Goal: Task Accomplishment & Management: Use online tool/utility

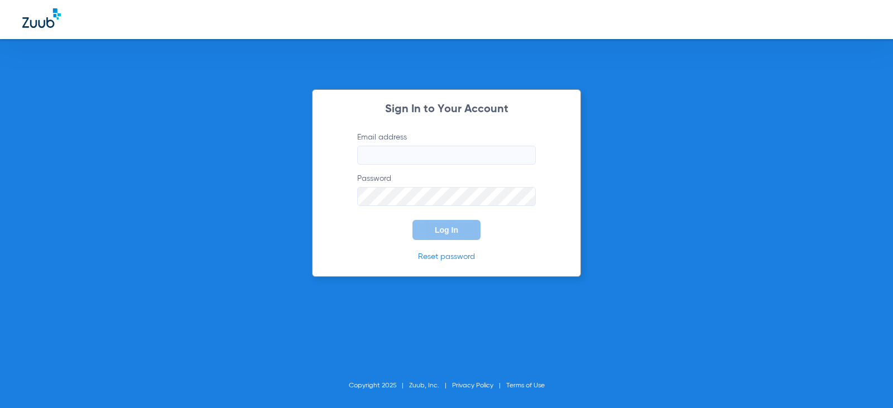
type input "[EMAIL_ADDRESS][DOMAIN_NAME]"
click at [458, 233] on span "Log In" at bounding box center [446, 229] width 23 height 9
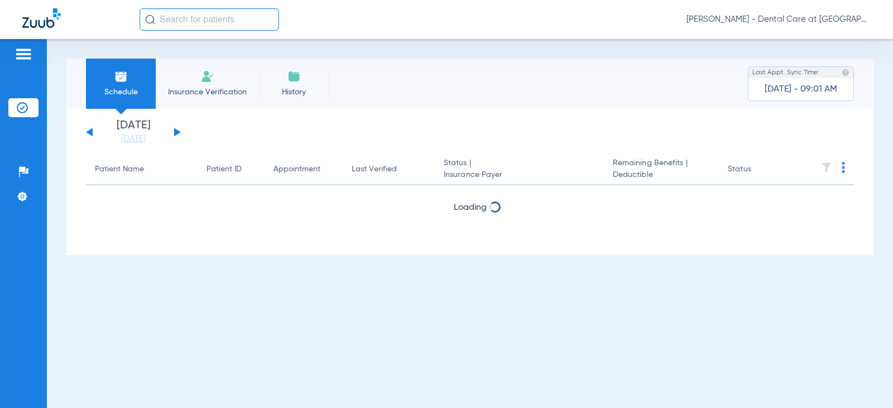
click at [260, 21] on input "text" at bounding box center [210, 19] width 140 height 22
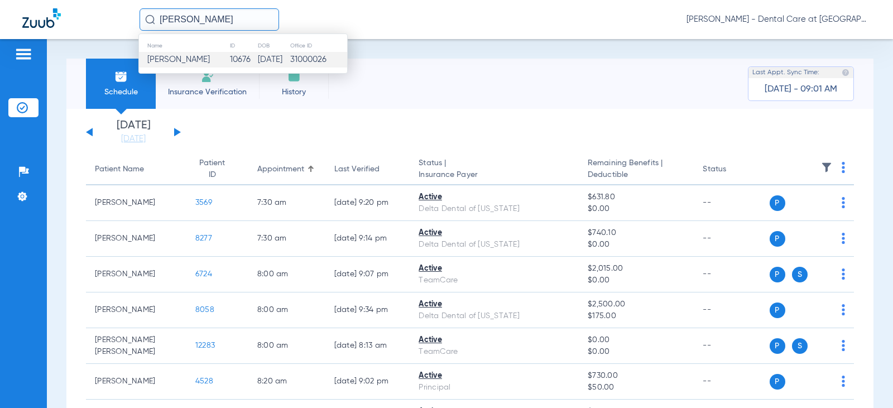
click at [266, 60] on td "[DATE]" at bounding box center [273, 60] width 32 height 16
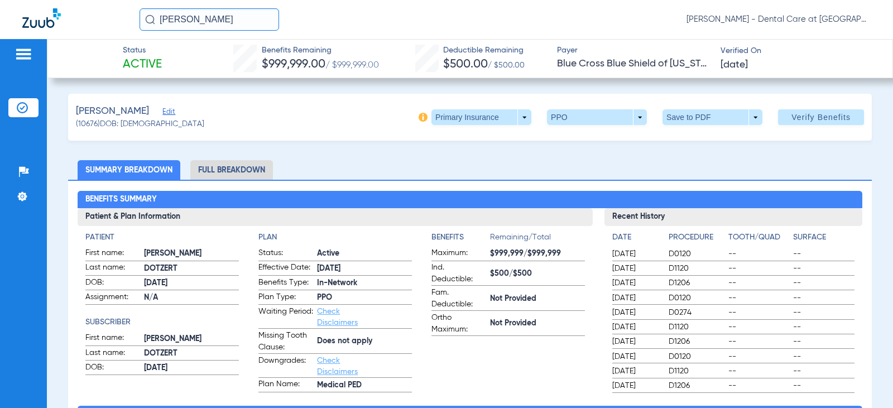
click at [255, 174] on li "Full Breakdown" at bounding box center [231, 170] width 83 height 20
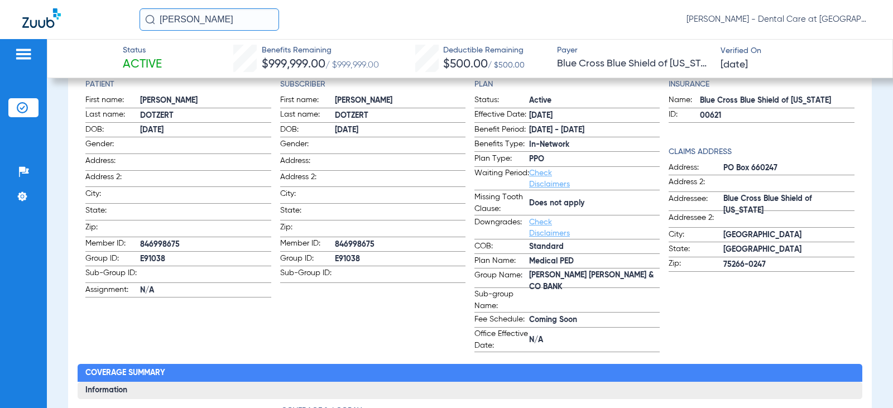
scroll to position [167, 0]
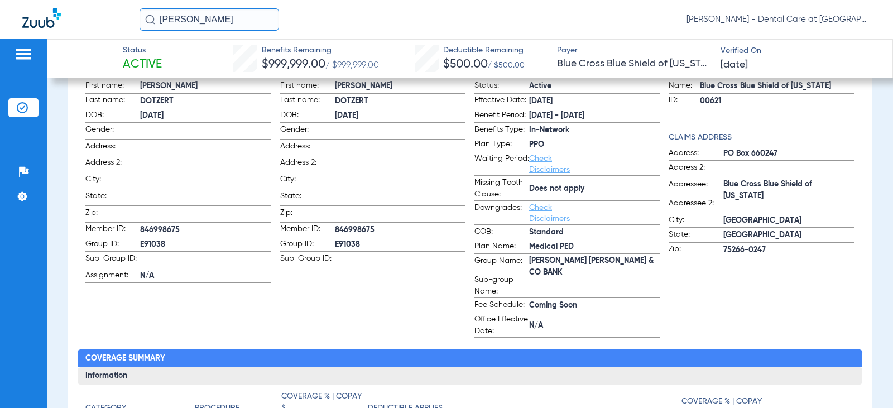
click at [204, 20] on input "[PERSON_NAME]" at bounding box center [210, 19] width 140 height 22
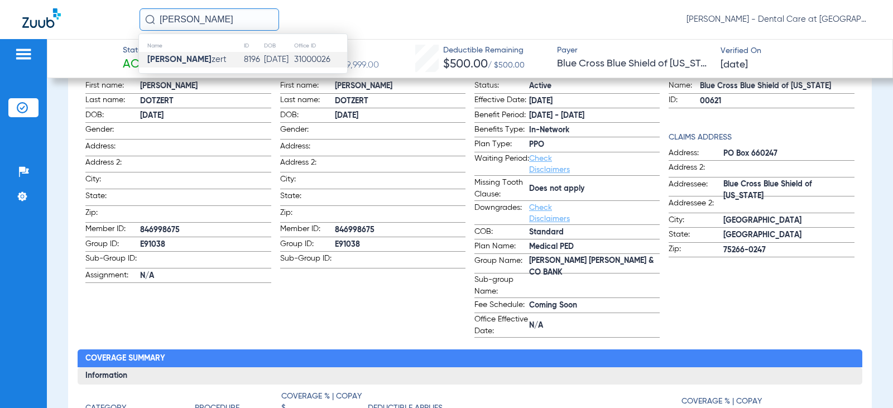
click at [243, 60] on td "8196" at bounding box center [253, 60] width 21 height 16
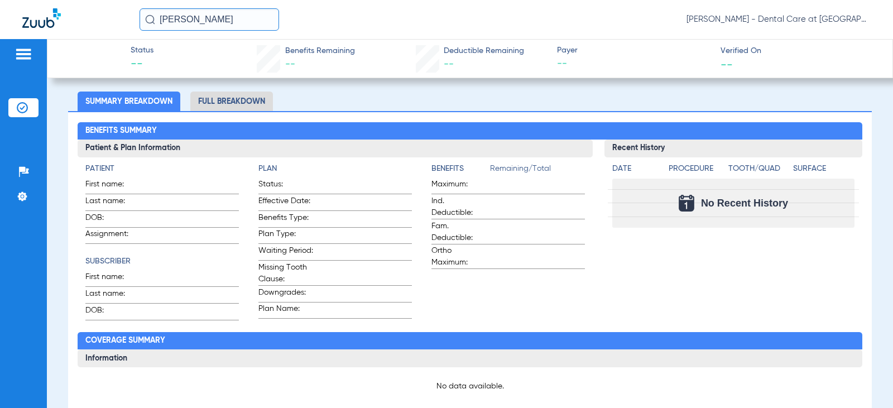
scroll to position [243, 0]
click at [228, 18] on input "[PERSON_NAME]" at bounding box center [210, 19] width 140 height 22
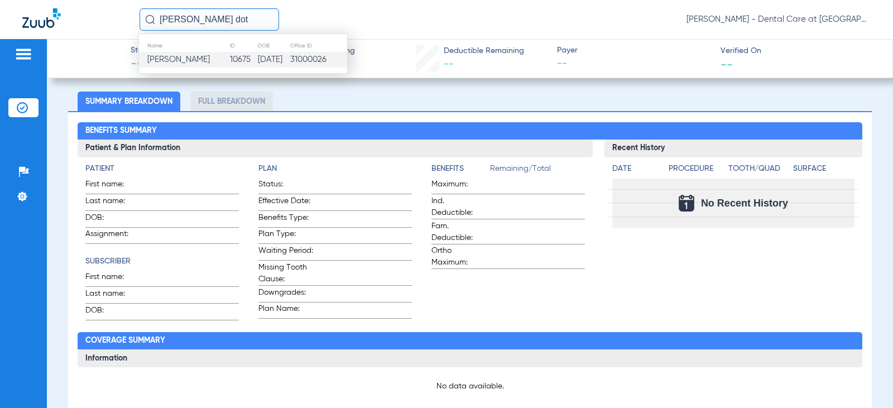
click at [257, 60] on td "[DATE]" at bounding box center [273, 60] width 32 height 16
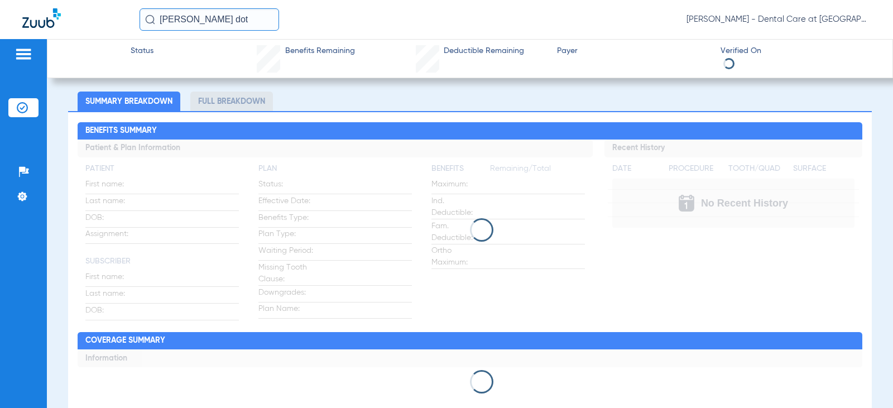
scroll to position [70, 0]
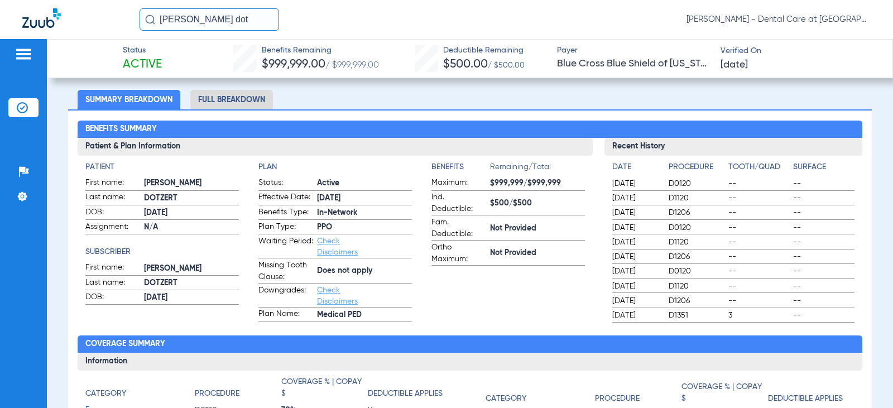
drag, startPoint x: 206, startPoint y: 21, endPoint x: 108, endPoint y: 17, distance: 98.3
click at [108, 17] on div "[PERSON_NAME] dot [PERSON_NAME] - Dental Care at [GEOGRAPHIC_DATA]" at bounding box center [446, 19] width 893 height 39
click at [243, 23] on input "[PERSON_NAME]" at bounding box center [210, 19] width 140 height 22
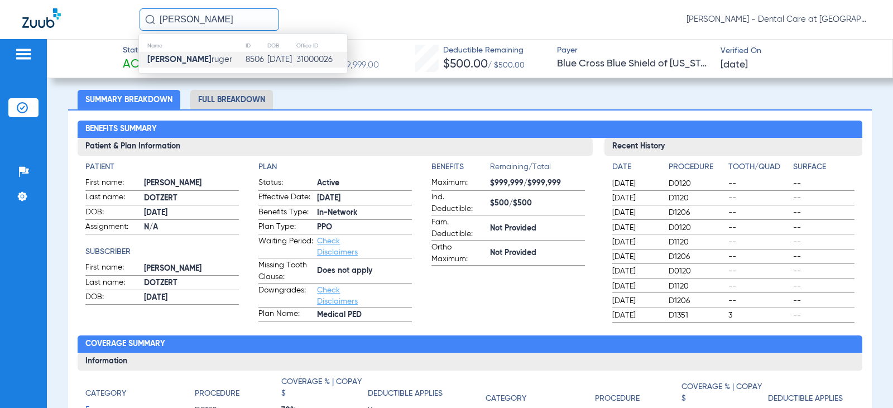
click at [245, 54] on td "8506" at bounding box center [256, 60] width 22 height 16
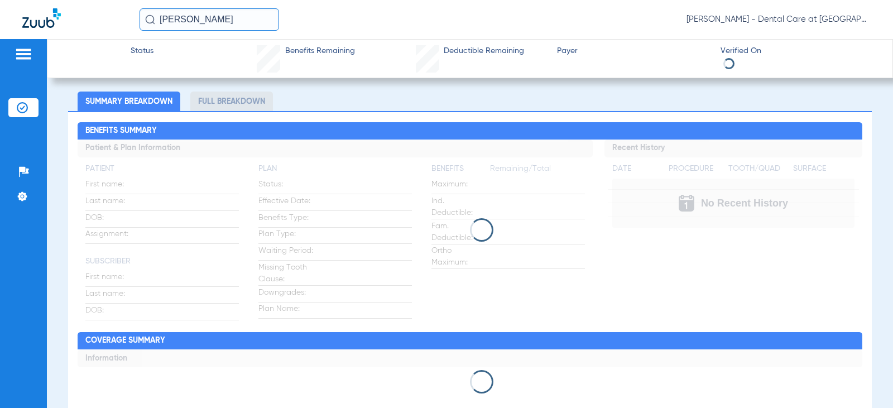
scroll to position [71, 0]
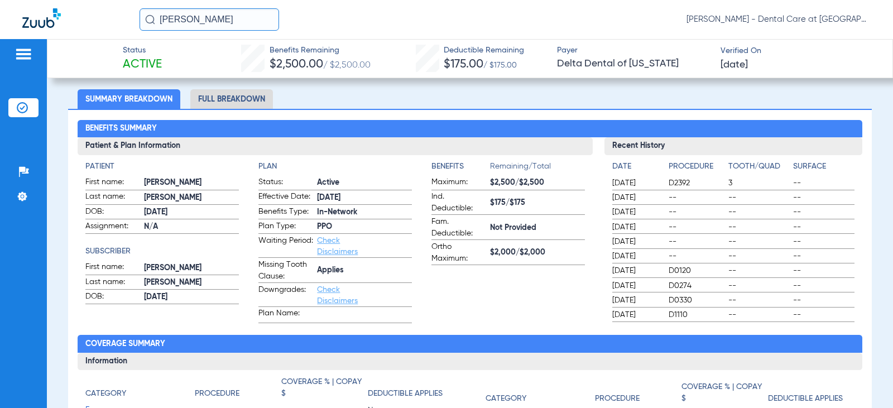
click at [236, 97] on li "Full Breakdown" at bounding box center [231, 99] width 83 height 20
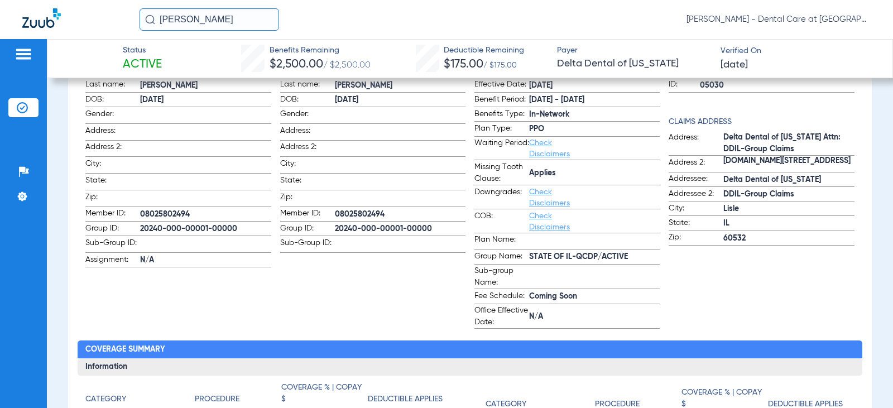
scroll to position [189, 0]
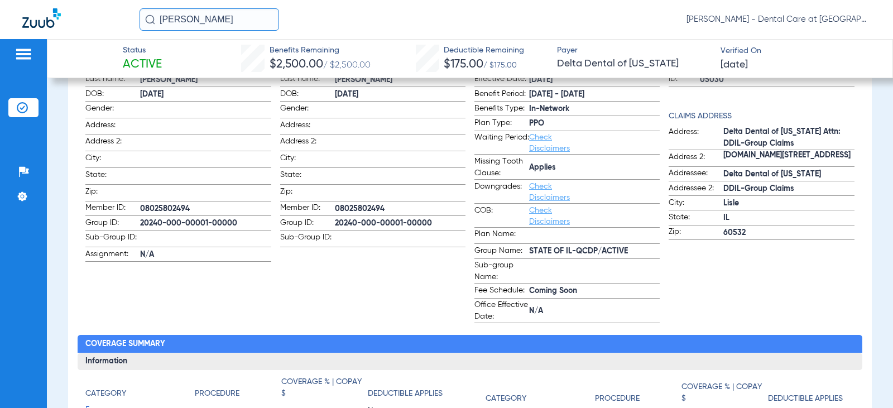
drag, startPoint x: 240, startPoint y: 15, endPoint x: 95, endPoint y: 28, distance: 145.2
click at [97, 20] on div "[PERSON_NAME] [PERSON_NAME] - Dental Care at [GEOGRAPHIC_DATA]" at bounding box center [446, 19] width 893 height 39
type input "[PERSON_NAME]"
click at [206, 19] on input "[PERSON_NAME]" at bounding box center [210, 19] width 140 height 22
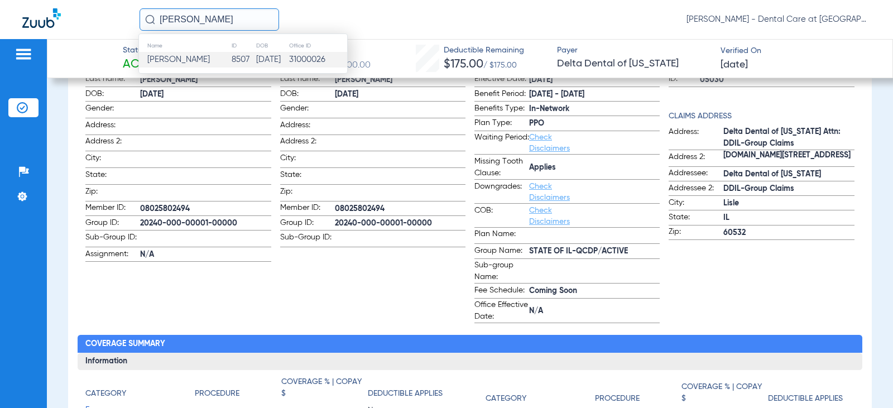
click at [231, 64] on td "8507" at bounding box center [243, 60] width 25 height 16
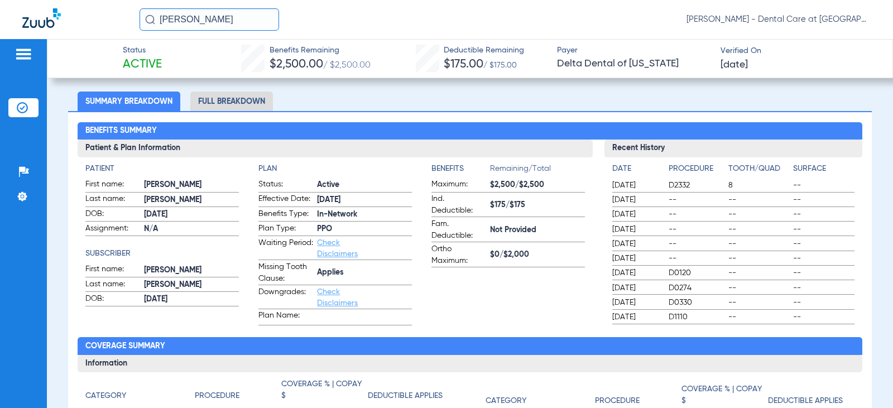
scroll to position [71, 0]
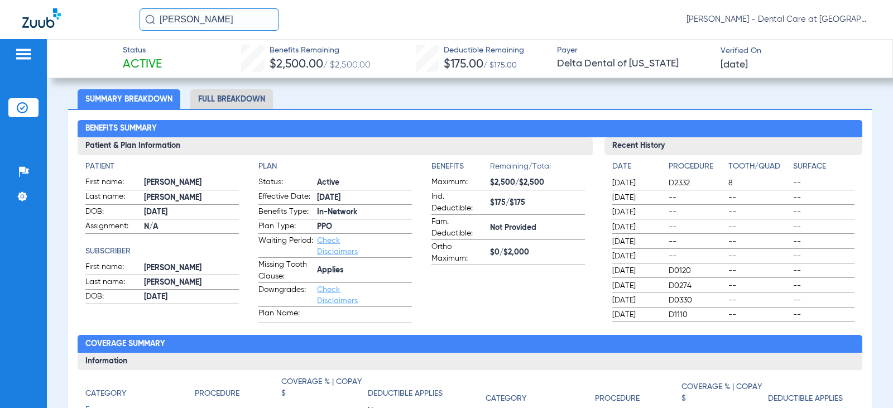
click at [236, 95] on li "Full Breakdown" at bounding box center [231, 99] width 83 height 20
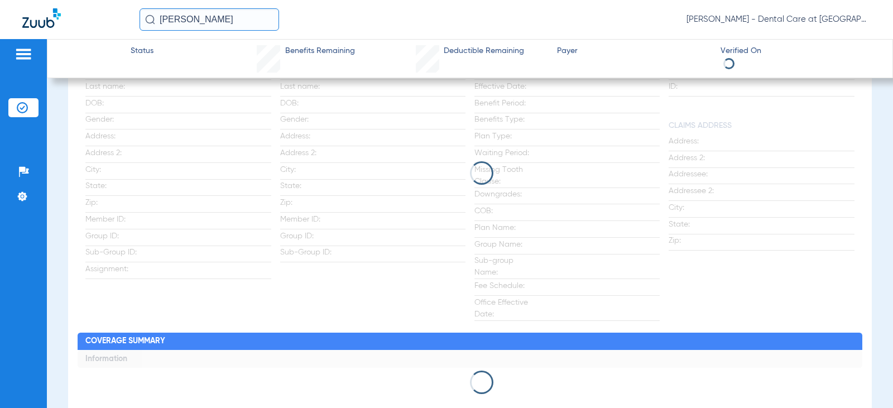
scroll to position [189, 0]
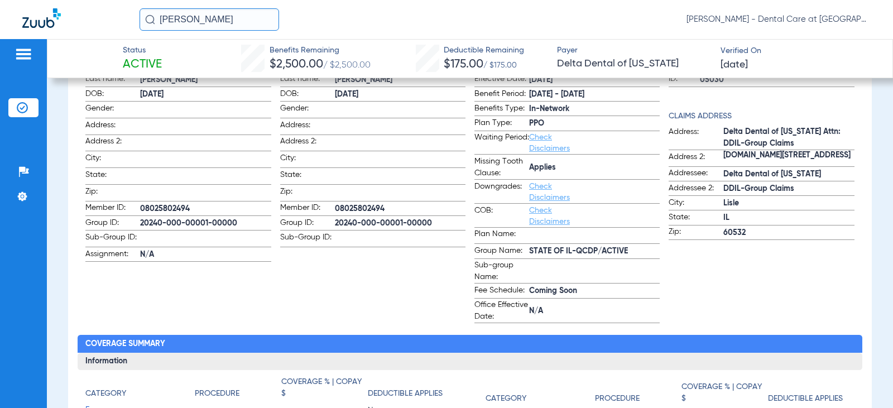
drag, startPoint x: 219, startPoint y: 21, endPoint x: 92, endPoint y: 25, distance: 127.3
click at [94, 21] on div "[PERSON_NAME] [PERSON_NAME] - Dental Care at [GEOGRAPHIC_DATA]" at bounding box center [446, 19] width 893 height 39
click at [239, 22] on input "[PERSON_NAME]" at bounding box center [210, 19] width 140 height 22
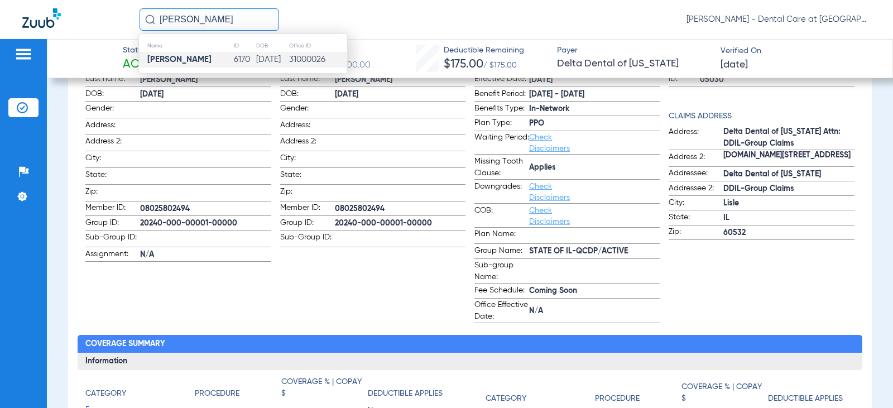
click at [233, 61] on td "6170" at bounding box center [244, 60] width 22 height 16
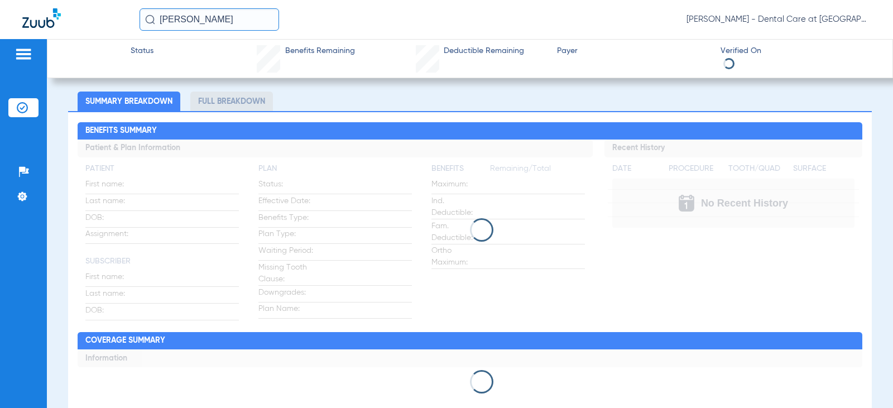
scroll to position [71, 0]
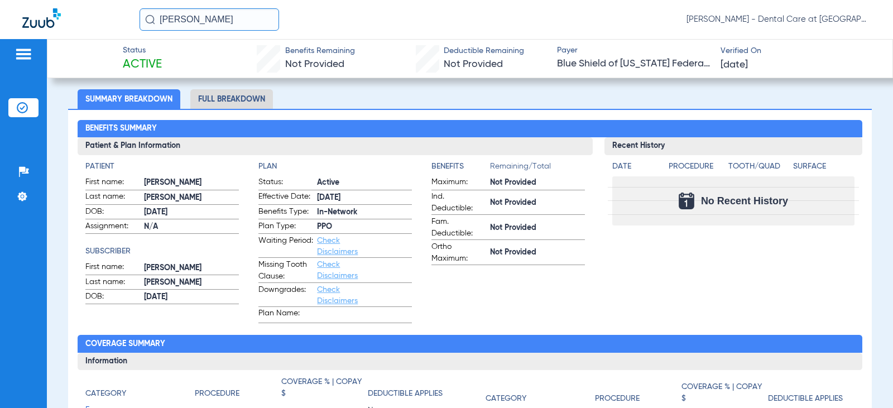
click at [239, 97] on li "Full Breakdown" at bounding box center [231, 99] width 83 height 20
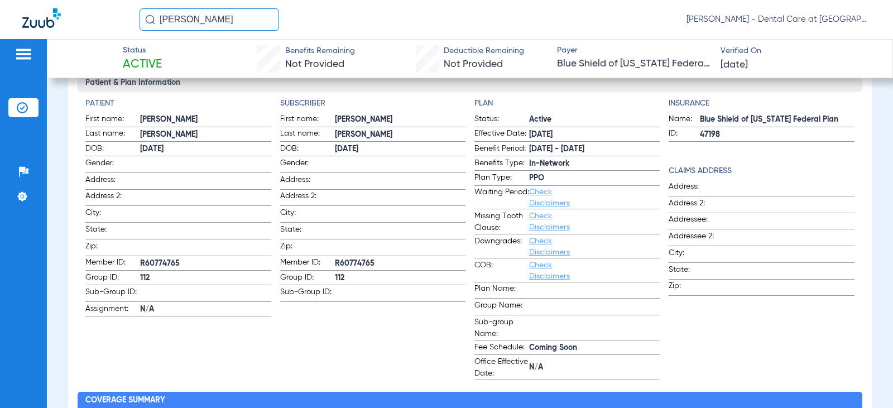
scroll to position [135, 0]
click at [258, 21] on input "[PERSON_NAME]" at bounding box center [210, 19] width 140 height 22
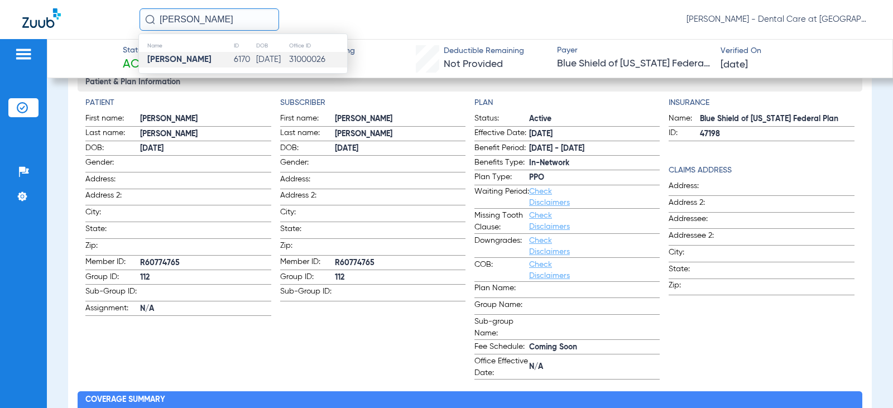
click at [258, 21] on input "[PERSON_NAME]" at bounding box center [210, 19] width 140 height 22
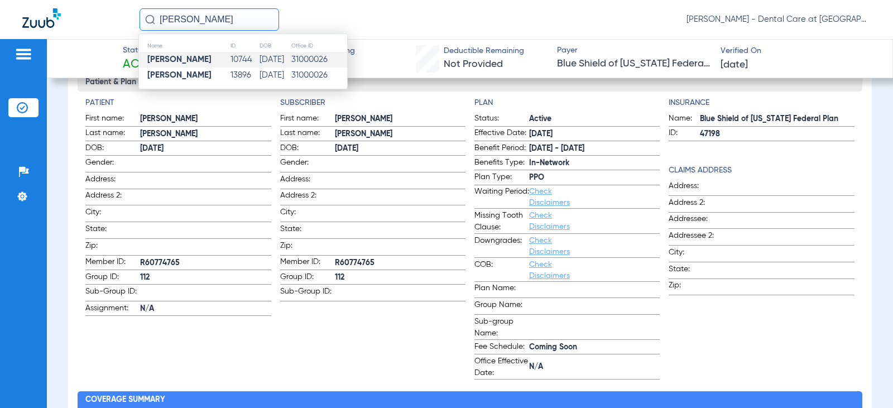
click at [305, 61] on td "31000026" at bounding box center [319, 60] width 56 height 16
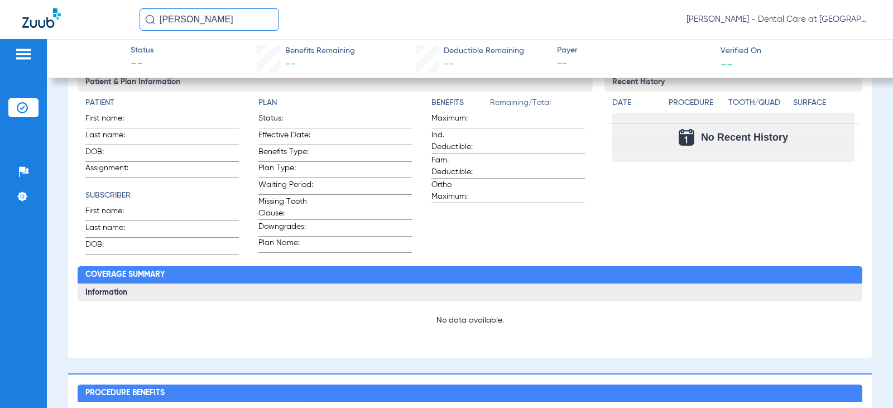
click at [217, 14] on input "[PERSON_NAME]" at bounding box center [210, 19] width 140 height 22
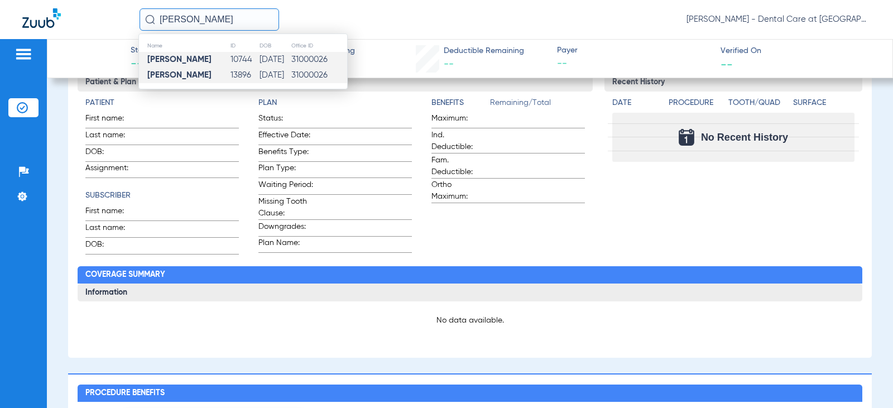
click at [230, 71] on td "13896" at bounding box center [244, 76] width 28 height 16
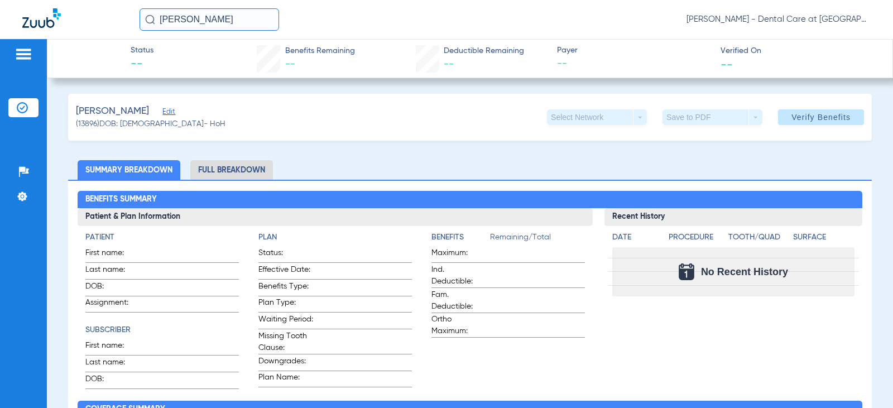
click at [228, 19] on input "[PERSON_NAME]" at bounding box center [210, 19] width 140 height 22
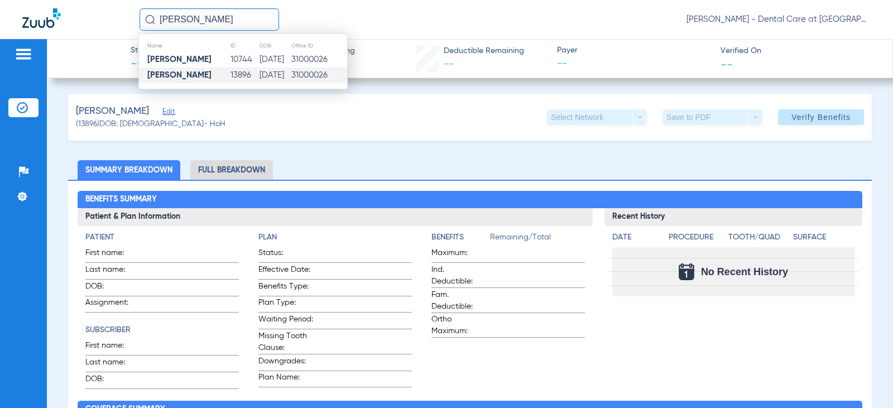
click at [228, 19] on input "[PERSON_NAME]" at bounding box center [210, 19] width 140 height 22
drag, startPoint x: 107, startPoint y: 18, endPoint x: 45, endPoint y: 14, distance: 61.6
click at [48, 18] on div "[PERSON_NAME] Name ID DOB Office ID [PERSON_NAME] 12439 [DATE] 31000026 [PERSON…" at bounding box center [446, 19] width 893 height 39
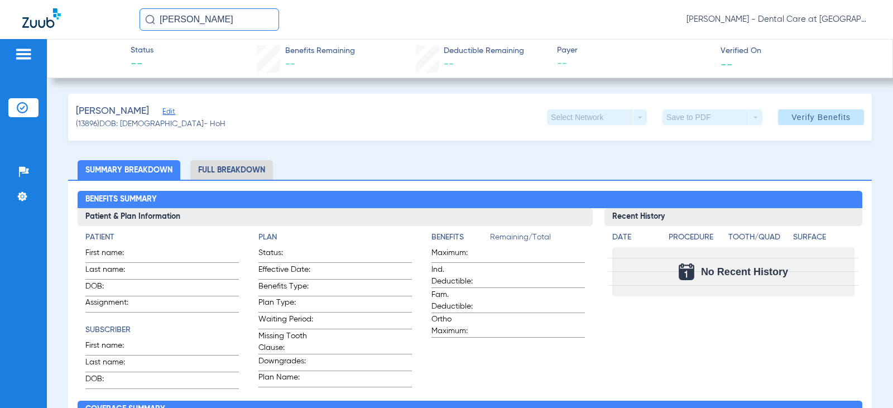
click at [227, 22] on input "[PERSON_NAME]" at bounding box center [210, 19] width 140 height 22
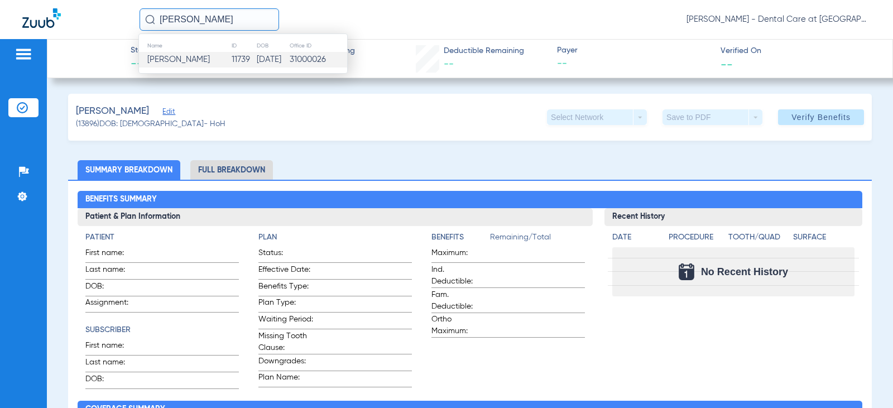
click at [232, 60] on td "11739" at bounding box center [243, 60] width 25 height 16
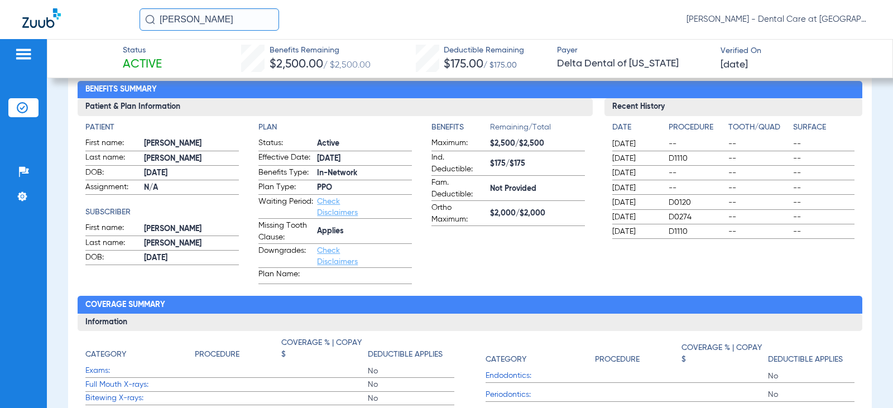
scroll to position [112, 0]
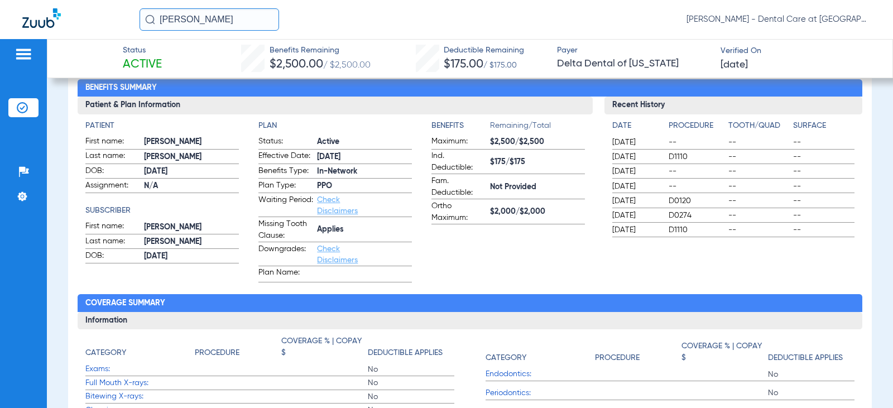
drag, startPoint x: 219, startPoint y: 17, endPoint x: 117, endPoint y: 31, distance: 103.6
click at [118, 30] on div "[PERSON_NAME] [PERSON_NAME] - Dental Care at [GEOGRAPHIC_DATA]" at bounding box center [446, 19] width 893 height 39
click at [254, 16] on input "annaliese oldenbur" at bounding box center [210, 19] width 140 height 22
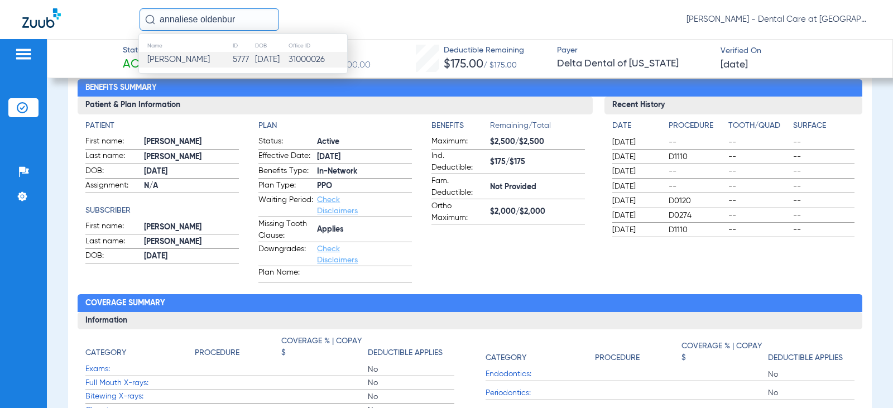
click at [247, 59] on td "5777" at bounding box center [243, 60] width 22 height 16
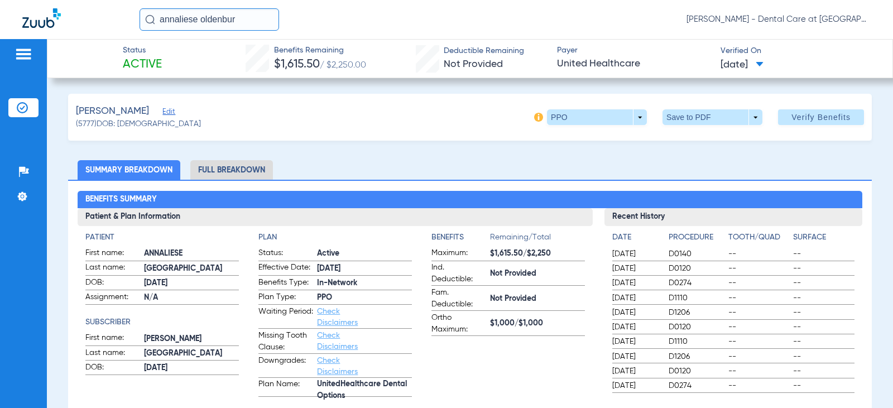
click at [243, 162] on li "Full Breakdown" at bounding box center [231, 170] width 83 height 20
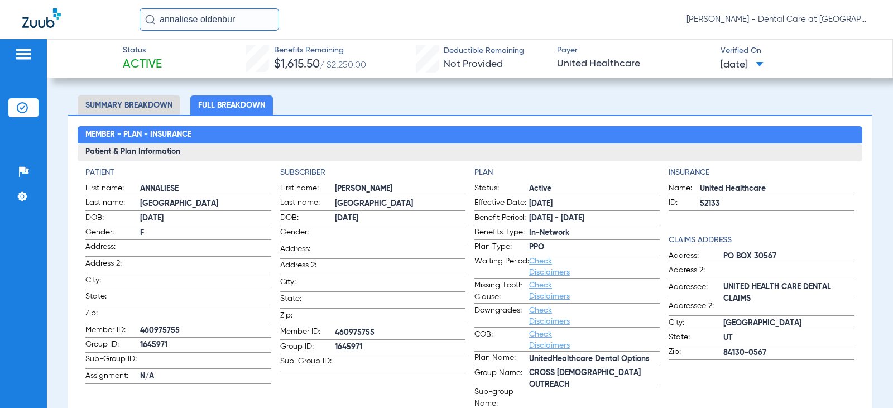
scroll to position [56, 0]
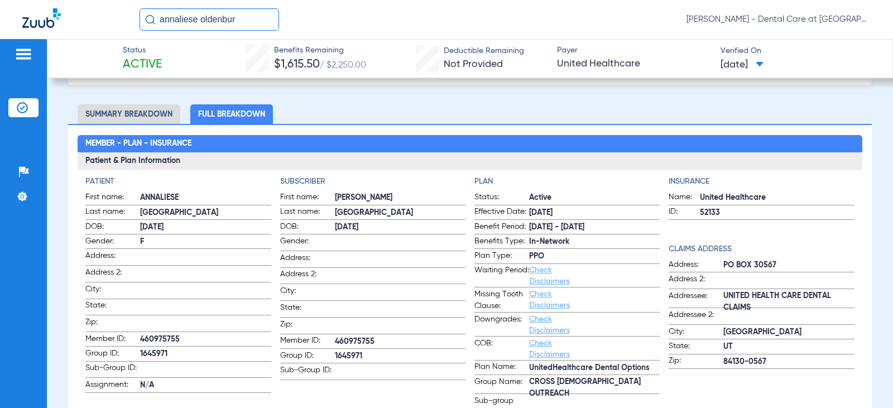
drag, startPoint x: 379, startPoint y: 340, endPoint x: 333, endPoint y: 340, distance: 45.8
click at [335, 340] on span "460975755" at bounding box center [400, 342] width 131 height 12
copy span "460975755"
click at [253, 20] on input "annaliese oldenbur" at bounding box center [210, 19] width 140 height 22
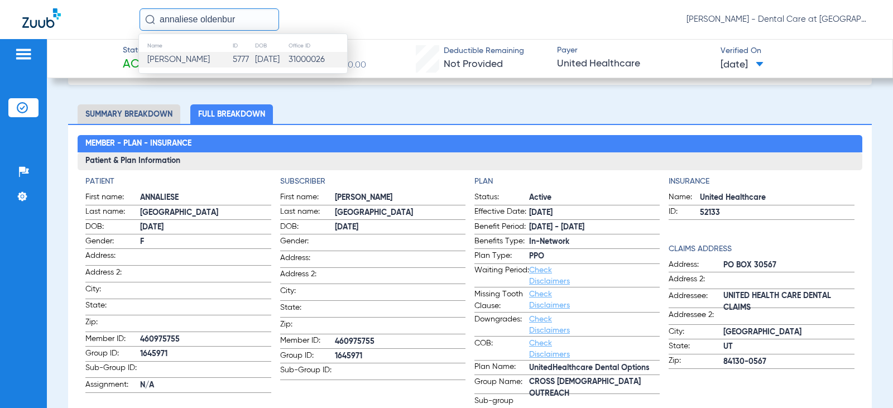
click at [253, 20] on input "annaliese oldenbur" at bounding box center [210, 19] width 140 height 22
click at [196, 60] on span "[PERSON_NAME]" at bounding box center [199, 59] width 105 height 8
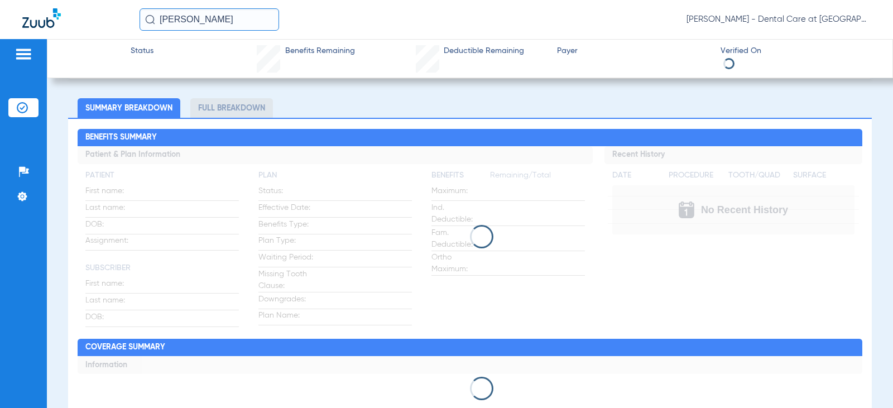
scroll to position [56, 0]
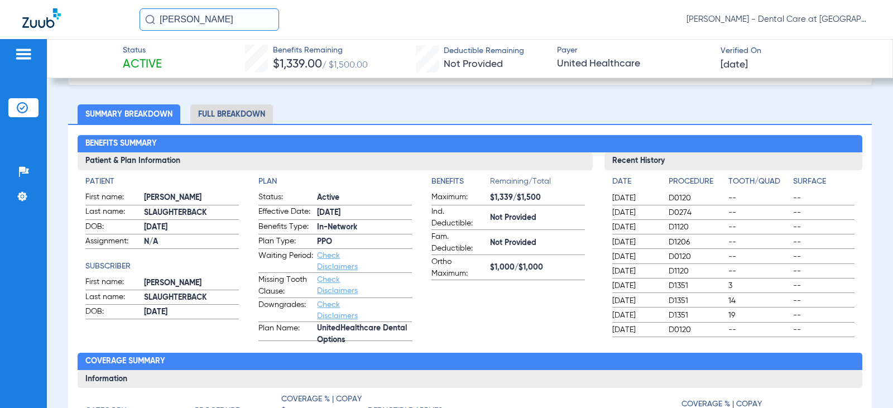
click at [237, 114] on li "Full Breakdown" at bounding box center [231, 114] width 83 height 20
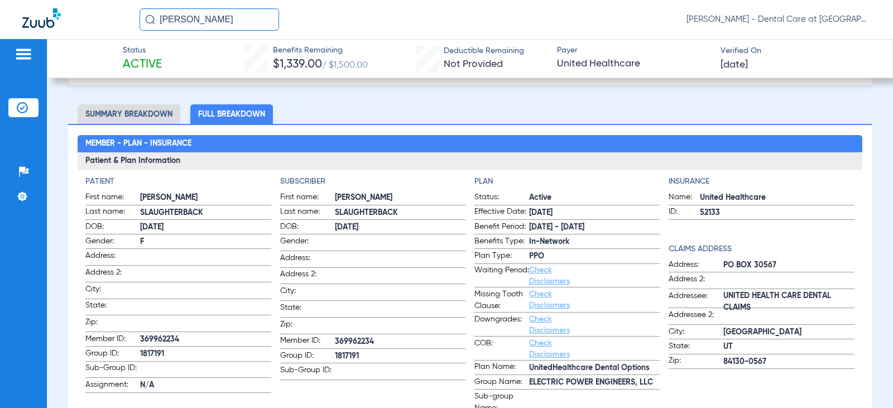
drag, startPoint x: 383, startPoint y: 342, endPoint x: 331, endPoint y: 338, distance: 52.6
click at [331, 338] on label "Member ID: 369962234" at bounding box center [372, 342] width 185 height 14
copy label "369962234"
drag, startPoint x: 228, startPoint y: 23, endPoint x: 84, endPoint y: 22, distance: 144.0
click at [84, 22] on div "[PERSON_NAME] [PERSON_NAME] - Dental Care at [GEOGRAPHIC_DATA]" at bounding box center [446, 19] width 893 height 39
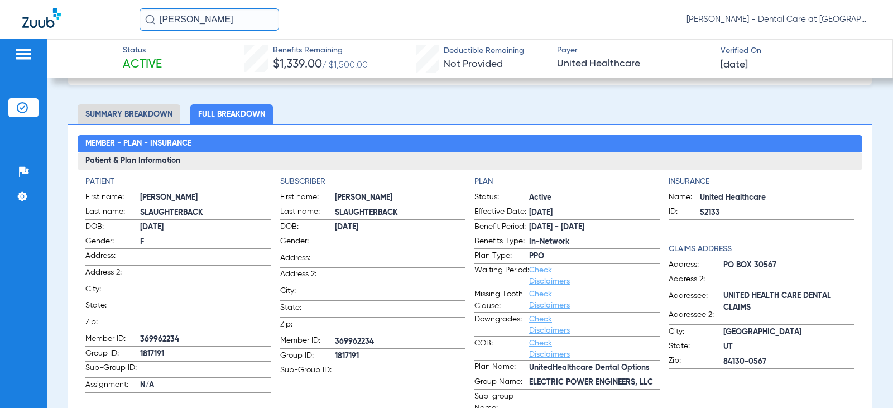
click at [247, 18] on input "[PERSON_NAME]" at bounding box center [210, 19] width 140 height 22
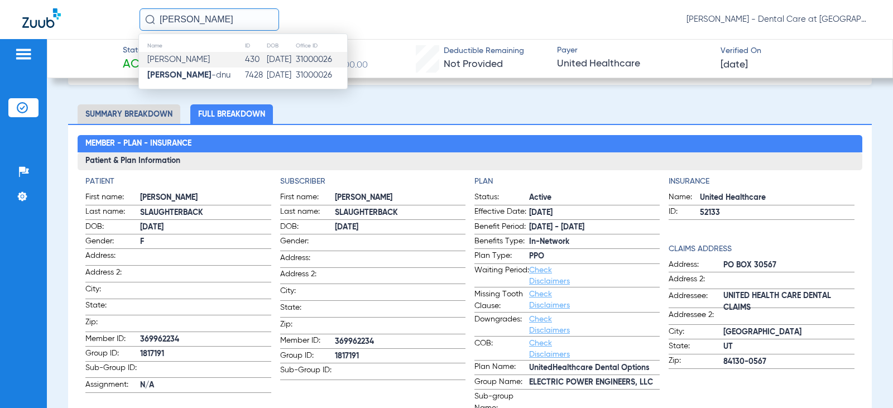
type input "[PERSON_NAME]"
click at [169, 61] on span "[PERSON_NAME]" at bounding box center [178, 59] width 63 height 8
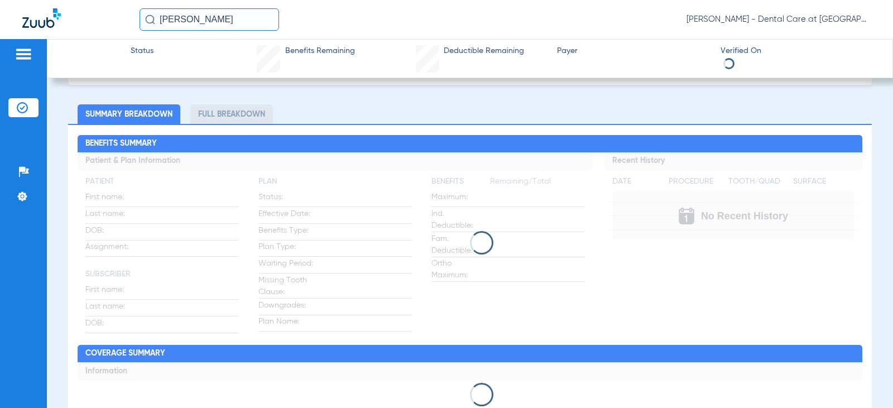
scroll to position [62, 0]
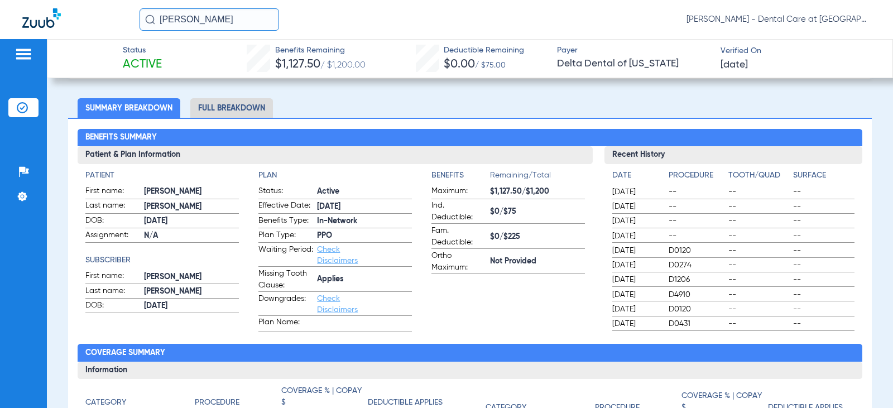
click at [218, 112] on li "Full Breakdown" at bounding box center [231, 108] width 83 height 20
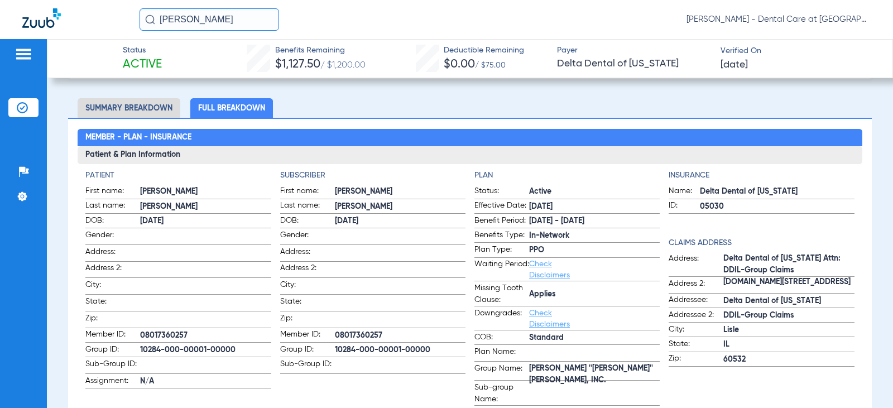
scroll to position [56, 0]
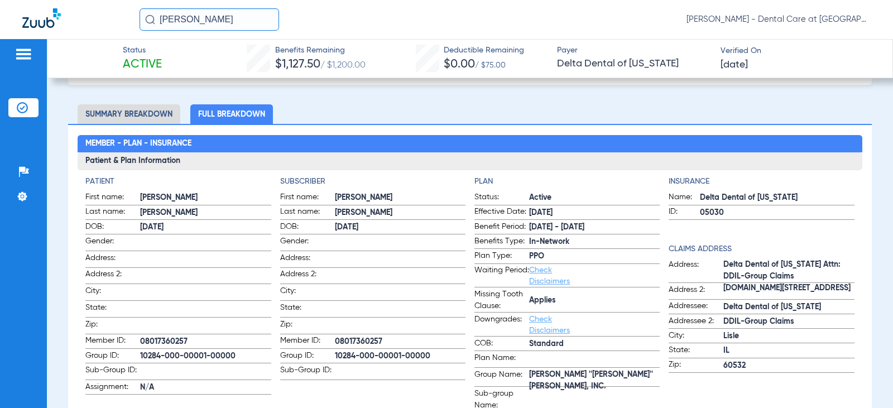
drag, startPoint x: 220, startPoint y: 18, endPoint x: 83, endPoint y: 17, distance: 137.9
click at [83, 17] on div "[PERSON_NAME] [PERSON_NAME] - Dental Care at [GEOGRAPHIC_DATA]" at bounding box center [446, 19] width 893 height 39
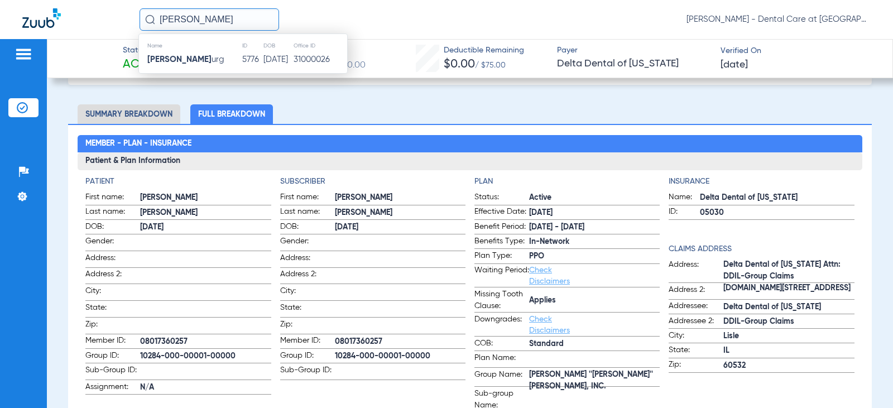
click at [215, 58] on span "[PERSON_NAME] urg" at bounding box center [185, 59] width 77 height 8
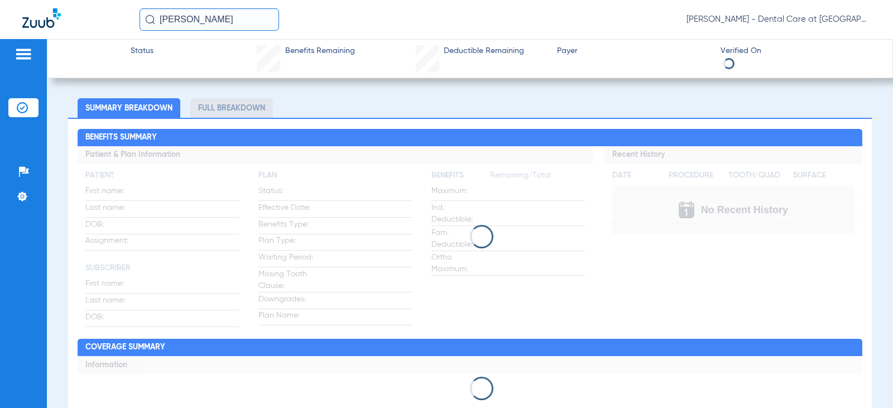
scroll to position [56, 0]
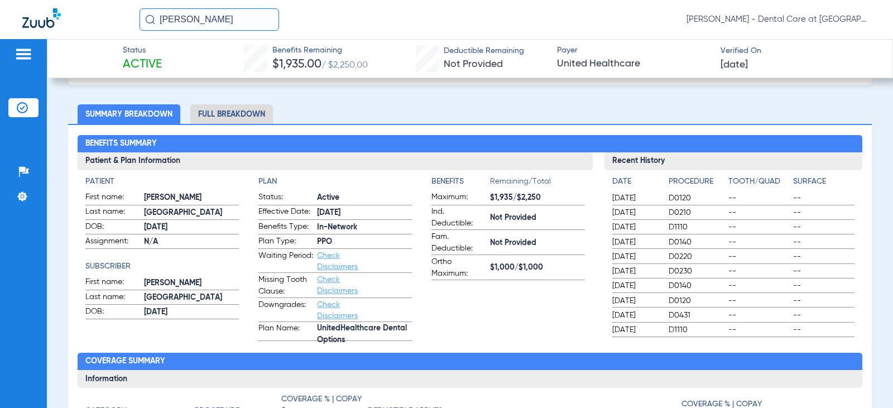
click at [267, 111] on li "Full Breakdown" at bounding box center [231, 114] width 83 height 20
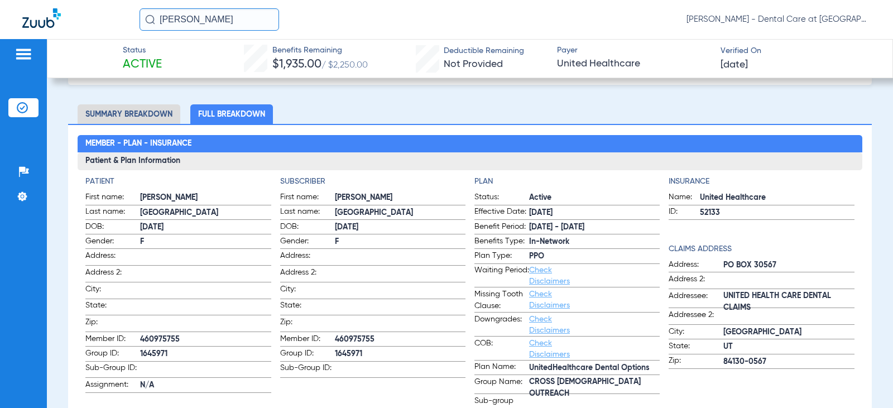
click at [214, 114] on li "Full Breakdown" at bounding box center [231, 114] width 83 height 20
drag, startPoint x: 239, startPoint y: 23, endPoint x: 67, endPoint y: 21, distance: 172.5
click at [67, 21] on div "[PERSON_NAME] [PERSON_NAME] - Dental Care at [GEOGRAPHIC_DATA]" at bounding box center [446, 19] width 893 height 39
click at [238, 20] on input "[PERSON_NAME]" at bounding box center [210, 19] width 140 height 22
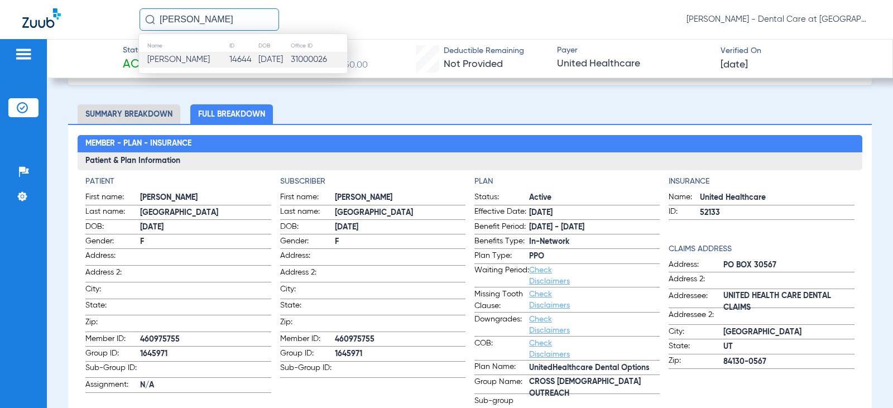
click at [229, 57] on td "14644" at bounding box center [244, 60] width 30 height 16
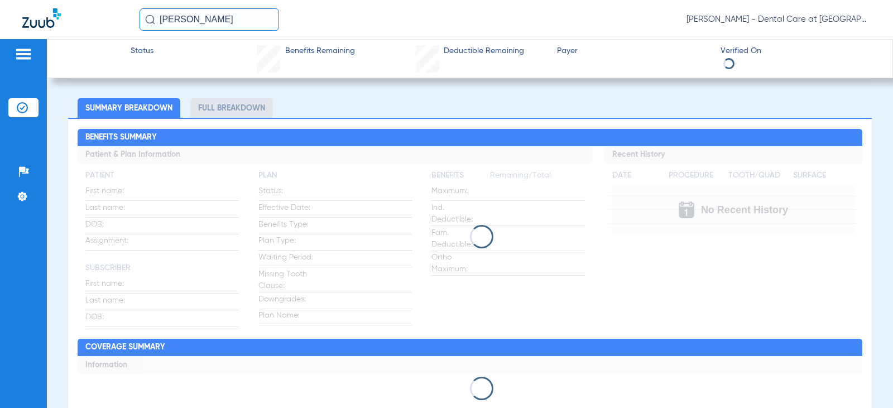
scroll to position [56, 0]
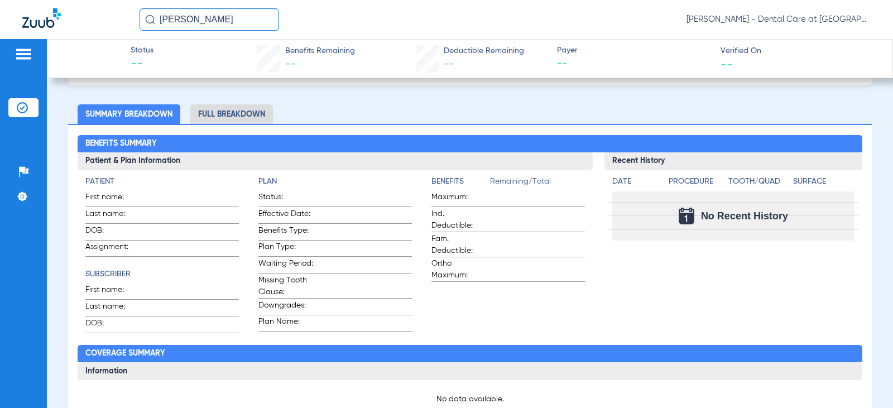
drag, startPoint x: 215, startPoint y: 22, endPoint x: 109, endPoint y: 33, distance: 106.7
click at [109, 33] on div "[PERSON_NAME] [PERSON_NAME] - Dental Care at [GEOGRAPHIC_DATA]" at bounding box center [446, 19] width 893 height 39
click at [237, 12] on input "[PERSON_NAME]" at bounding box center [210, 19] width 140 height 22
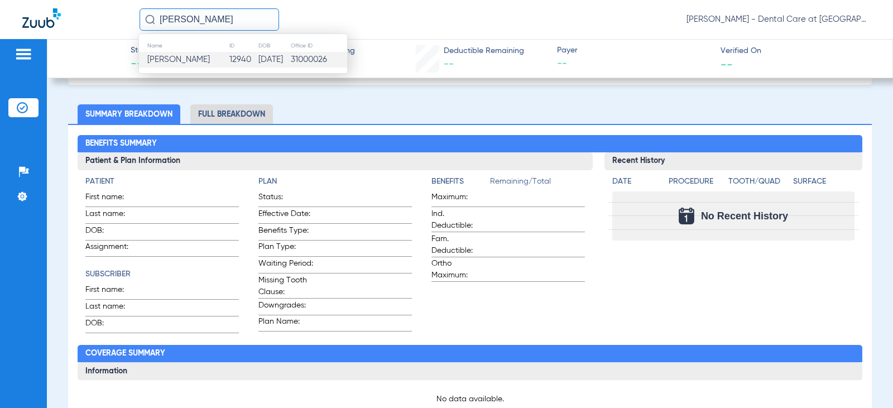
click at [229, 57] on td "12940" at bounding box center [243, 60] width 29 height 16
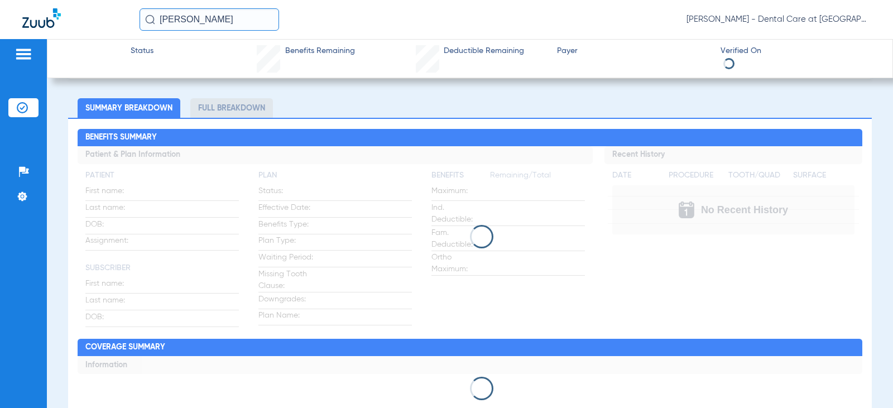
scroll to position [56, 0]
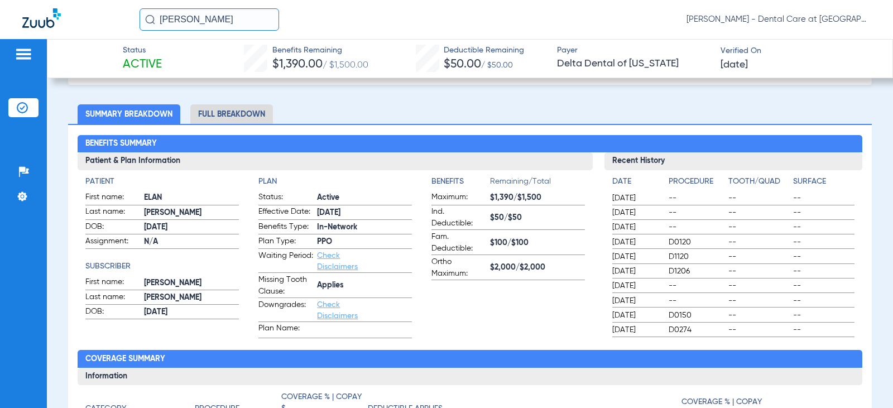
click at [237, 112] on li "Full Breakdown" at bounding box center [231, 114] width 83 height 20
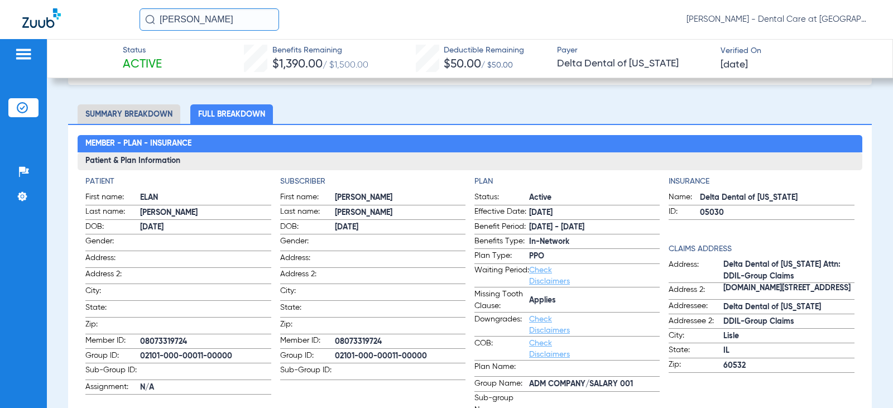
click at [216, 23] on input "[PERSON_NAME]" at bounding box center [210, 19] width 140 height 22
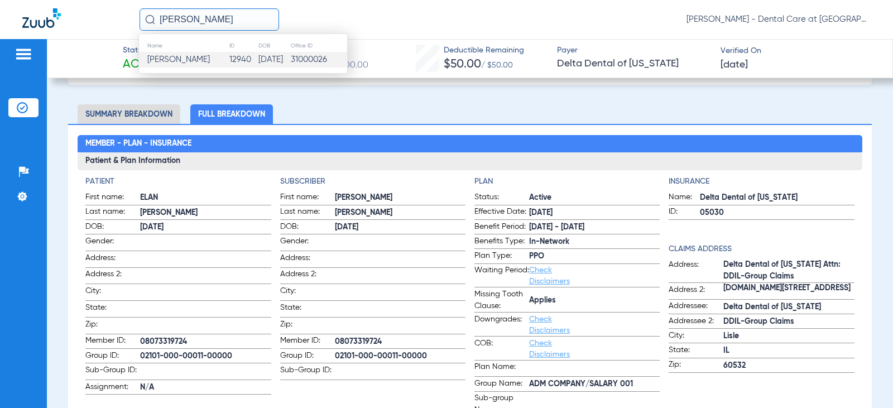
click at [216, 23] on input "[PERSON_NAME]" at bounding box center [210, 19] width 140 height 22
click at [235, 63] on td "706" at bounding box center [244, 60] width 19 height 16
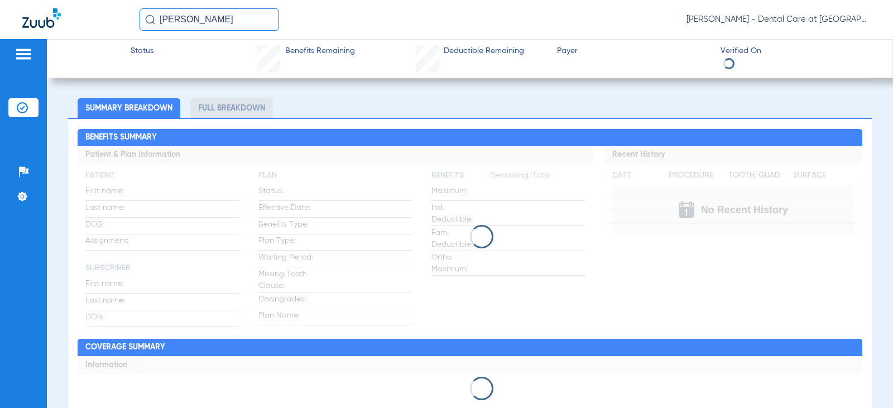
scroll to position [56, 0]
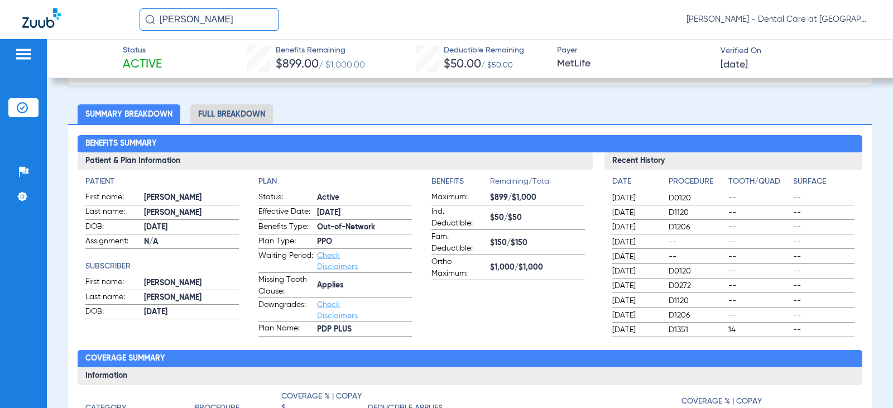
click at [257, 118] on li "Full Breakdown" at bounding box center [231, 114] width 83 height 20
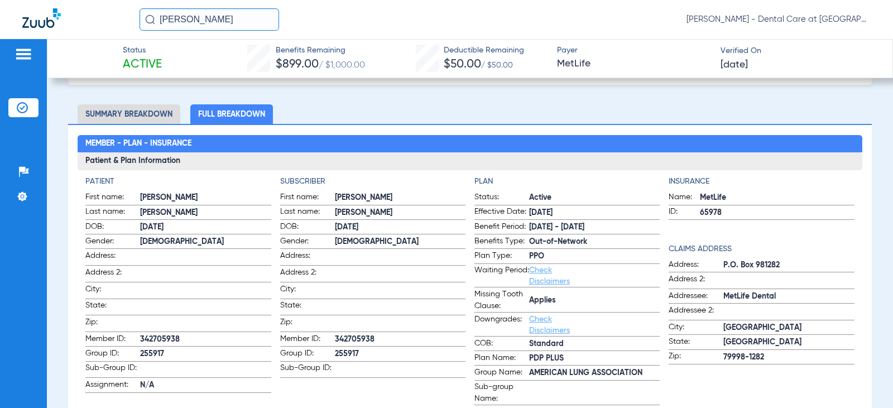
drag, startPoint x: 243, startPoint y: 18, endPoint x: 55, endPoint y: 29, distance: 187.8
click at [55, 29] on div "[PERSON_NAME] [PERSON_NAME] - Dental Care at [GEOGRAPHIC_DATA]" at bounding box center [446, 19] width 893 height 39
click at [237, 16] on input "[PERSON_NAME]" at bounding box center [210, 19] width 140 height 22
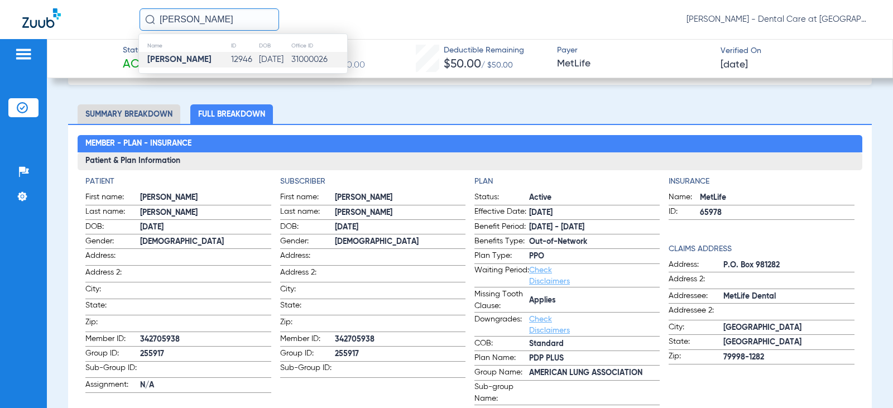
click at [258, 52] on td "[DATE]" at bounding box center [274, 60] width 32 height 16
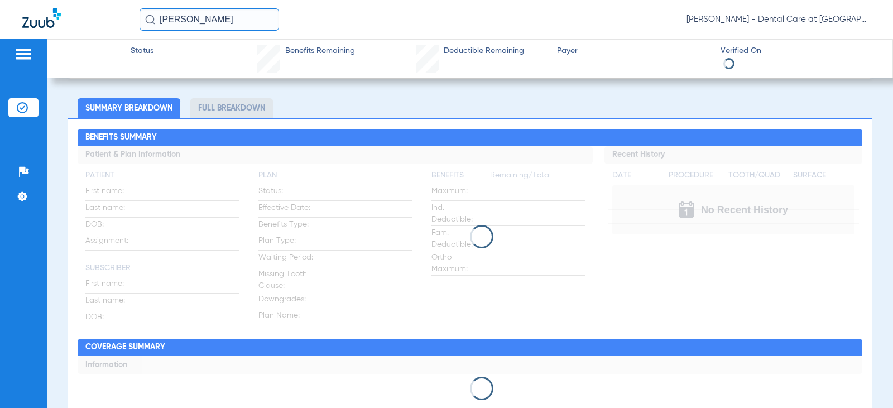
scroll to position [56, 0]
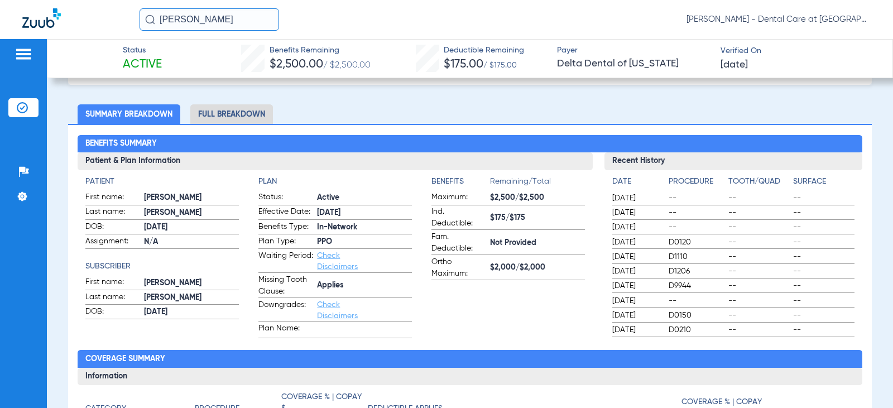
drag, startPoint x: 236, startPoint y: 20, endPoint x: 99, endPoint y: 25, distance: 136.8
click at [107, 21] on div "[PERSON_NAME] [PERSON_NAME] - Dental Care at [GEOGRAPHIC_DATA]" at bounding box center [446, 19] width 893 height 39
click at [222, 21] on input "[PERSON_NAME]" at bounding box center [210, 19] width 140 height 22
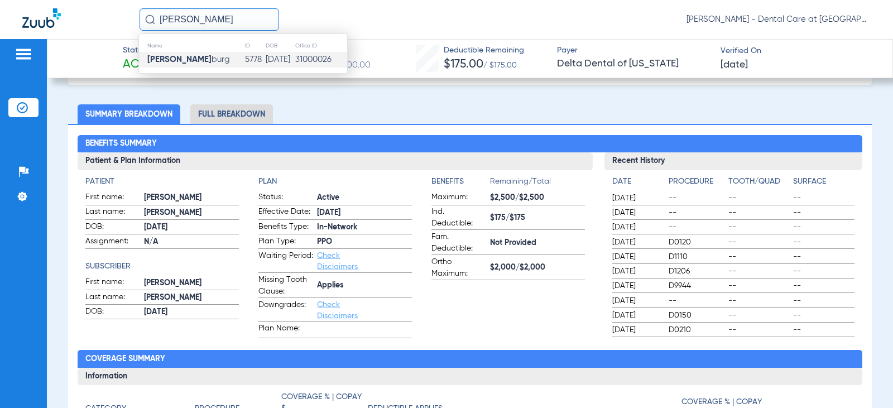
click at [244, 55] on td "5778" at bounding box center [254, 60] width 21 height 16
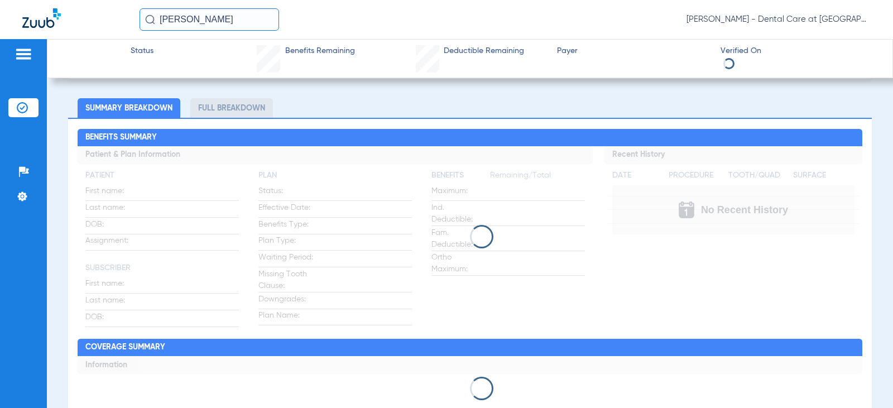
scroll to position [56, 0]
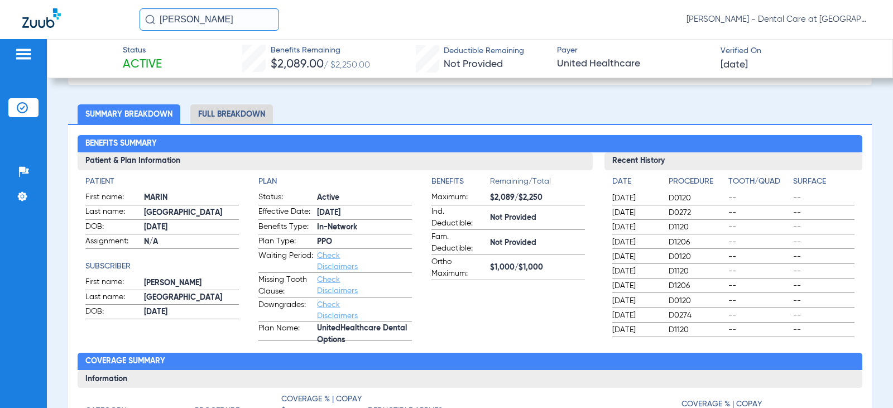
click at [252, 112] on li "Full Breakdown" at bounding box center [231, 114] width 83 height 20
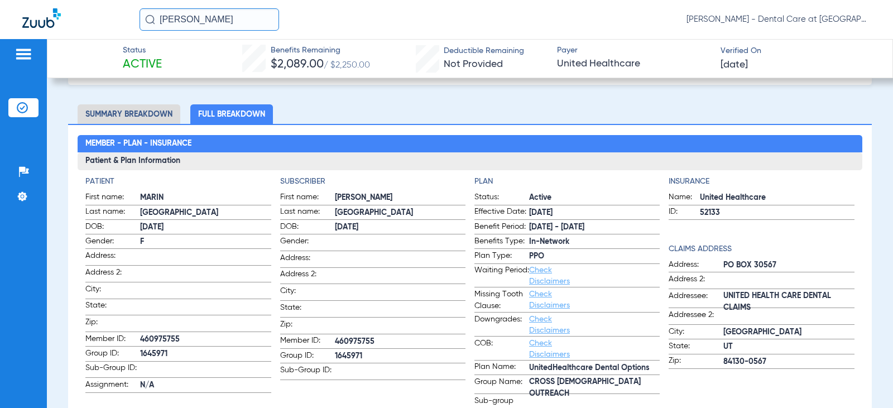
click at [229, 17] on input "[PERSON_NAME]" at bounding box center [210, 19] width 140 height 22
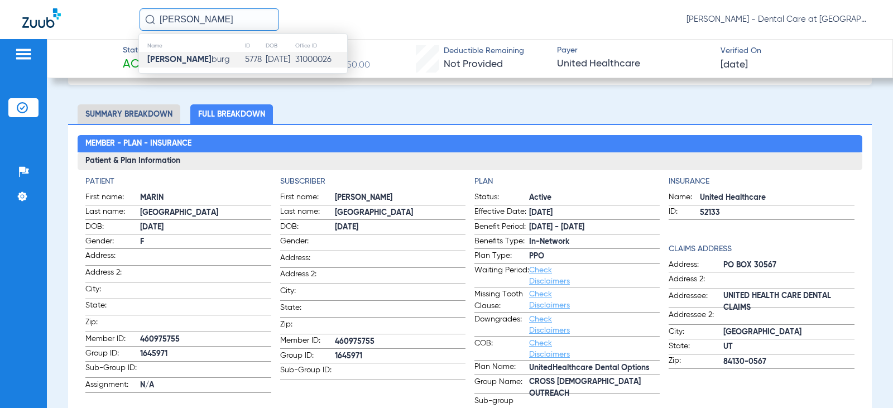
click at [229, 17] on input "[PERSON_NAME]" at bounding box center [210, 19] width 140 height 22
click at [231, 57] on td "11857" at bounding box center [243, 60] width 25 height 16
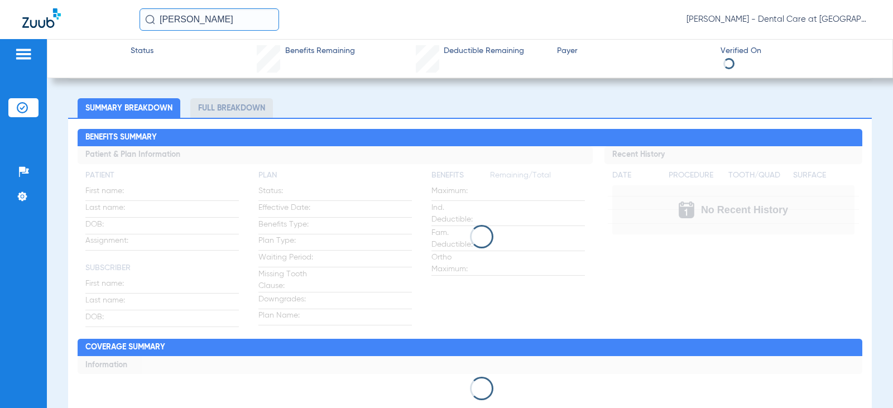
scroll to position [56, 0]
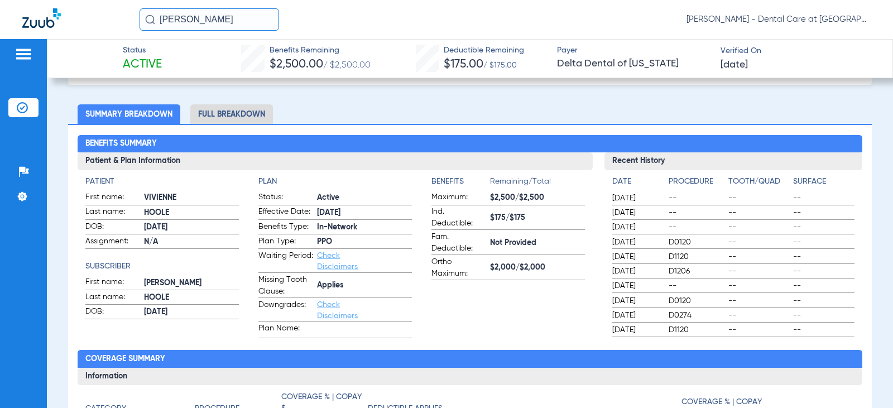
click at [233, 117] on li "Full Breakdown" at bounding box center [231, 114] width 83 height 20
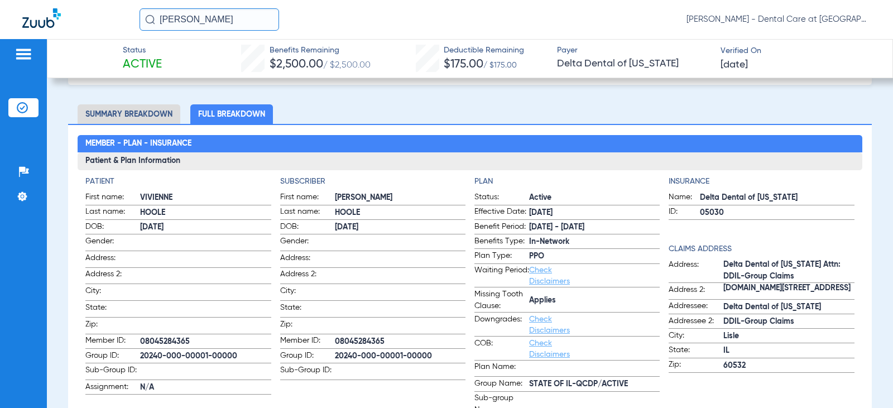
drag, startPoint x: 231, startPoint y: 21, endPoint x: 123, endPoint y: 21, distance: 107.7
click at [133, 20] on div "[PERSON_NAME] [PERSON_NAME] - Dental Care at [GEOGRAPHIC_DATA]" at bounding box center [446, 19] width 893 height 39
click at [223, 16] on input "[PERSON_NAME]" at bounding box center [210, 19] width 140 height 22
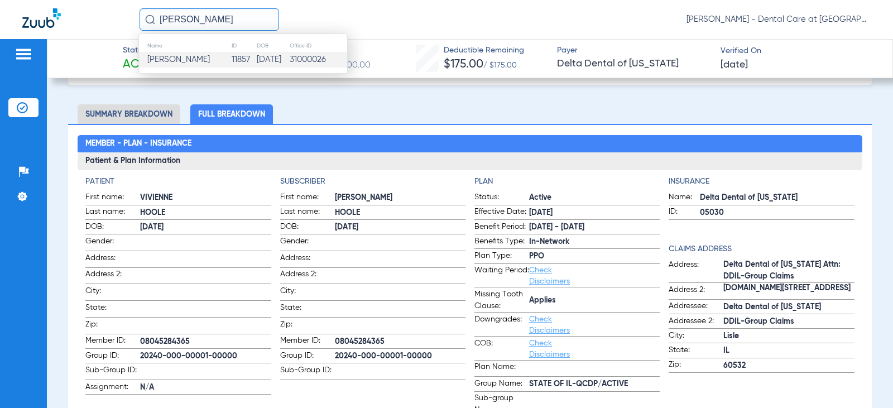
click at [223, 16] on input "[PERSON_NAME]" at bounding box center [210, 19] width 140 height 22
click at [231, 55] on td "13716" at bounding box center [243, 60] width 25 height 16
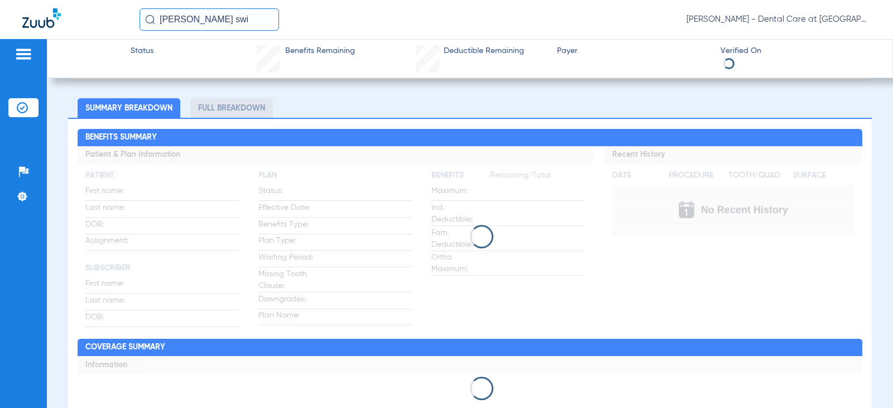
scroll to position [56, 0]
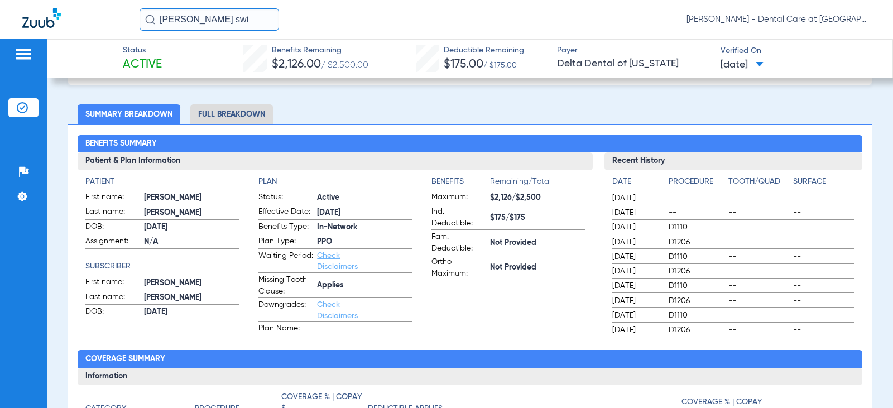
click at [221, 121] on li "Full Breakdown" at bounding box center [231, 114] width 83 height 20
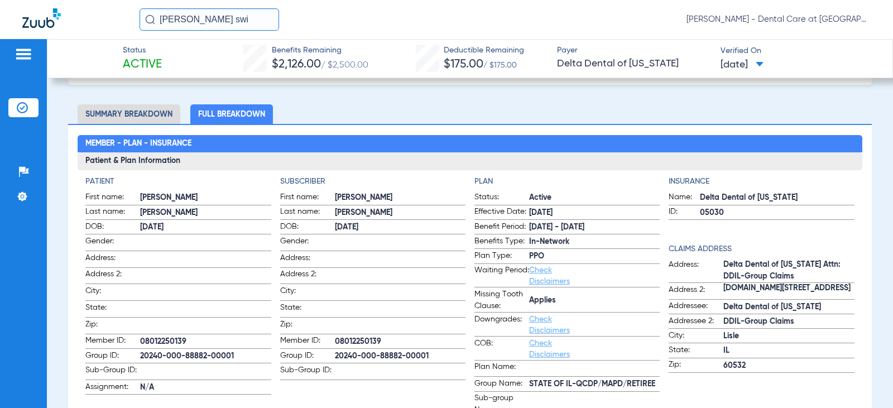
drag, startPoint x: 209, startPoint y: 23, endPoint x: 168, endPoint y: 22, distance: 40.8
click at [169, 22] on input "[PERSON_NAME] swi" at bounding box center [210, 19] width 140 height 22
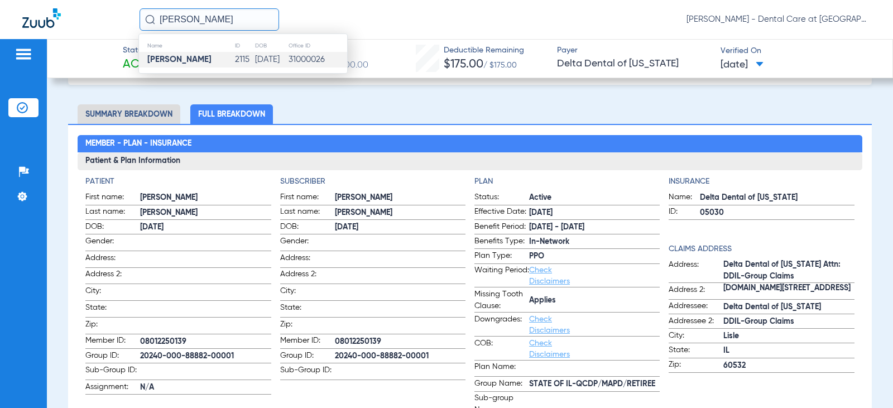
click at [199, 60] on td "[PERSON_NAME]" at bounding box center [186, 60] width 95 height 16
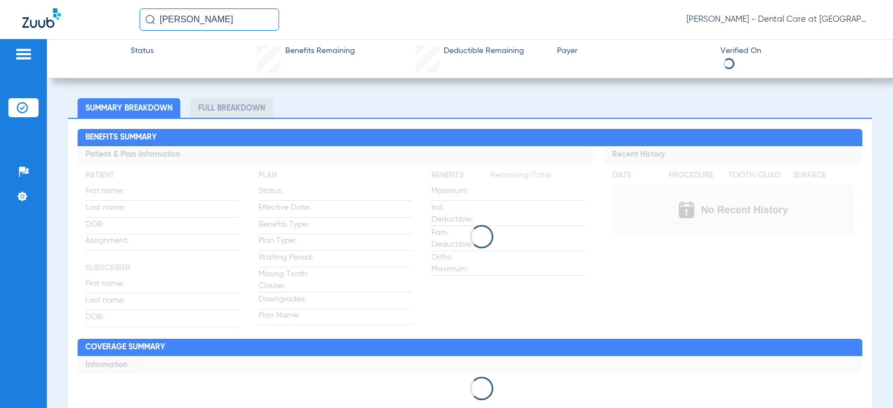
scroll to position [56, 0]
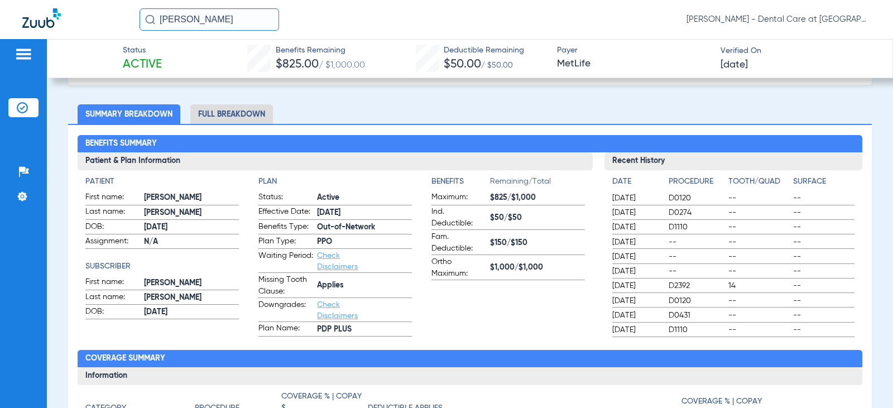
click at [223, 117] on li "Full Breakdown" at bounding box center [231, 114] width 83 height 20
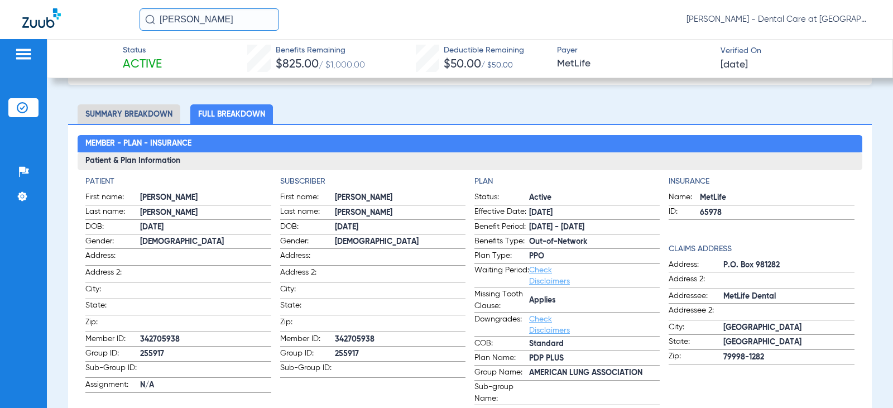
click at [228, 22] on input "[PERSON_NAME]" at bounding box center [210, 19] width 140 height 22
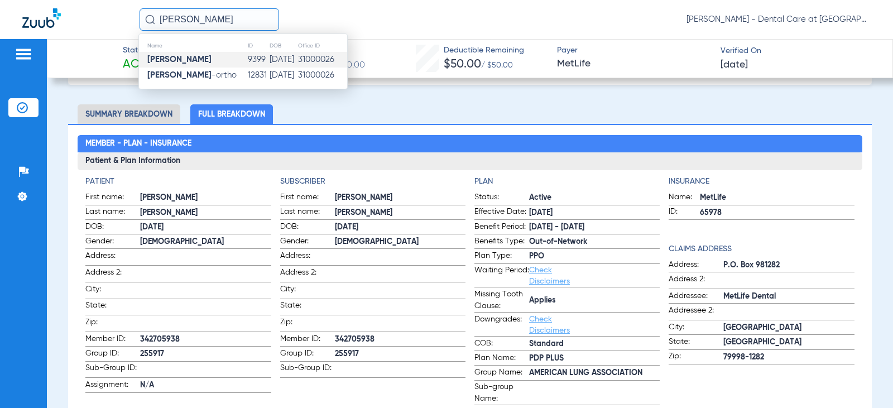
click at [247, 63] on td "9399" at bounding box center [258, 60] width 22 height 16
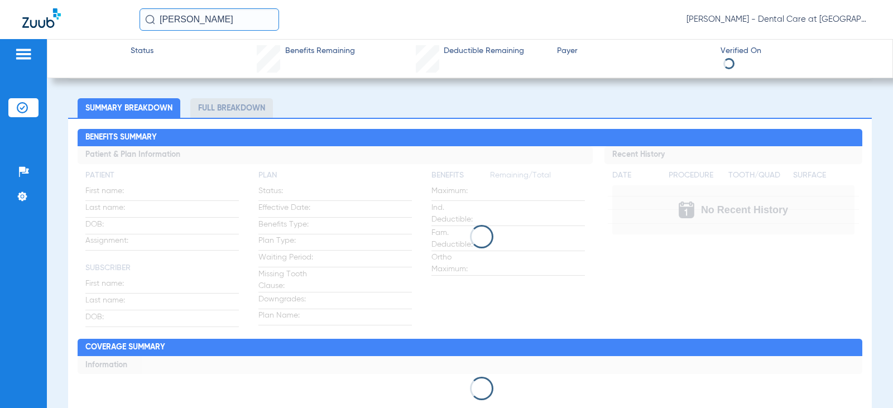
scroll to position [56, 0]
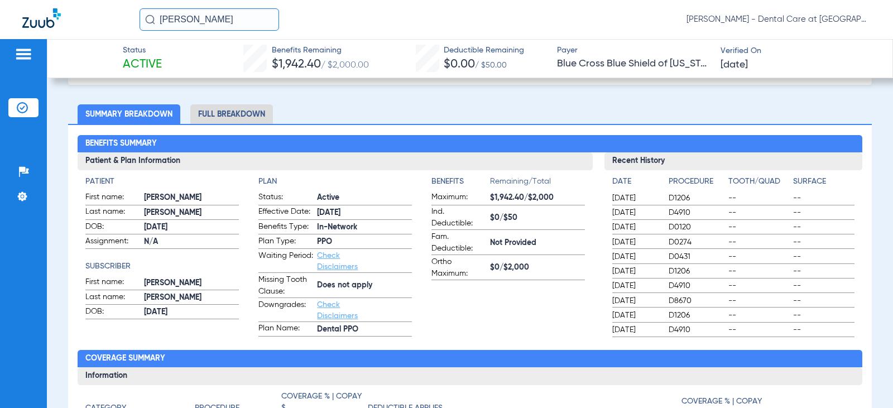
click at [253, 113] on li "Full Breakdown" at bounding box center [231, 114] width 83 height 20
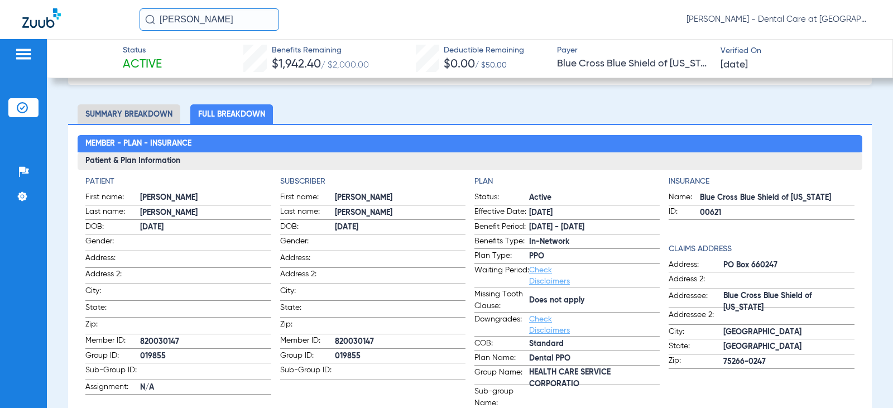
drag, startPoint x: 239, startPoint y: 22, endPoint x: 74, endPoint y: 2, distance: 166.4
click at [74, 2] on div "[PERSON_NAME] [PERSON_NAME] - Dental Care at [GEOGRAPHIC_DATA]" at bounding box center [446, 19] width 893 height 39
click at [214, 12] on input "[PERSON_NAME]" at bounding box center [210, 19] width 140 height 22
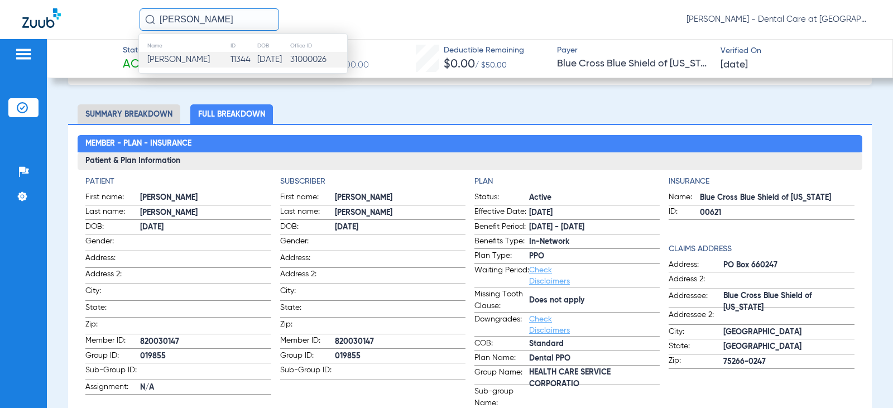
click at [230, 60] on td "11344" at bounding box center [243, 60] width 27 height 16
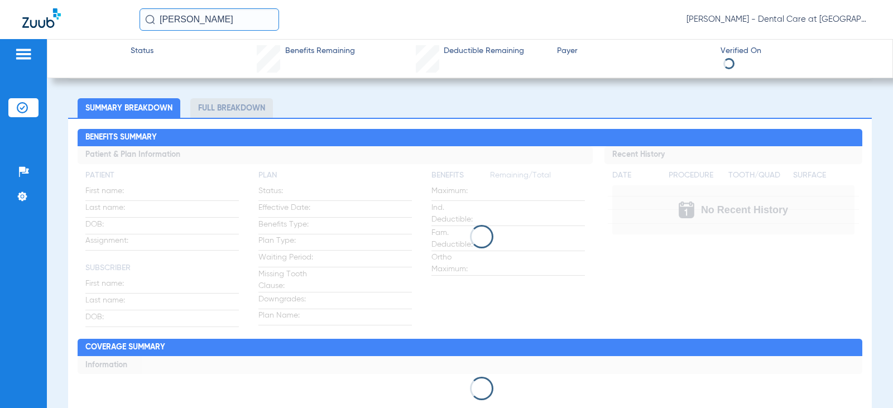
scroll to position [56, 0]
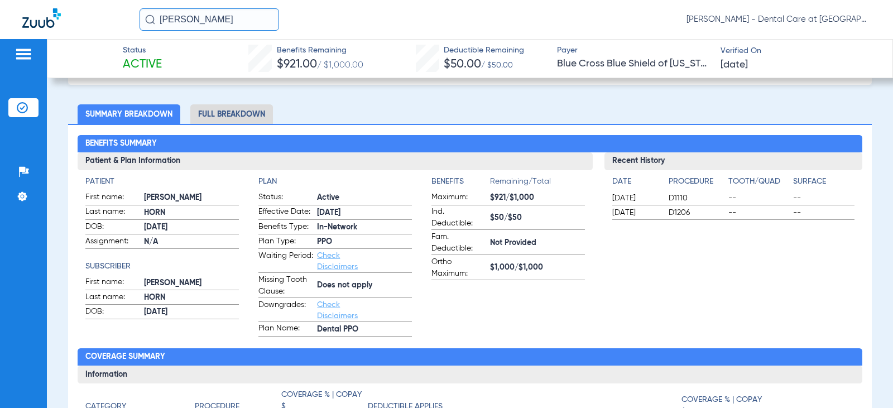
click at [242, 112] on li "Full Breakdown" at bounding box center [231, 114] width 83 height 20
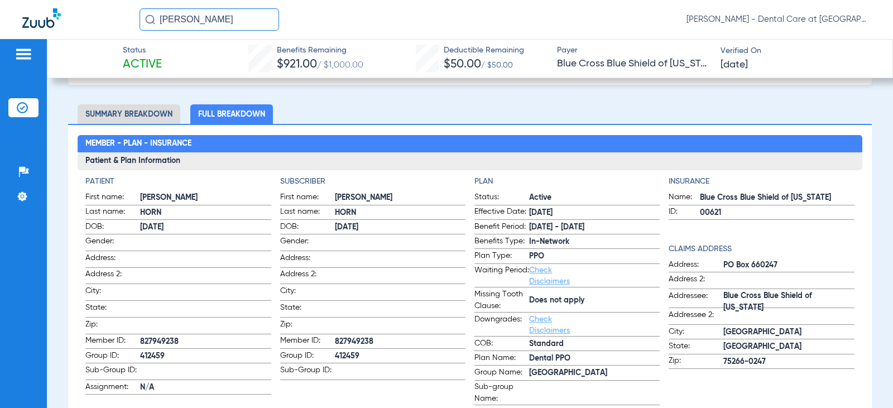
click at [200, 17] on input "[PERSON_NAME]" at bounding box center [210, 19] width 140 height 22
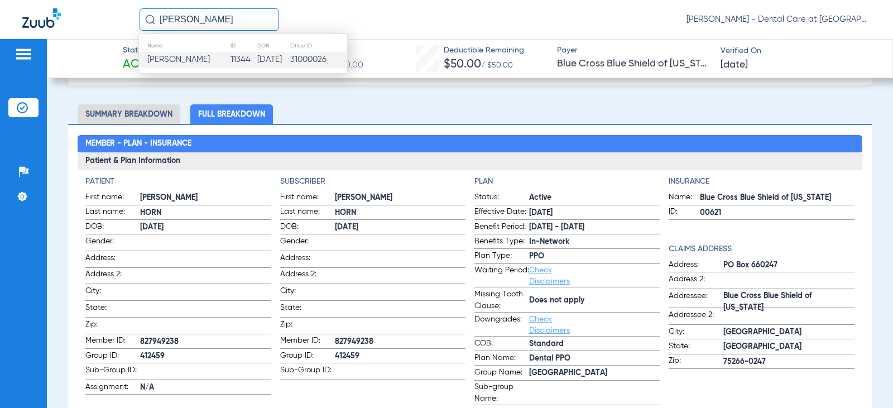
click at [200, 17] on input "[PERSON_NAME]" at bounding box center [210, 19] width 140 height 22
click at [238, 63] on span "[PERSON_NAME] an Swied" at bounding box center [197, 59] width 100 height 8
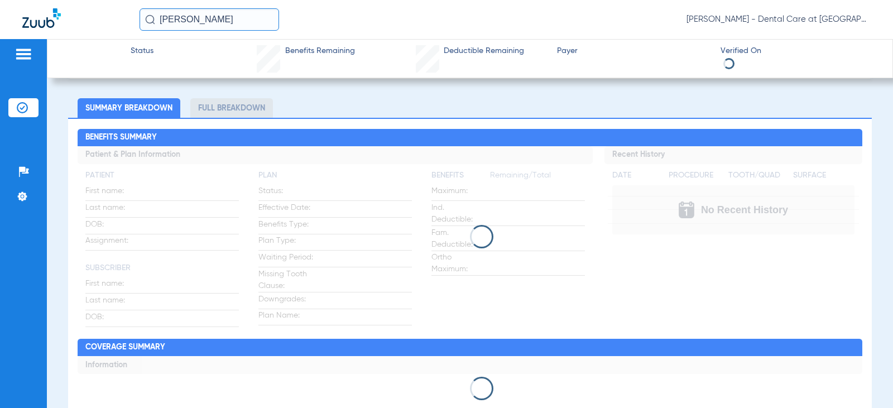
scroll to position [56, 0]
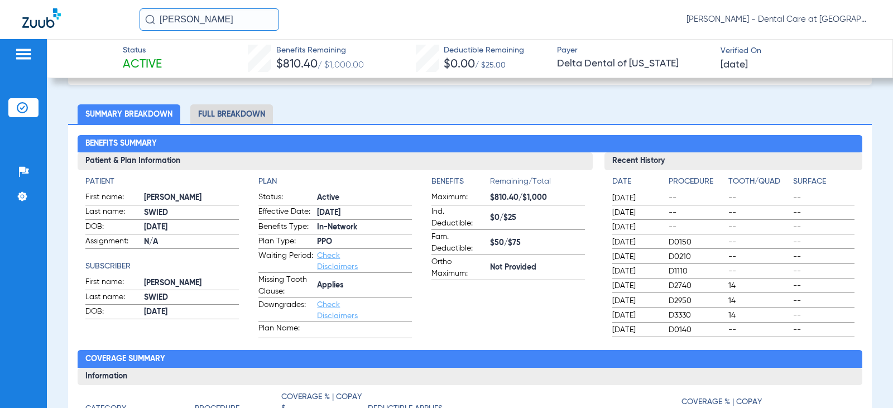
click at [230, 114] on li "Full Breakdown" at bounding box center [231, 114] width 83 height 20
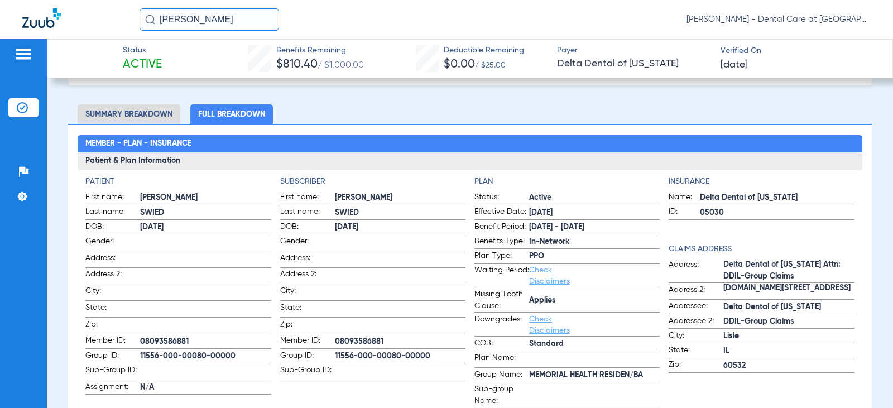
drag, startPoint x: 229, startPoint y: 16, endPoint x: 116, endPoint y: 25, distance: 114.3
click at [116, 25] on div "[PERSON_NAME] [PERSON_NAME] - Dental Care at [GEOGRAPHIC_DATA]" at bounding box center [446, 19] width 893 height 39
click at [232, 16] on input "[PERSON_NAME]" at bounding box center [210, 19] width 140 height 22
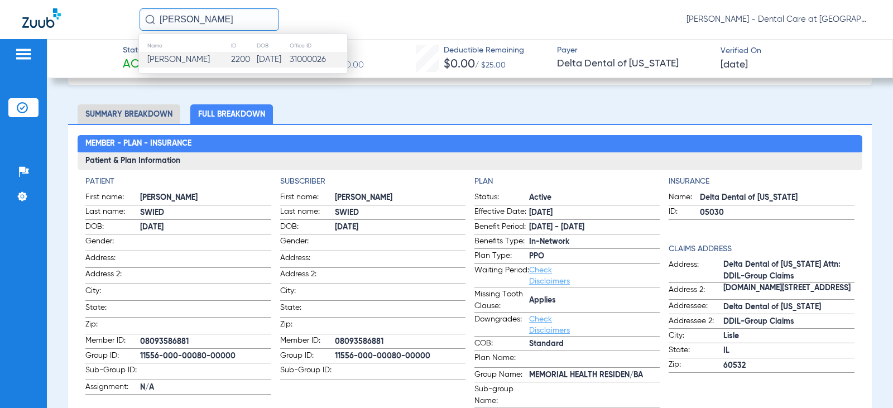
click at [188, 61] on td "[PERSON_NAME]" at bounding box center [185, 60] width 92 height 16
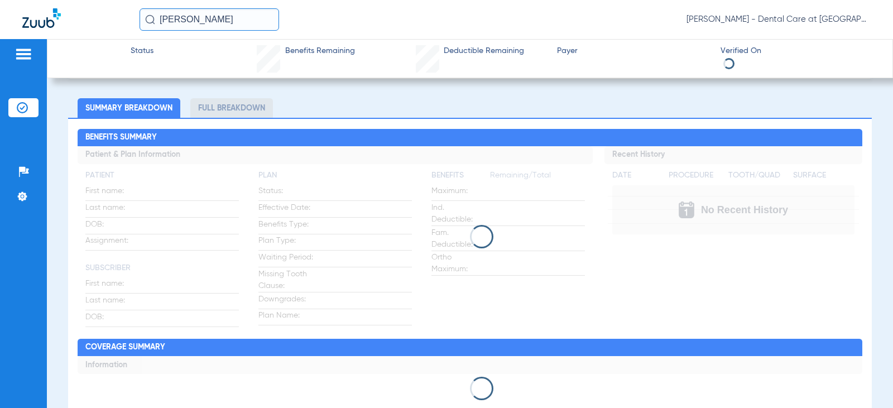
scroll to position [56, 0]
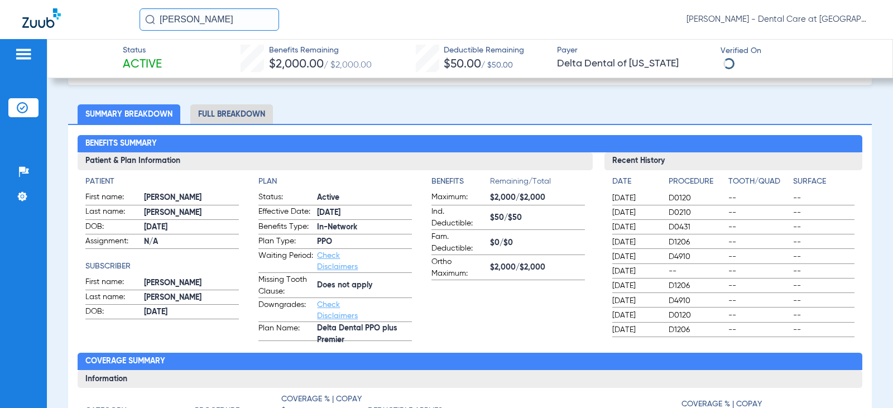
click at [227, 118] on li "Full Breakdown" at bounding box center [231, 114] width 83 height 20
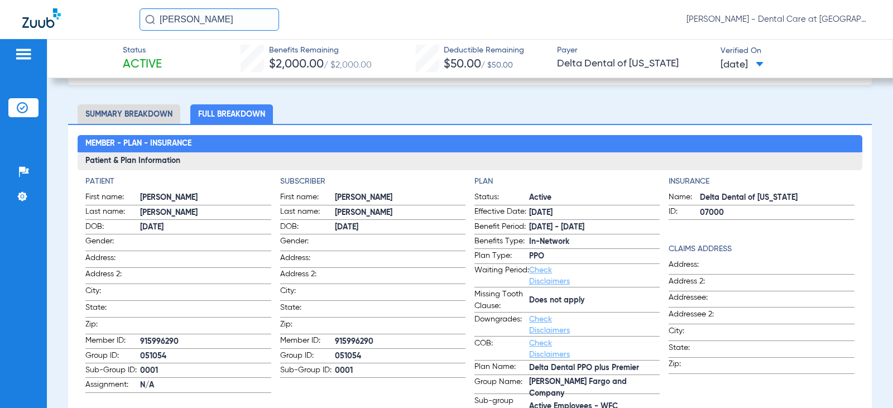
click at [230, 17] on input "[PERSON_NAME]" at bounding box center [210, 19] width 140 height 22
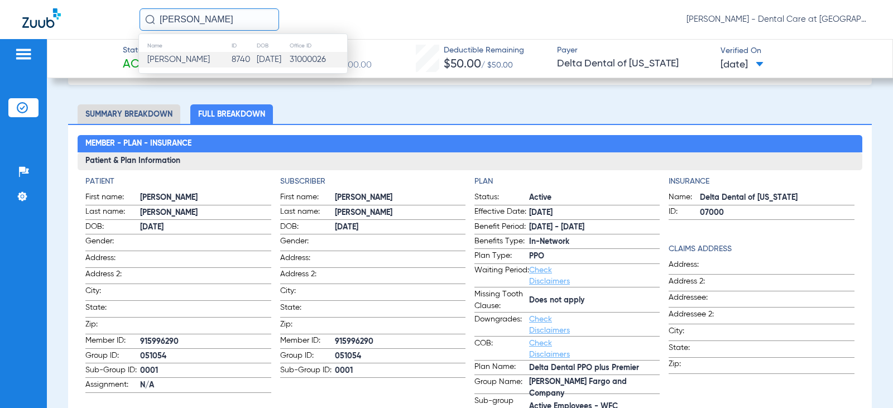
click at [237, 54] on td "8740" at bounding box center [243, 60] width 25 height 16
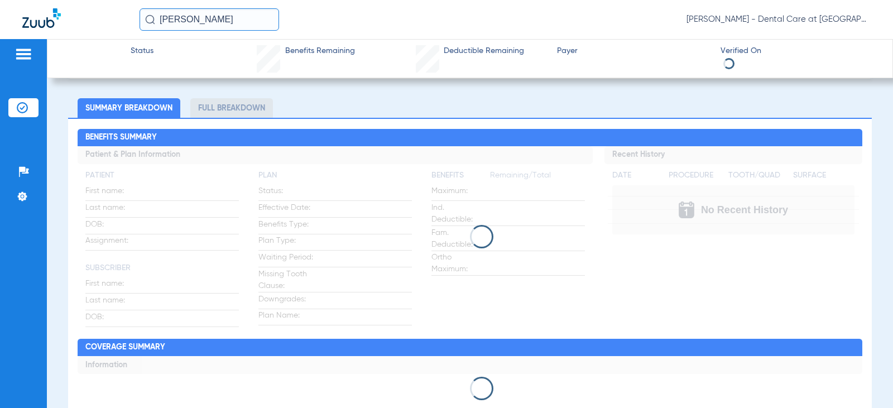
scroll to position [56, 0]
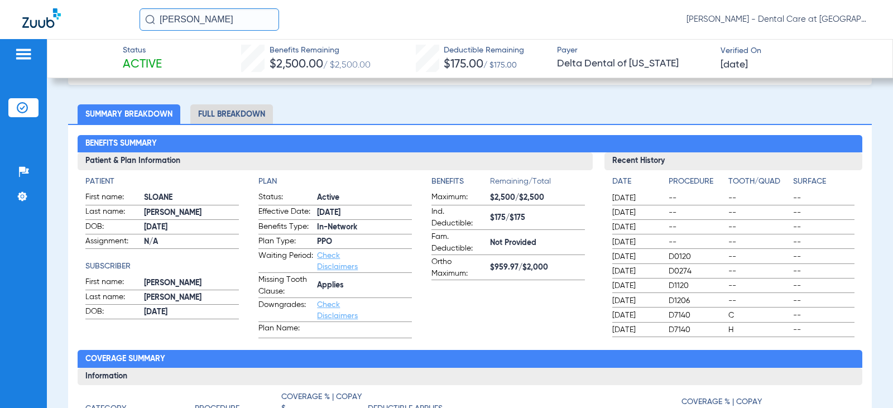
click at [253, 111] on li "Full Breakdown" at bounding box center [231, 114] width 83 height 20
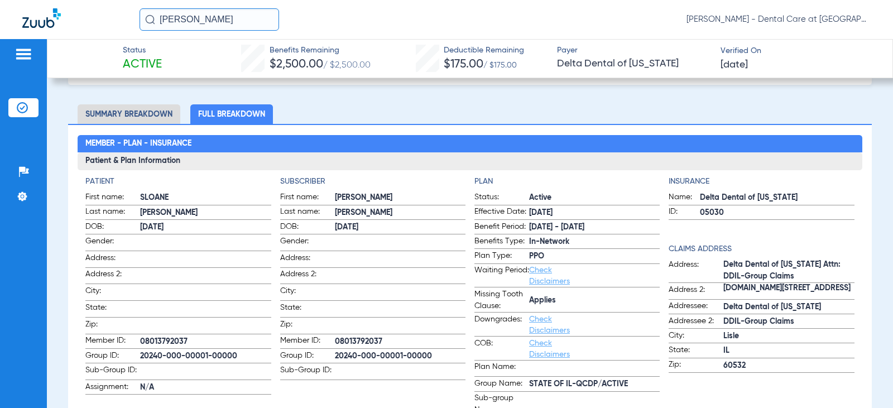
drag, startPoint x: 257, startPoint y: 18, endPoint x: 83, endPoint y: 14, distance: 173.6
click at [96, 13] on div "[PERSON_NAME] [PERSON_NAME] - Dental Care at [GEOGRAPHIC_DATA]" at bounding box center [446, 19] width 893 height 39
click at [224, 15] on input "isla [PERSON_NAME]" at bounding box center [210, 19] width 140 height 22
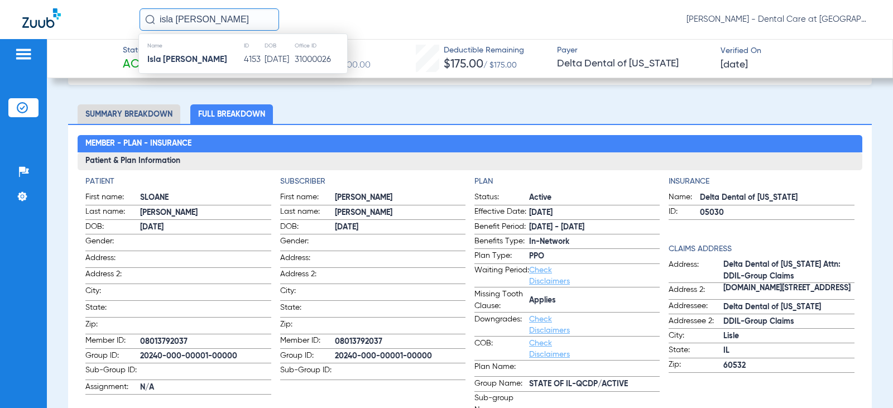
drag, startPoint x: 219, startPoint y: 57, endPoint x: 168, endPoint y: 62, distance: 51.5
click at [243, 59] on td "4153" at bounding box center [253, 60] width 21 height 16
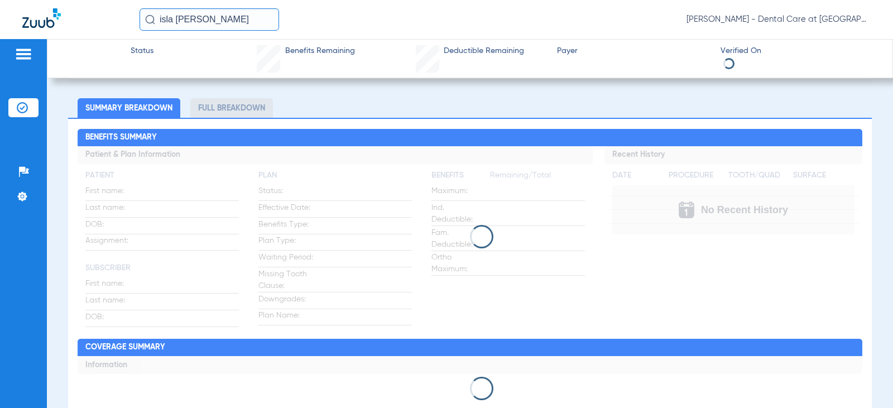
scroll to position [56, 0]
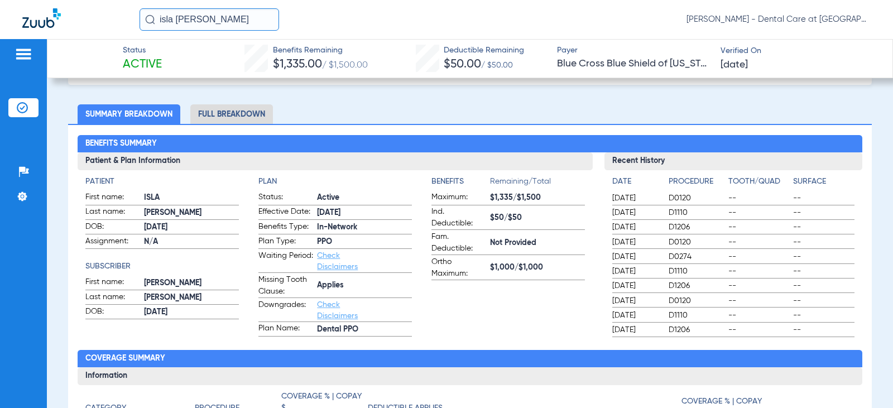
click at [249, 116] on li "Full Breakdown" at bounding box center [231, 114] width 83 height 20
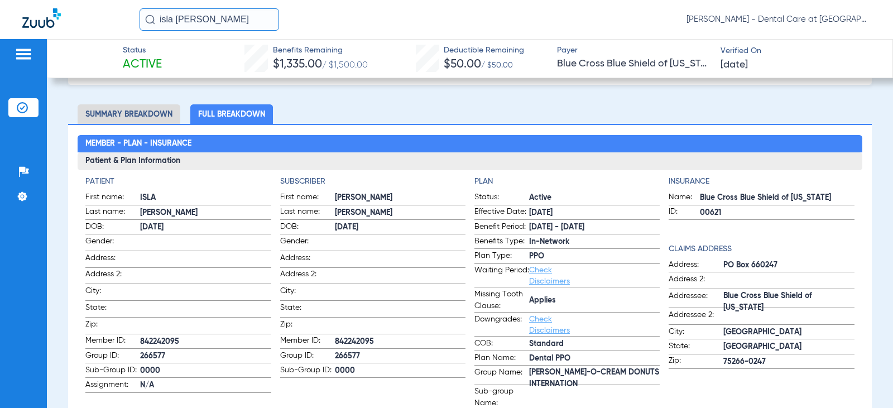
drag, startPoint x: 223, startPoint y: 20, endPoint x: 132, endPoint y: 25, distance: 91.7
click at [132, 25] on div "isla [PERSON_NAME] [PERSON_NAME] - Dental Care at [GEOGRAPHIC_DATA]" at bounding box center [446, 19] width 893 height 39
click at [214, 18] on input "isla [PERSON_NAME]" at bounding box center [210, 19] width 140 height 22
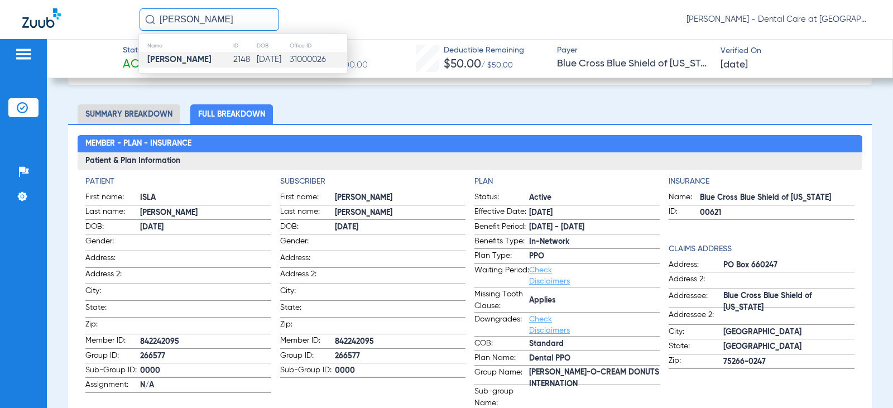
click at [211, 59] on strong "[PERSON_NAME]" at bounding box center [179, 59] width 64 height 8
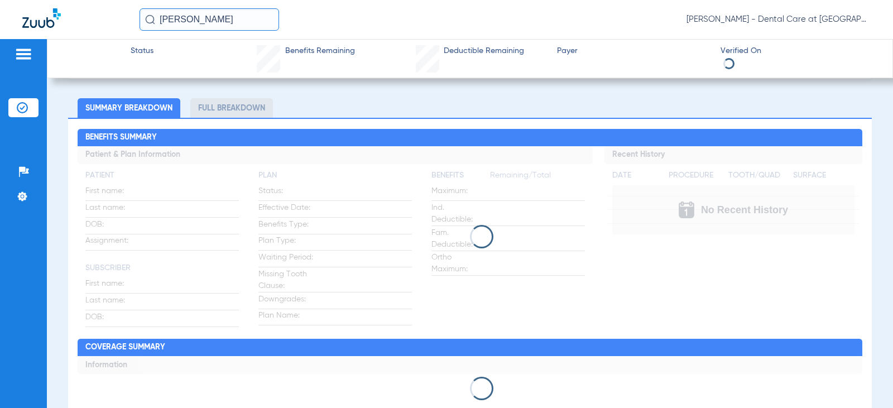
scroll to position [56, 0]
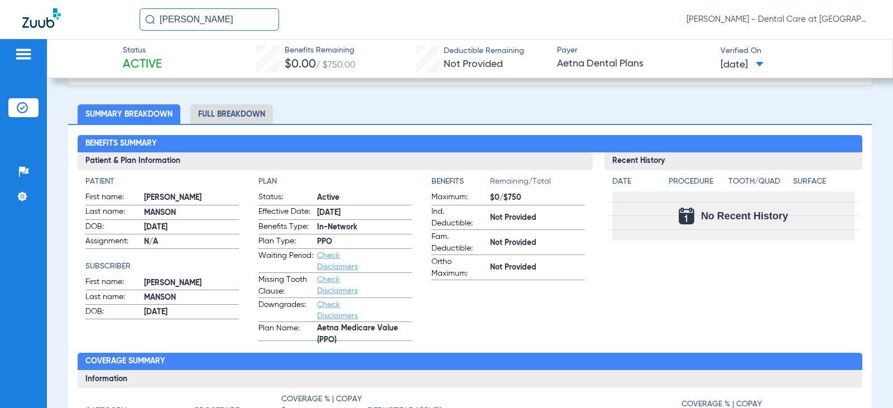
click at [220, 113] on li "Full Breakdown" at bounding box center [231, 114] width 83 height 20
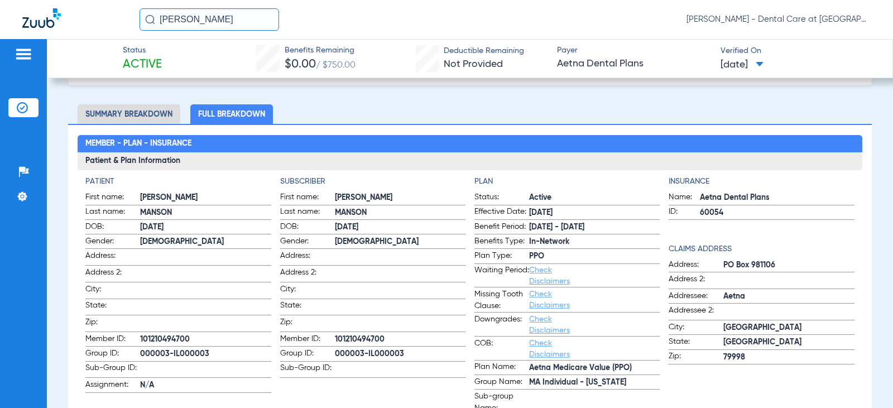
drag, startPoint x: 206, startPoint y: 12, endPoint x: 93, endPoint y: 4, distance: 113.0
click at [93, 4] on div "[PERSON_NAME] [PERSON_NAME] - Dental Care at [GEOGRAPHIC_DATA]" at bounding box center [446, 19] width 893 height 39
click at [231, 19] on input "[PERSON_NAME]" at bounding box center [210, 19] width 140 height 22
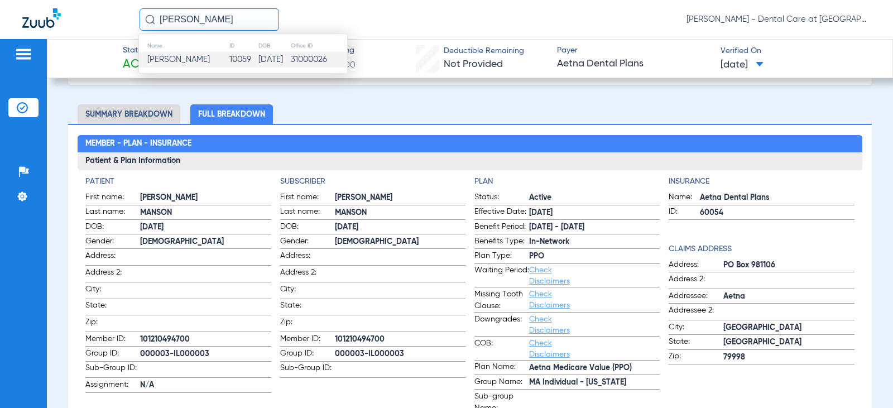
click at [229, 60] on td "10059" at bounding box center [243, 60] width 29 height 16
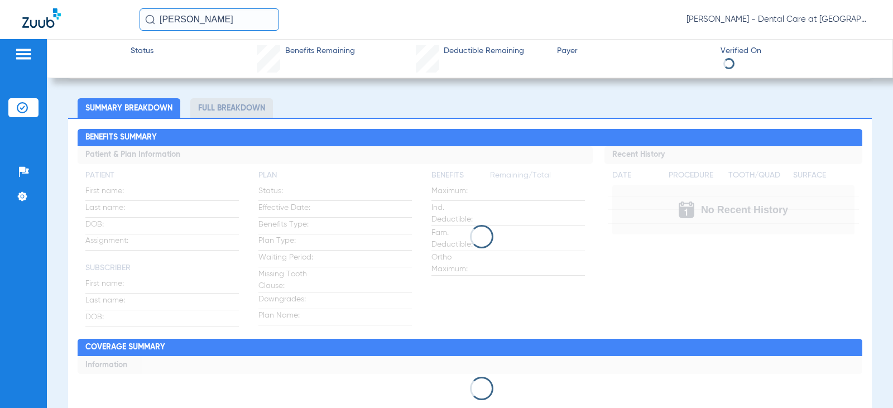
scroll to position [56, 0]
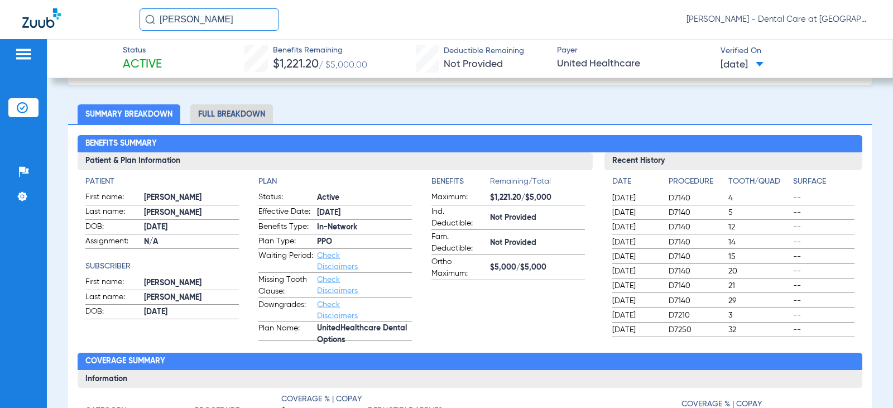
click at [244, 117] on li "Full Breakdown" at bounding box center [231, 114] width 83 height 20
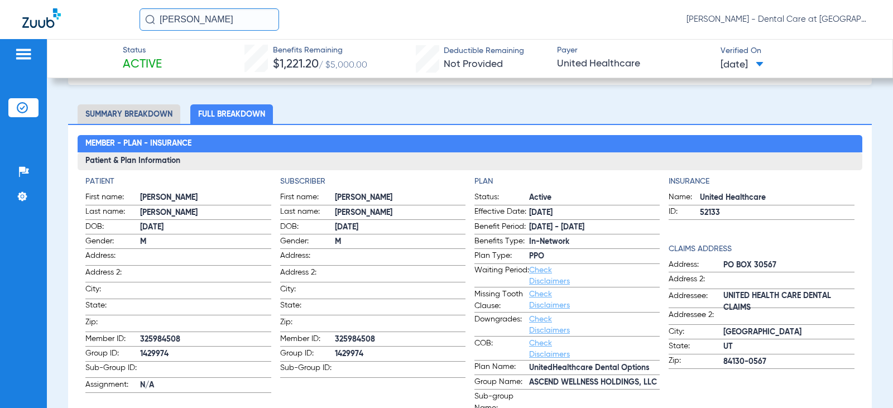
drag, startPoint x: 221, startPoint y: 21, endPoint x: 126, endPoint y: 26, distance: 95.0
click at [126, 26] on div "[PERSON_NAME] [PERSON_NAME] - Dental Care at [GEOGRAPHIC_DATA]" at bounding box center [446, 19] width 893 height 39
click at [258, 22] on input "[PERSON_NAME]" at bounding box center [210, 19] width 140 height 22
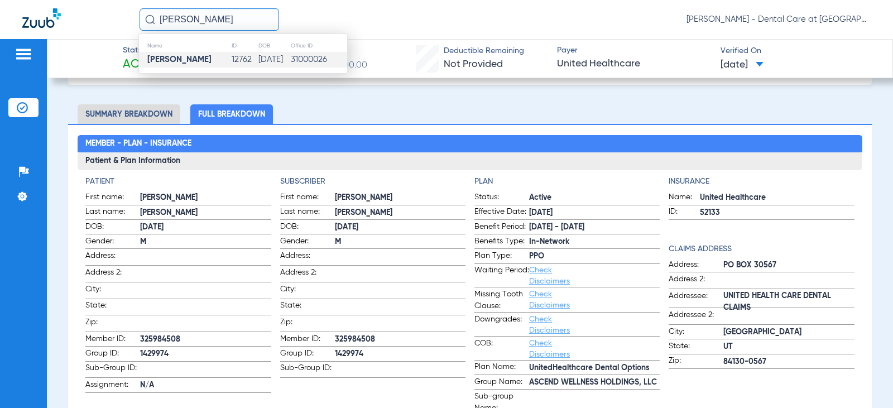
click at [258, 60] on td "[DATE]" at bounding box center [274, 60] width 32 height 16
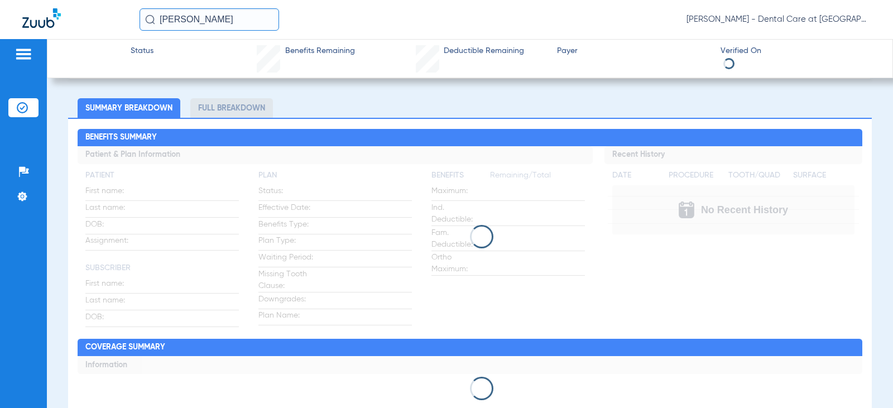
scroll to position [56, 0]
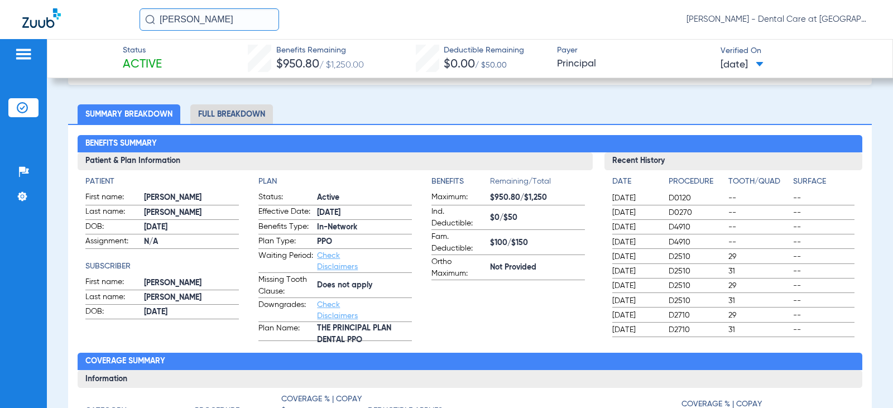
click at [232, 113] on li "Full Breakdown" at bounding box center [231, 114] width 83 height 20
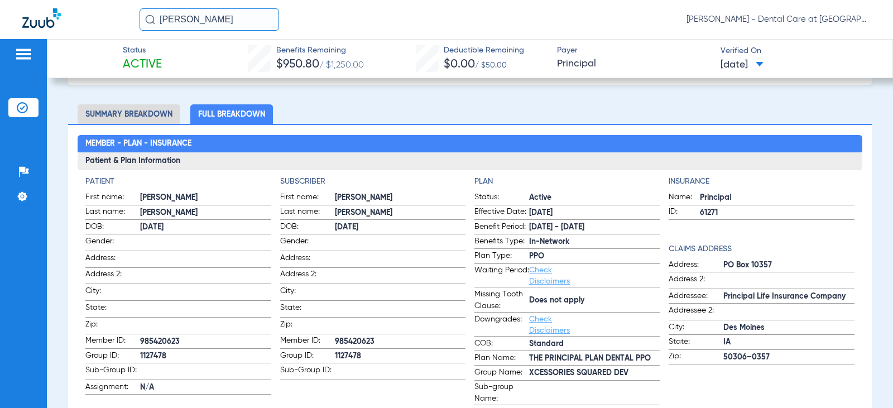
drag, startPoint x: 232, startPoint y: 15, endPoint x: 118, endPoint y: 27, distance: 114.5
click at [118, 27] on div "[PERSON_NAME] [PERSON_NAME] - Dental Care at [GEOGRAPHIC_DATA]" at bounding box center [446, 19] width 893 height 39
click at [243, 20] on input "[PERSON_NAME]" at bounding box center [210, 19] width 140 height 22
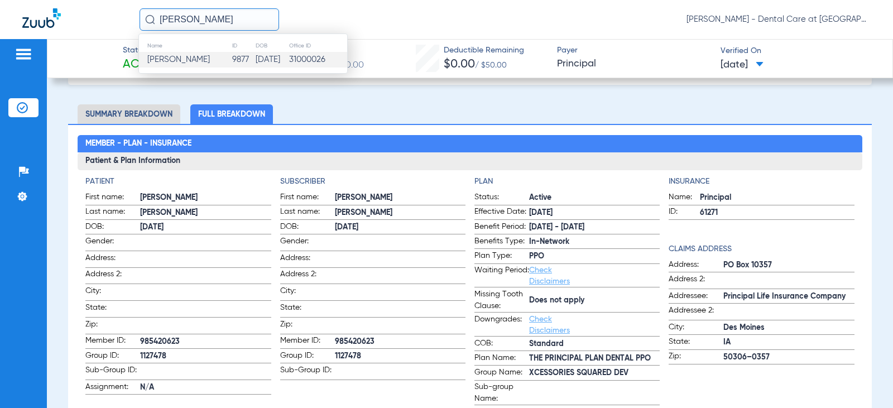
click at [241, 55] on td "9877" at bounding box center [243, 60] width 23 height 16
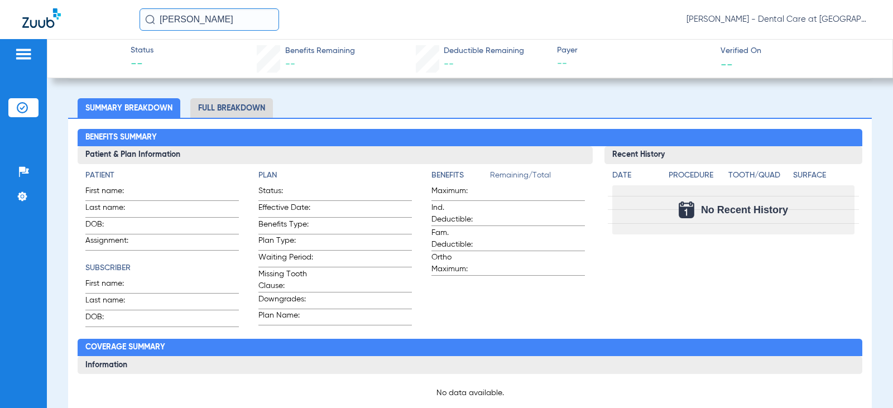
scroll to position [56, 0]
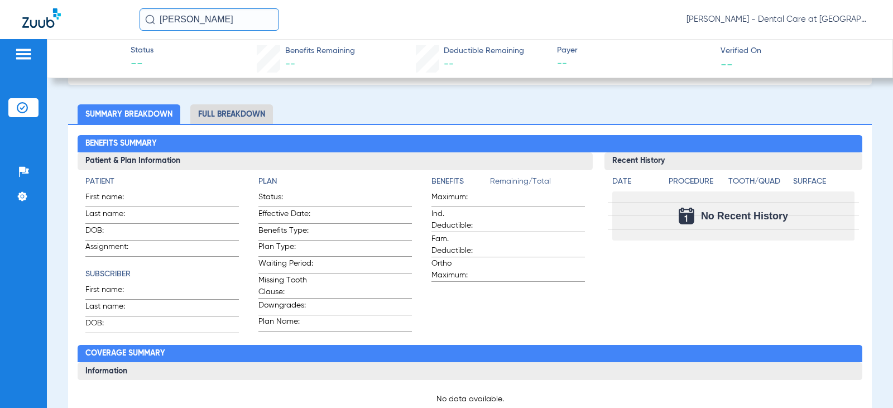
click at [256, 107] on li "Full Breakdown" at bounding box center [231, 114] width 83 height 20
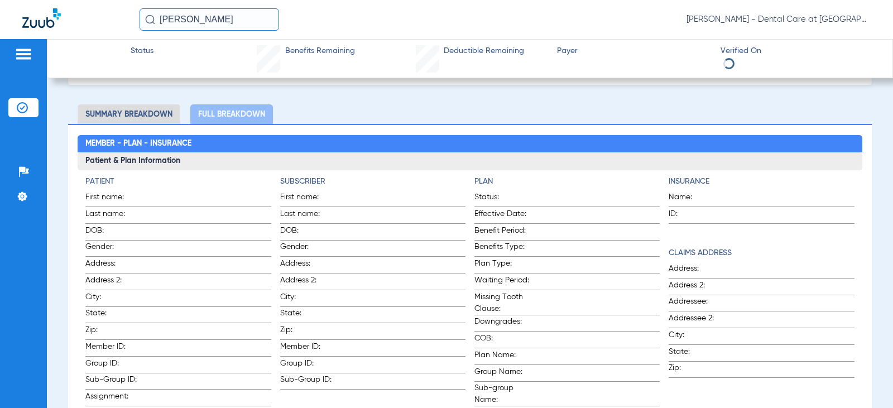
drag, startPoint x: 249, startPoint y: 21, endPoint x: 40, endPoint y: 22, distance: 209.3
click at [40, 22] on div "[PERSON_NAME] [PERSON_NAME] - Dental Care at [GEOGRAPHIC_DATA]" at bounding box center [446, 19] width 893 height 39
click at [246, 19] on input "[PERSON_NAME]" at bounding box center [210, 19] width 140 height 22
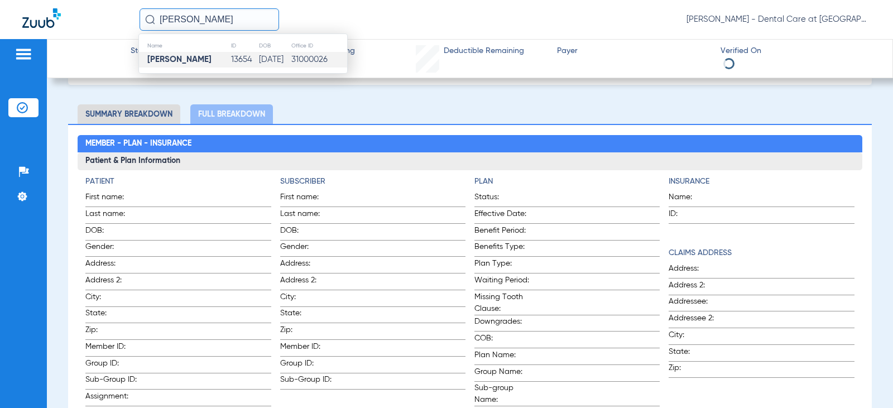
click at [243, 56] on td "13654" at bounding box center [245, 60] width 28 height 16
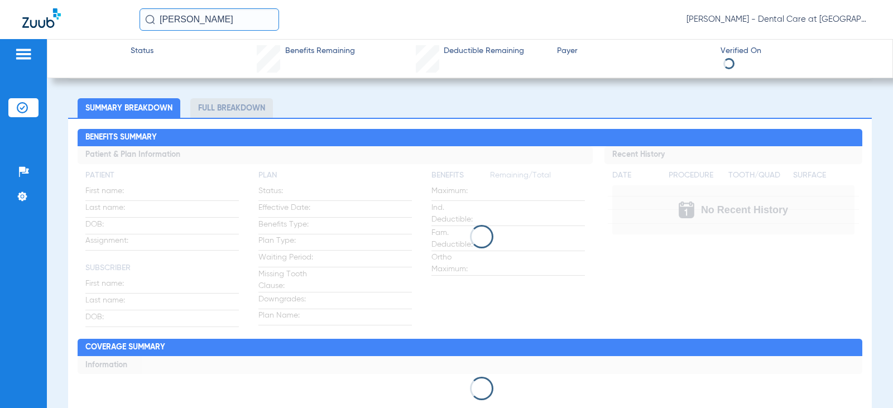
scroll to position [56, 0]
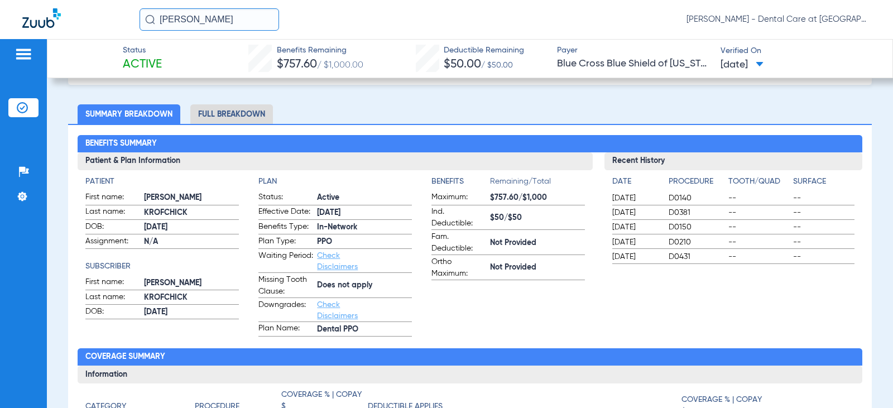
click at [238, 113] on li "Full Breakdown" at bounding box center [231, 114] width 83 height 20
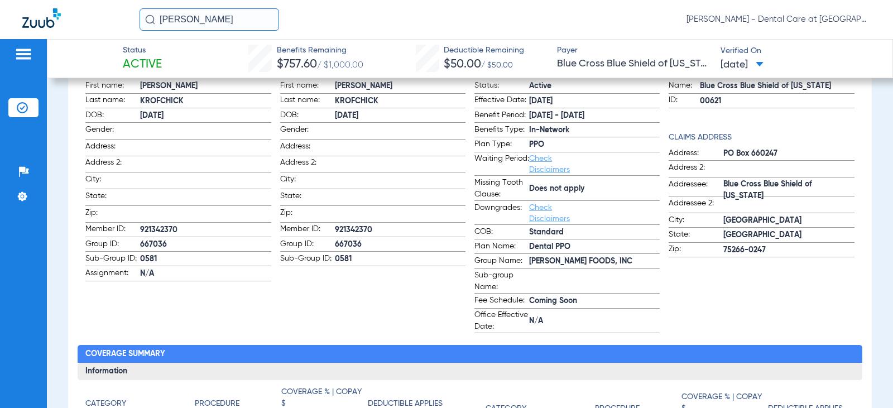
scroll to position [112, 0]
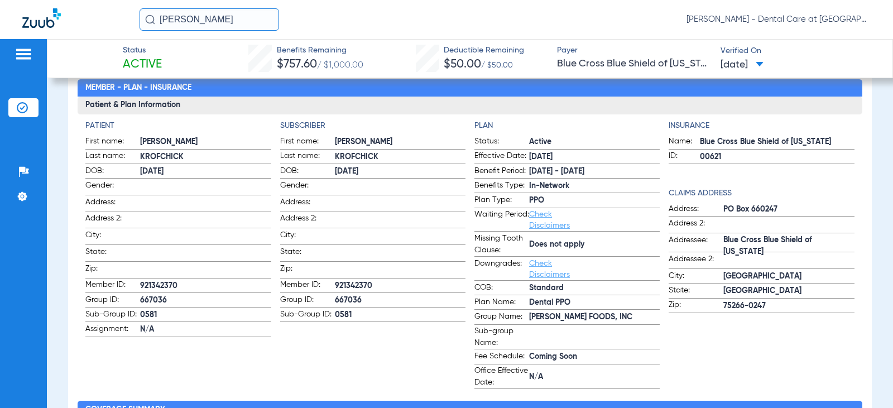
drag, startPoint x: 246, startPoint y: 16, endPoint x: 49, endPoint y: 16, distance: 197.6
click at [49, 16] on div "[PERSON_NAME] [PERSON_NAME] - Dental Care at [GEOGRAPHIC_DATA]" at bounding box center [446, 19] width 893 height 39
click at [245, 14] on input "[PERSON_NAME]" at bounding box center [210, 19] width 140 height 22
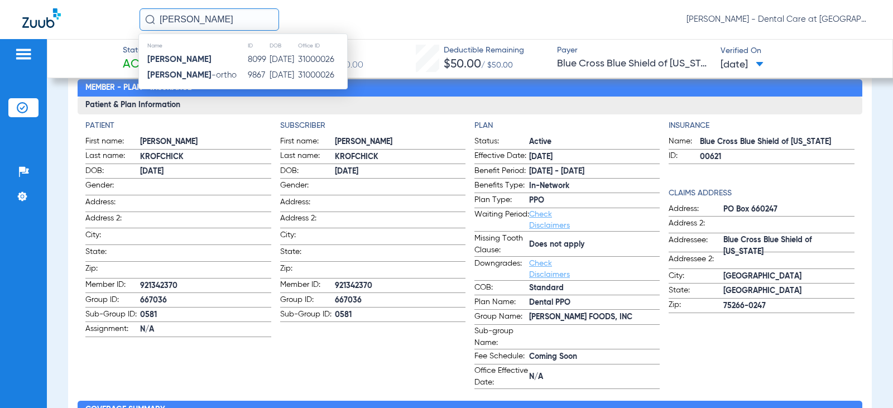
click at [202, 59] on strong "[PERSON_NAME]" at bounding box center [179, 59] width 64 height 8
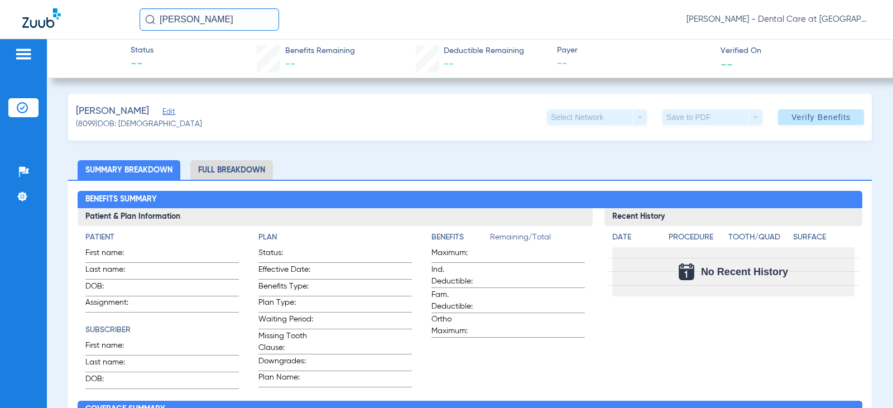
click at [228, 20] on input "[PERSON_NAME]" at bounding box center [210, 19] width 140 height 22
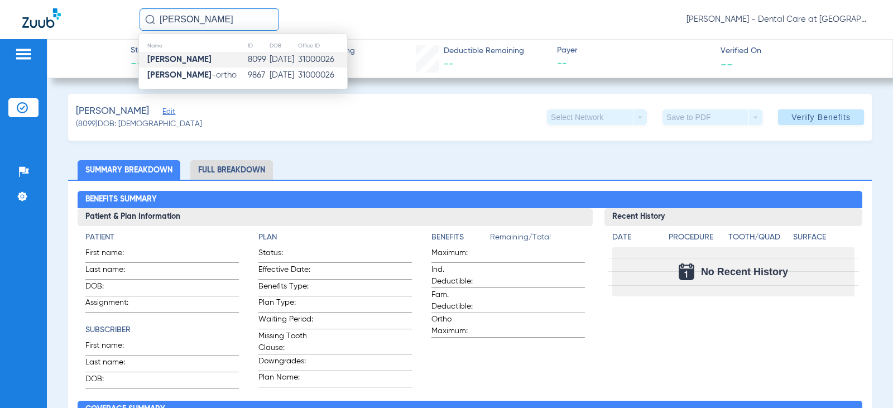
click at [228, 20] on input "[PERSON_NAME]" at bounding box center [210, 19] width 140 height 22
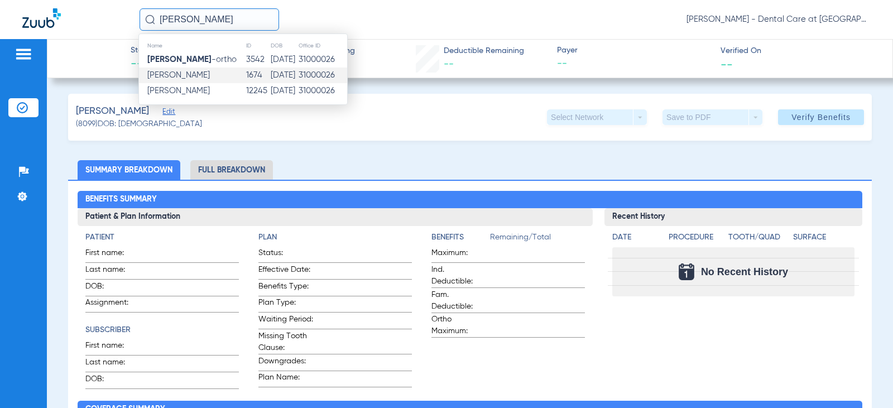
click at [249, 75] on td "1674" at bounding box center [258, 76] width 24 height 16
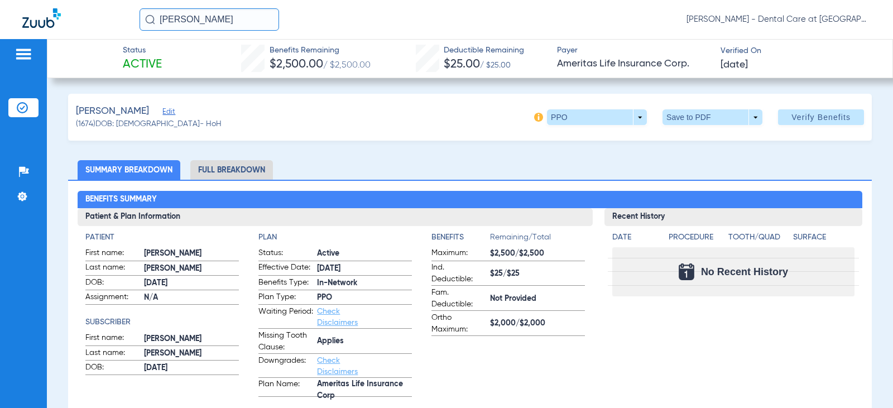
drag, startPoint x: 250, startPoint y: 170, endPoint x: 223, endPoint y: 170, distance: 26.8
click at [250, 170] on li "Full Breakdown" at bounding box center [231, 170] width 83 height 20
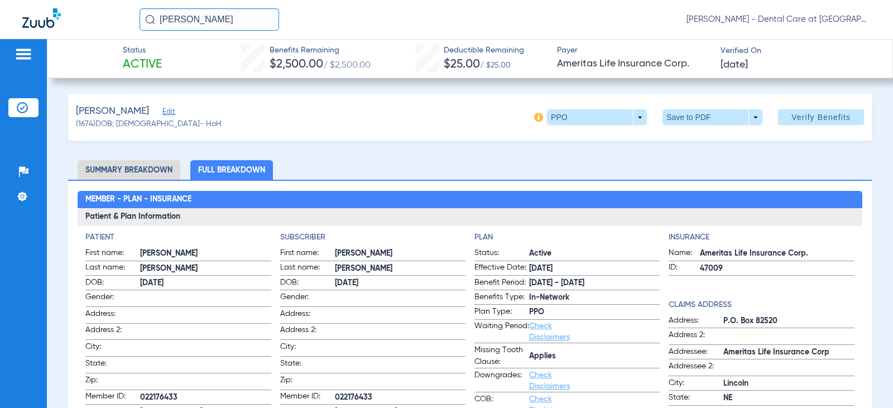
click at [255, 14] on input "[PERSON_NAME]" at bounding box center [210, 19] width 140 height 22
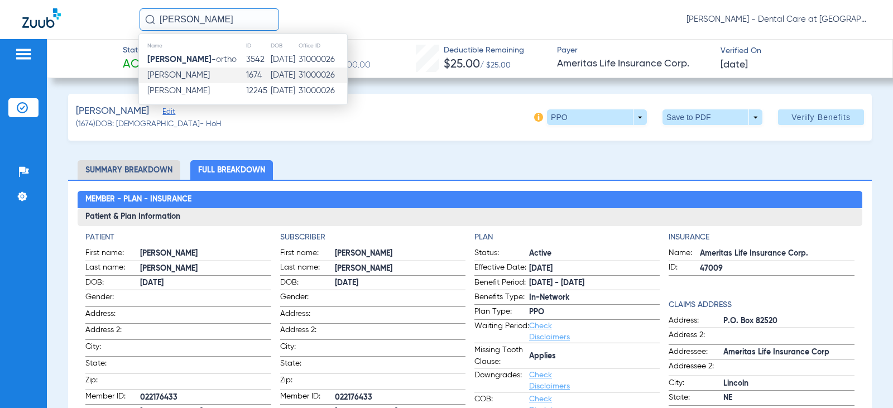
click at [232, 25] on input "[PERSON_NAME]" at bounding box center [210, 19] width 140 height 22
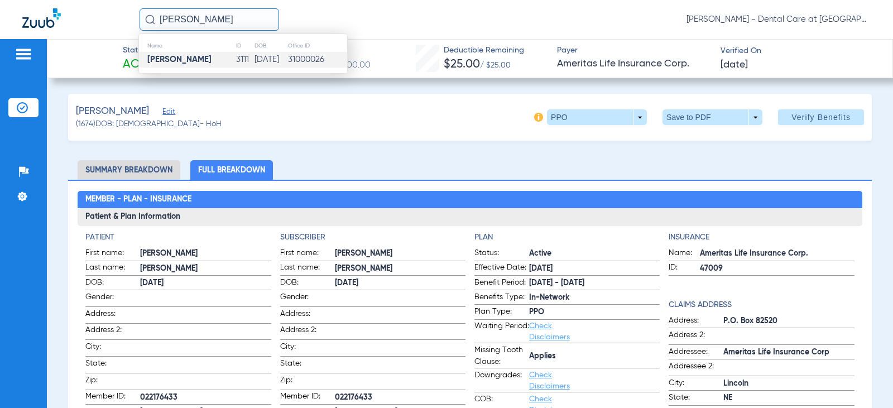
click at [254, 67] on td "[DATE]" at bounding box center [271, 60] width 34 height 16
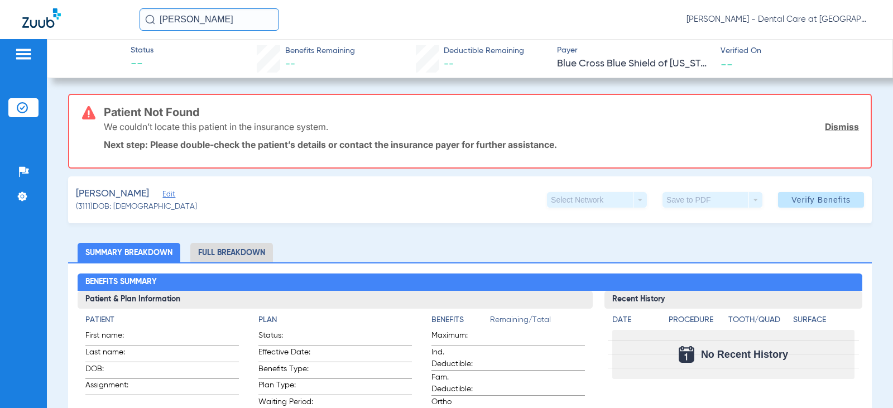
click at [242, 20] on input "[PERSON_NAME]" at bounding box center [210, 19] width 140 height 22
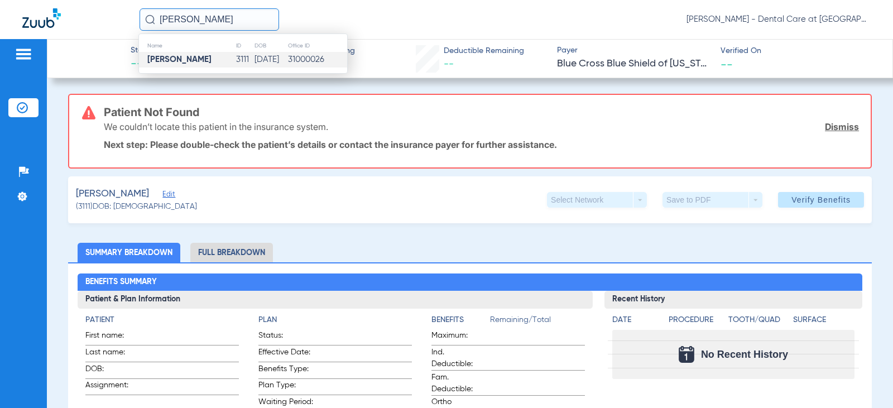
click at [242, 20] on input "[PERSON_NAME]" at bounding box center [210, 19] width 140 height 22
click at [242, 54] on td "14294" at bounding box center [255, 60] width 26 height 16
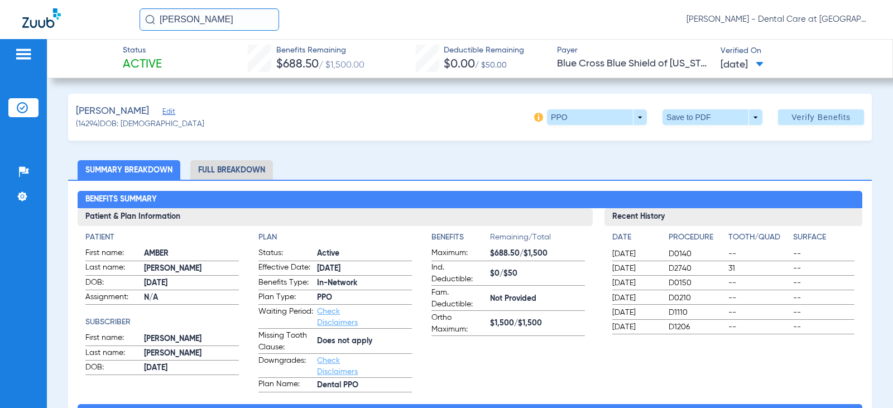
click at [217, 169] on li "Full Breakdown" at bounding box center [231, 170] width 83 height 20
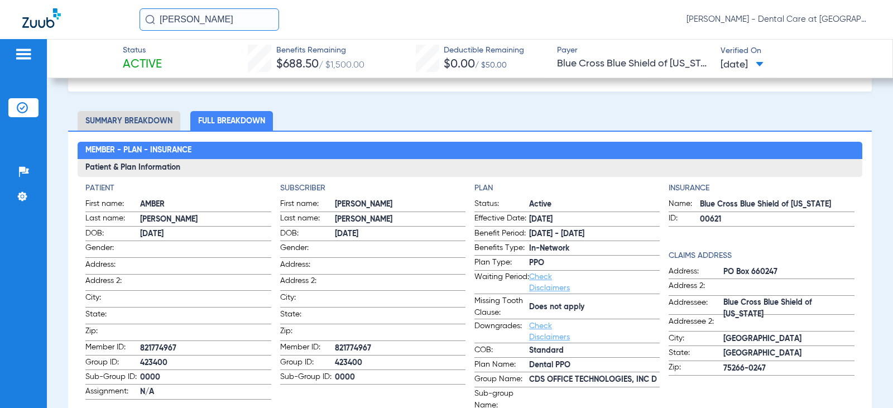
scroll to position [112, 0]
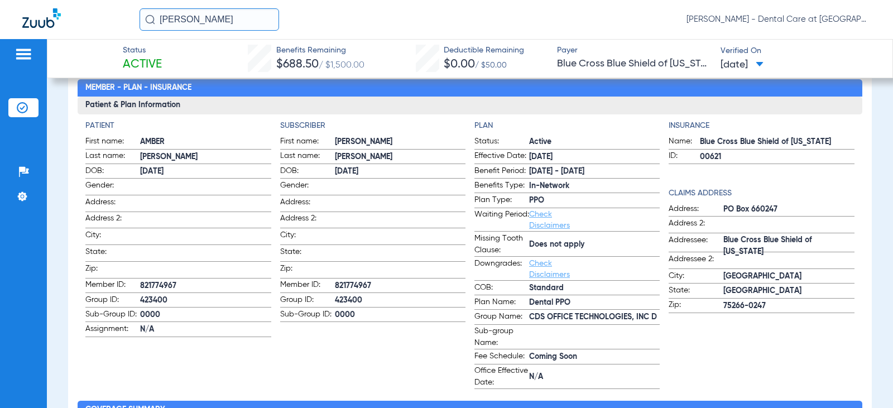
drag, startPoint x: 227, startPoint y: 18, endPoint x: 116, endPoint y: 21, distance: 110.5
click at [116, 21] on div "[PERSON_NAME] [PERSON_NAME] - Dental Care at [GEOGRAPHIC_DATA]" at bounding box center [446, 19] width 893 height 39
click at [235, 16] on input "[PERSON_NAME]" at bounding box center [210, 19] width 140 height 22
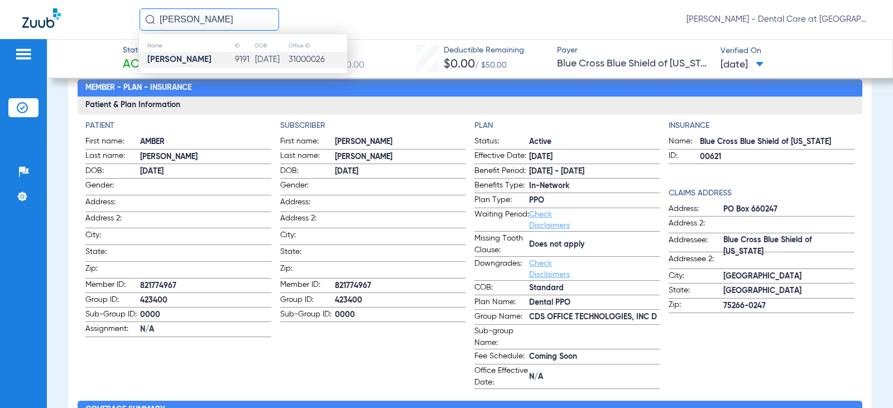
click at [234, 65] on td "9191" at bounding box center [244, 60] width 21 height 16
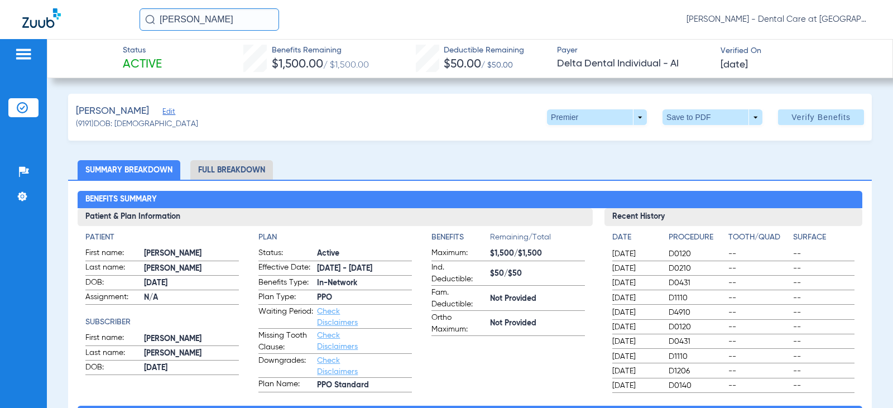
drag, startPoint x: 226, startPoint y: 167, endPoint x: 217, endPoint y: 167, distance: 8.9
click at [226, 167] on li "Full Breakdown" at bounding box center [231, 170] width 83 height 20
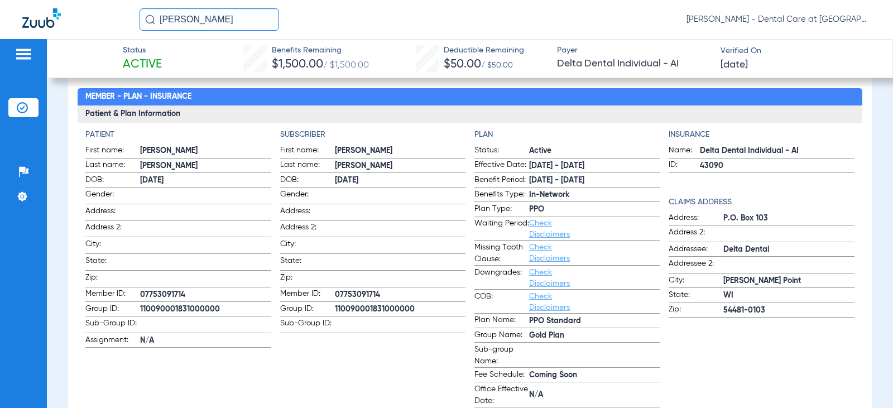
scroll to position [112, 0]
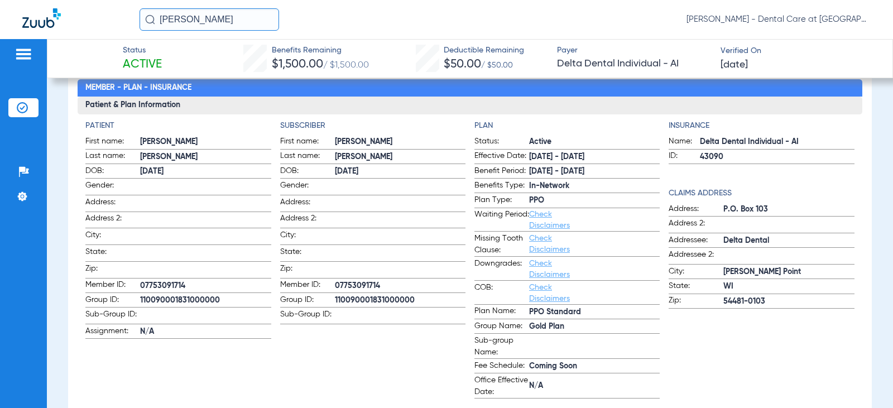
drag, startPoint x: 224, startPoint y: 19, endPoint x: 106, endPoint y: 22, distance: 118.4
click at [114, 20] on div "[PERSON_NAME] [PERSON_NAME] - Dental Care at [GEOGRAPHIC_DATA]" at bounding box center [446, 19] width 893 height 39
click at [251, 22] on input "[PERSON_NAME]" at bounding box center [210, 19] width 140 height 22
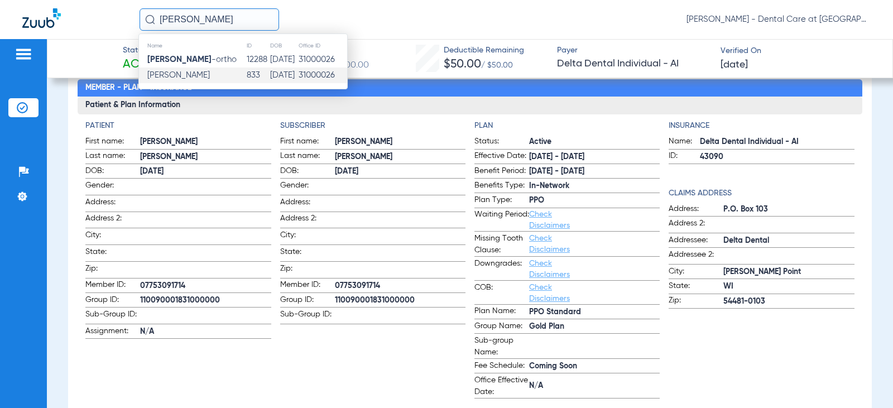
click at [223, 72] on td "[PERSON_NAME]" at bounding box center [192, 76] width 107 height 16
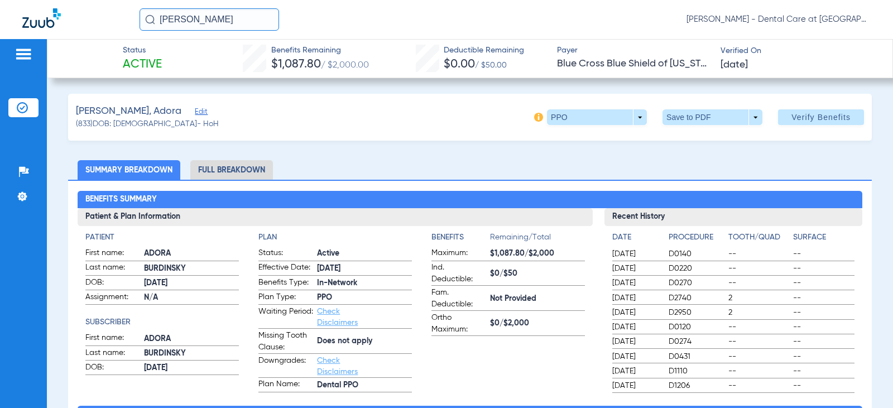
click at [244, 177] on li "Full Breakdown" at bounding box center [231, 170] width 83 height 20
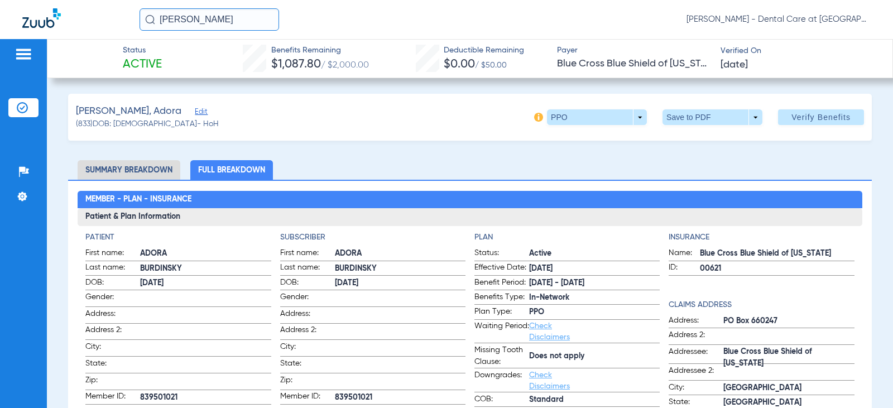
scroll to position [56, 0]
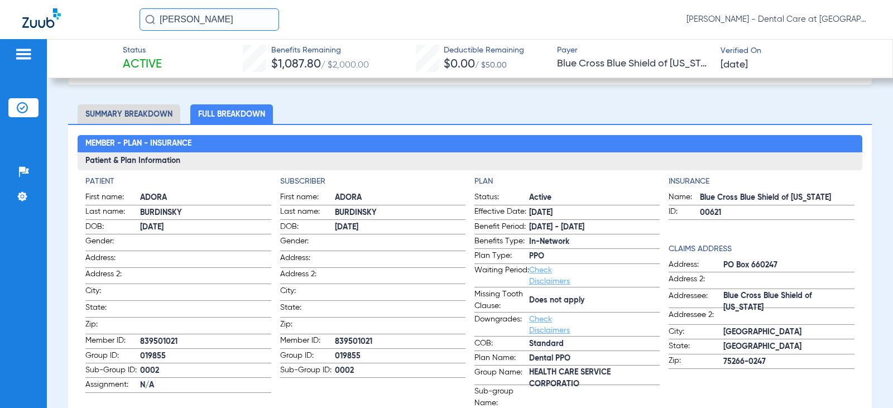
drag, startPoint x: 228, startPoint y: 18, endPoint x: 124, endPoint y: 20, distance: 104.4
click at [126, 18] on div "[PERSON_NAME] [PERSON_NAME] - Dental Care at [GEOGRAPHIC_DATA]" at bounding box center [446, 19] width 893 height 39
click at [228, 23] on input "[PERSON_NAME]" at bounding box center [210, 19] width 140 height 22
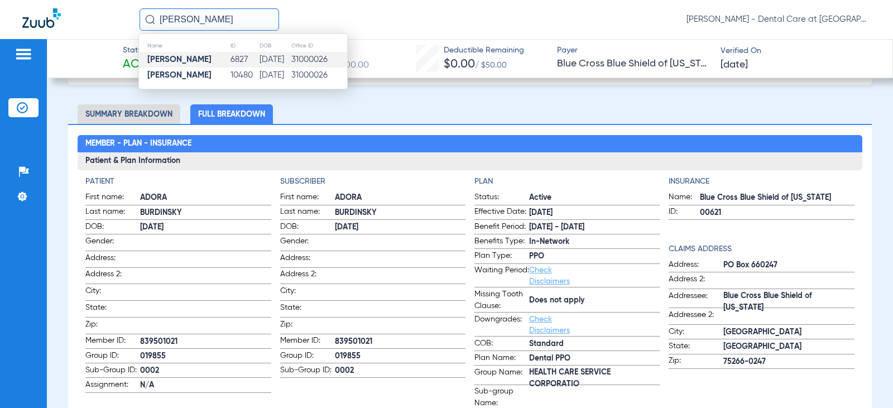
click at [230, 54] on td "6827" at bounding box center [244, 60] width 29 height 16
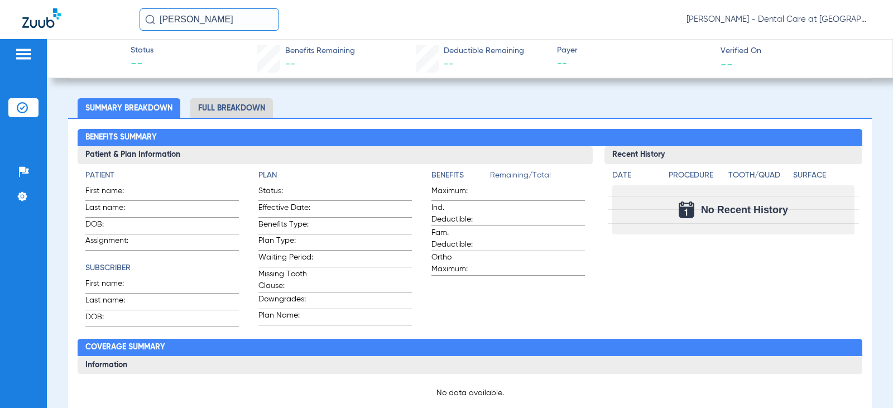
scroll to position [230, 0]
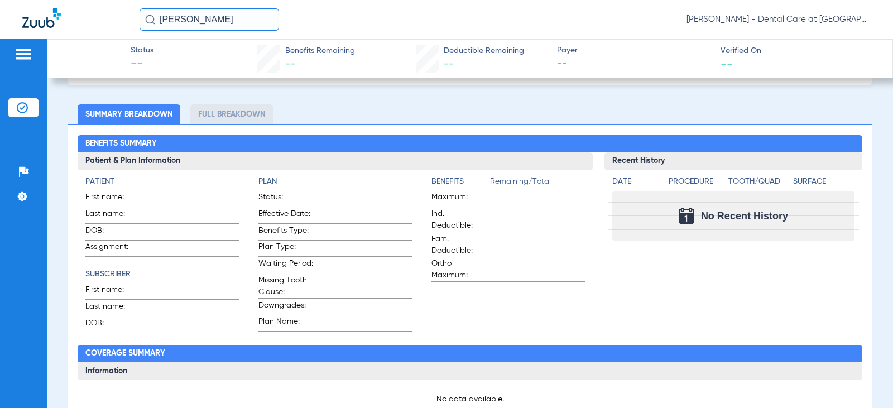
click at [221, 21] on input "[PERSON_NAME]" at bounding box center [210, 19] width 140 height 22
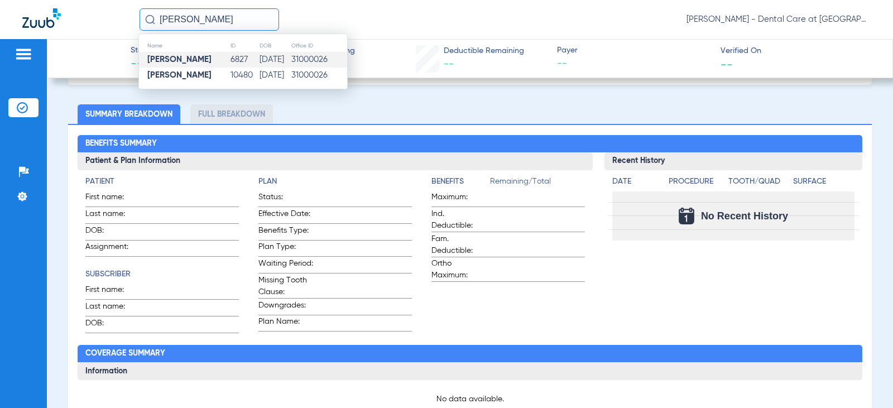
click at [230, 72] on td "10480" at bounding box center [244, 76] width 29 height 16
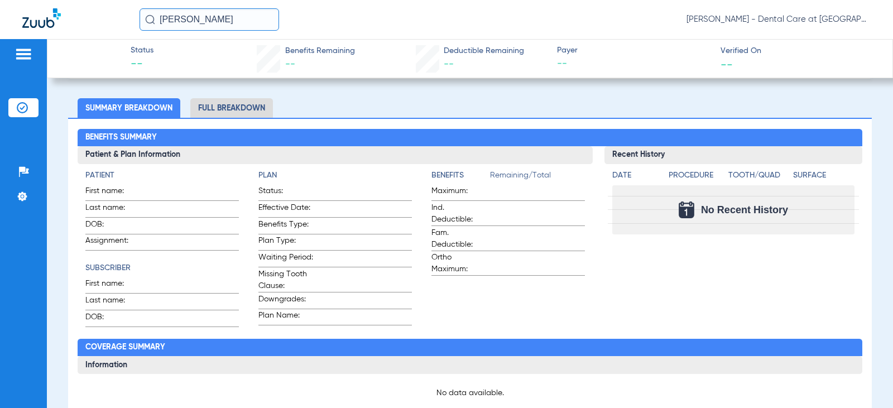
scroll to position [230, 0]
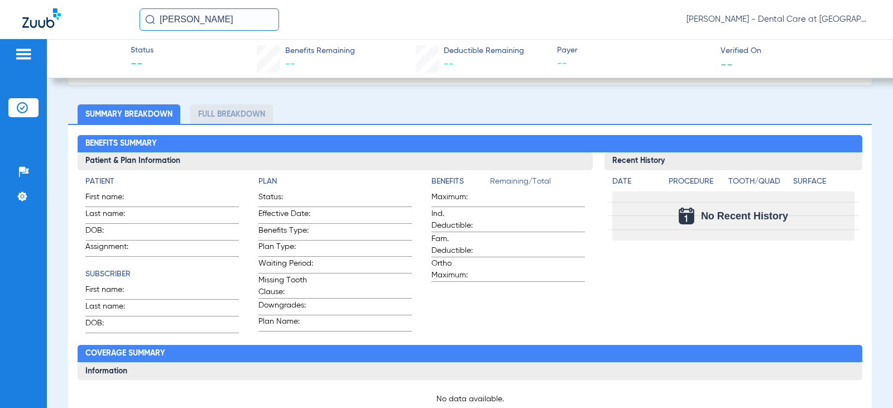
click at [210, 19] on input "[PERSON_NAME]" at bounding box center [210, 19] width 140 height 22
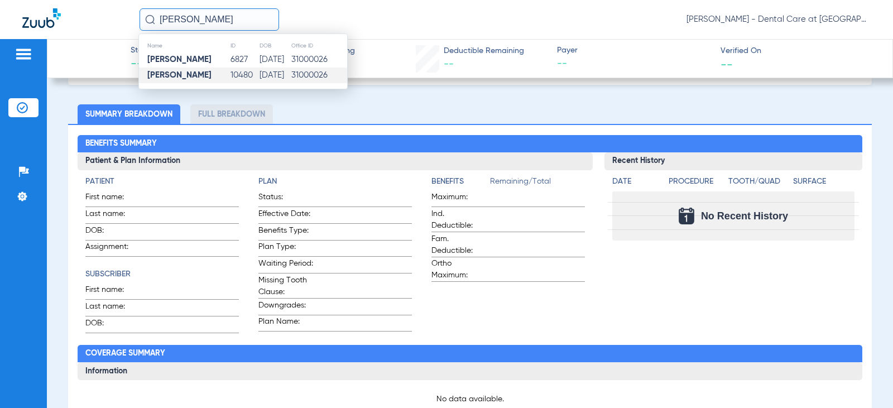
click at [210, 19] on input "[PERSON_NAME]" at bounding box center [210, 19] width 140 height 22
click at [211, 69] on td "[PERSON_NAME]" at bounding box center [192, 76] width 107 height 16
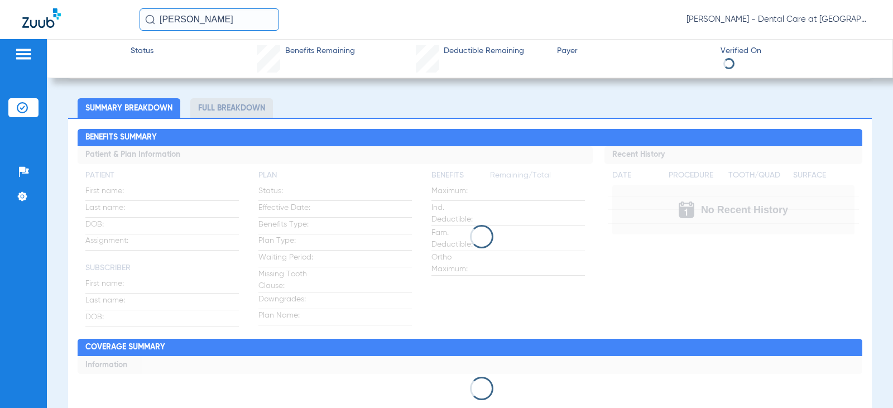
scroll to position [56, 0]
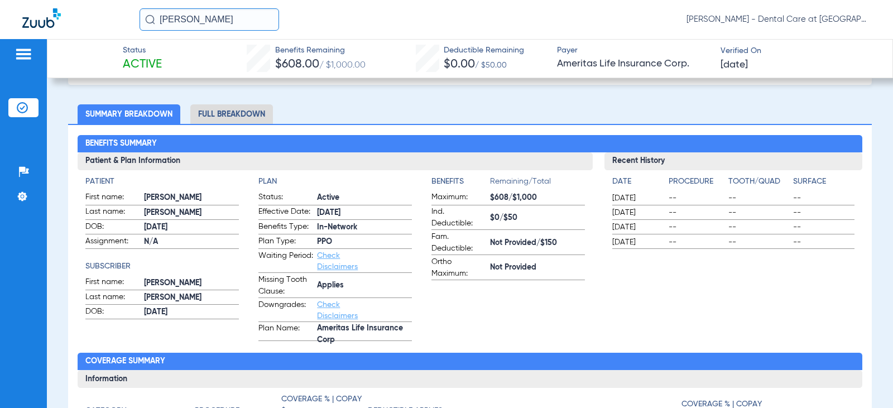
click at [232, 113] on li "Full Breakdown" at bounding box center [231, 114] width 83 height 20
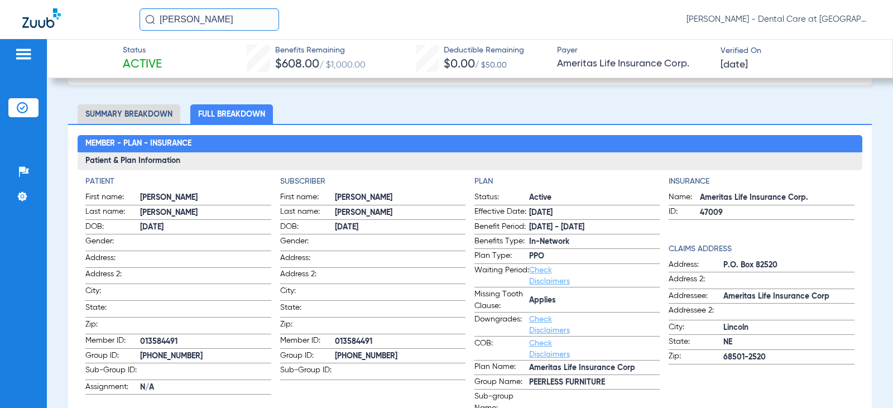
drag, startPoint x: 230, startPoint y: 21, endPoint x: 55, endPoint y: 9, distance: 175.6
click at [55, 9] on div "[PERSON_NAME] [PERSON_NAME] - Dental Care at [GEOGRAPHIC_DATA]" at bounding box center [446, 19] width 893 height 39
click at [234, 17] on input "[PERSON_NAME]" at bounding box center [210, 19] width 140 height 22
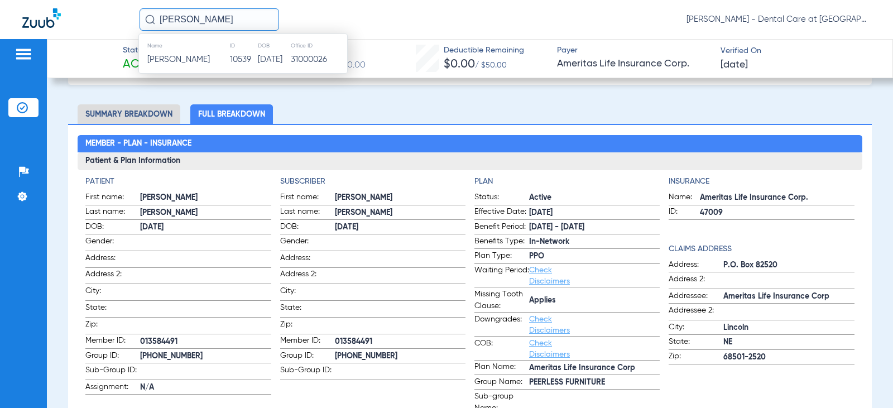
drag, startPoint x: 230, startPoint y: 58, endPoint x: 25, endPoint y: 90, distance: 207.9
click at [230, 59] on td "10539" at bounding box center [243, 60] width 28 height 16
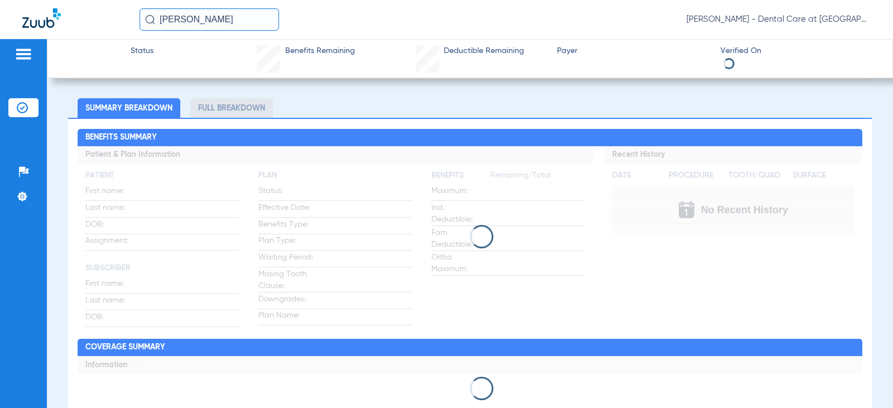
scroll to position [56, 0]
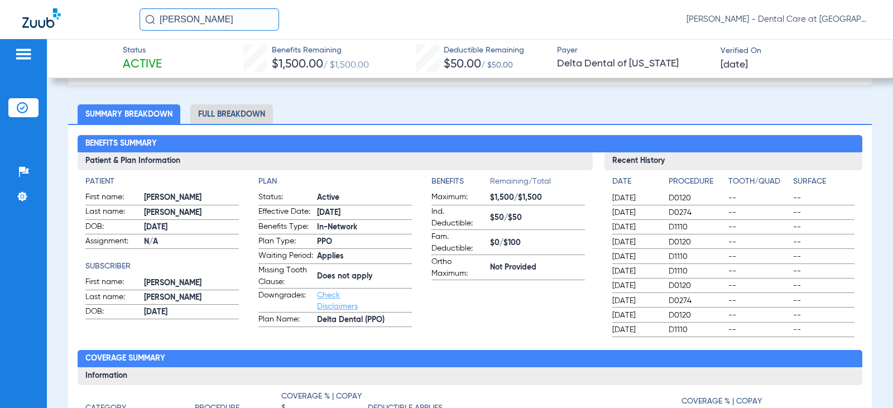
click at [236, 112] on li "Full Breakdown" at bounding box center [231, 114] width 83 height 20
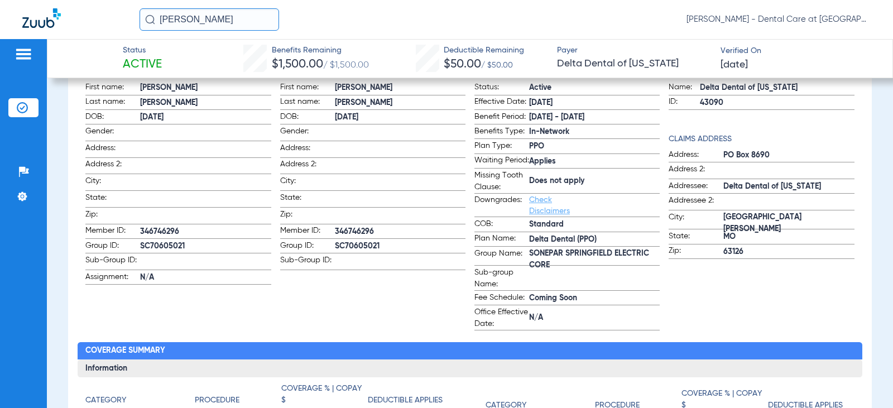
scroll to position [167, 0]
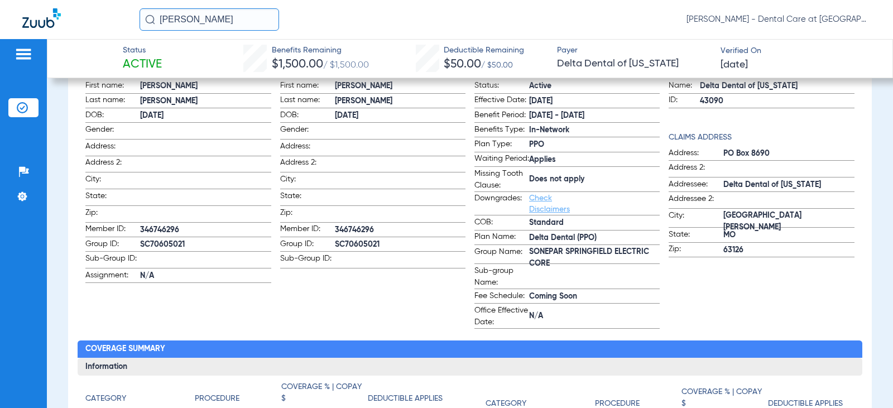
drag, startPoint x: 222, startPoint y: 19, endPoint x: 126, endPoint y: 18, distance: 96.0
click at [126, 18] on div "[PERSON_NAME] [PERSON_NAME] - Dental Care at [GEOGRAPHIC_DATA]" at bounding box center [446, 19] width 893 height 39
click at [242, 20] on input "[PERSON_NAME]" at bounding box center [210, 19] width 140 height 22
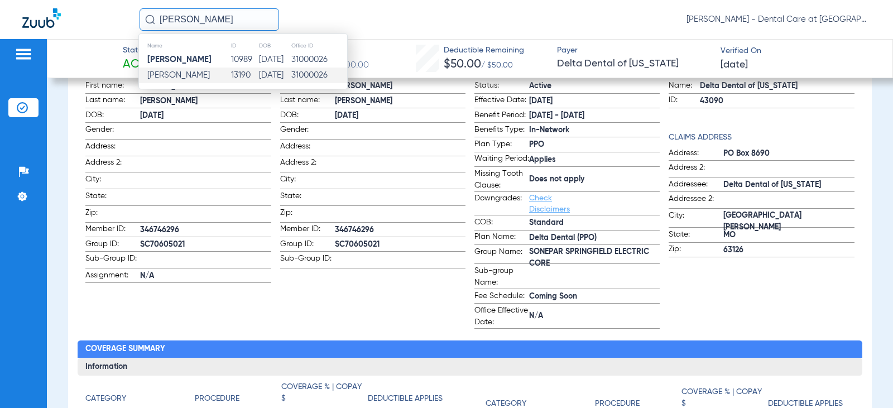
click at [231, 81] on td "13190" at bounding box center [245, 76] width 28 height 16
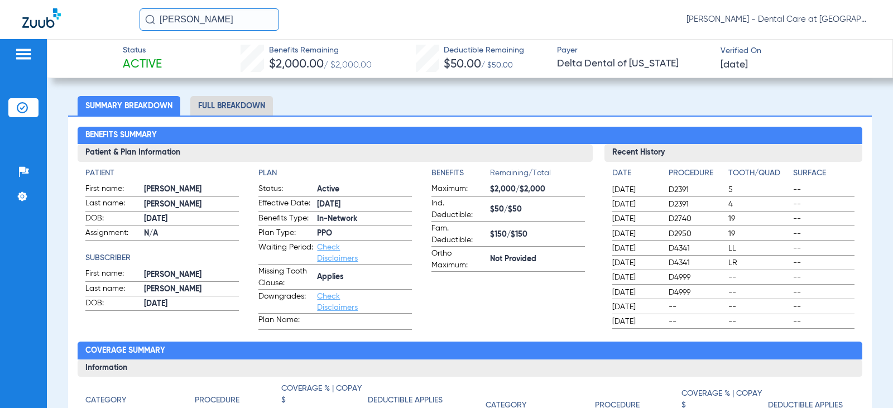
scroll to position [66, 0]
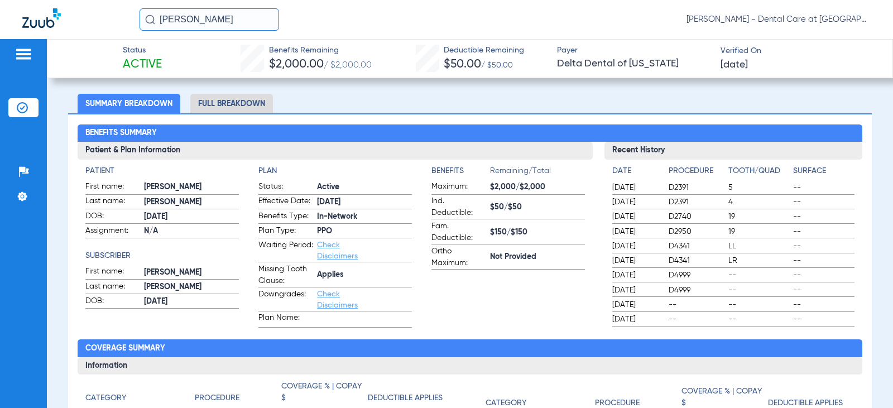
click at [225, 94] on li "Full Breakdown" at bounding box center [231, 104] width 83 height 20
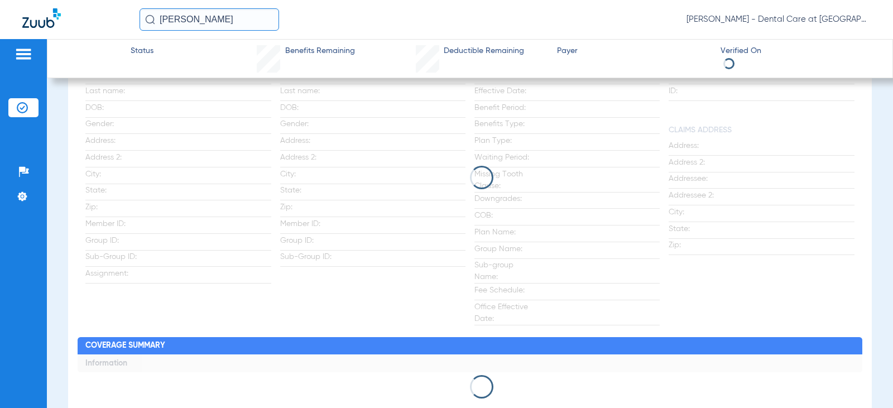
scroll to position [175, 0]
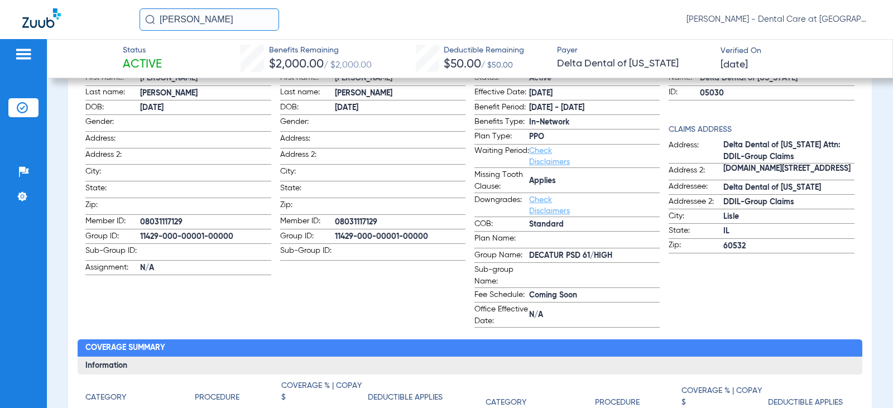
drag, startPoint x: 220, startPoint y: 17, endPoint x: 94, endPoint y: 19, distance: 126.2
click at [97, 18] on div "[PERSON_NAME] [PERSON_NAME] - Dental Care at [GEOGRAPHIC_DATA]" at bounding box center [446, 19] width 893 height 39
click at [232, 23] on input "[PERSON_NAME]" at bounding box center [210, 19] width 140 height 22
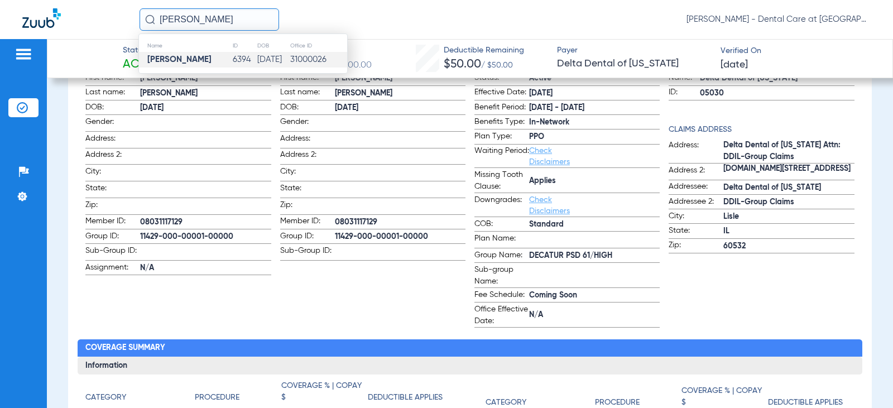
click at [232, 63] on td "6394" at bounding box center [244, 60] width 25 height 16
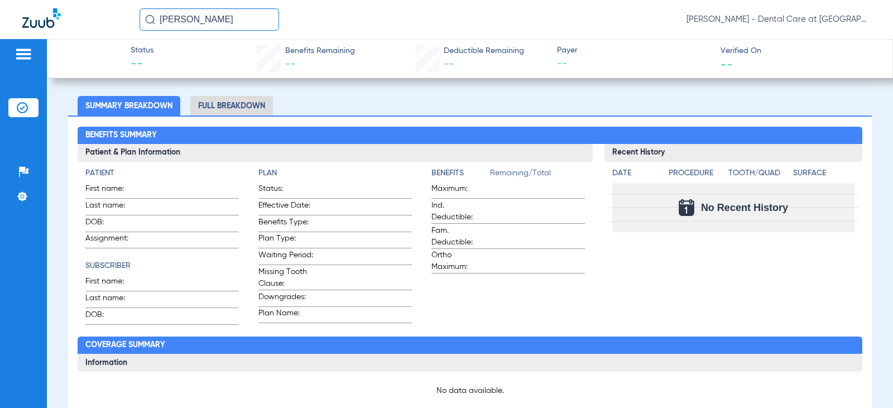
scroll to position [238, 0]
drag, startPoint x: 224, startPoint y: 21, endPoint x: 121, endPoint y: 17, distance: 103.9
click at [122, 16] on div "[PERSON_NAME] [PERSON_NAME] - Dental Care at [GEOGRAPHIC_DATA]" at bounding box center [446, 19] width 893 height 39
click at [232, 16] on input "[PERSON_NAME]" at bounding box center [210, 19] width 140 height 22
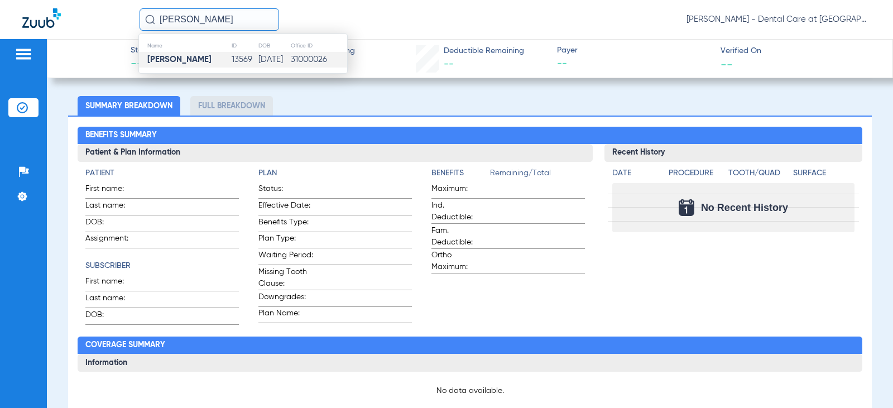
click at [232, 58] on td "13569" at bounding box center [244, 60] width 27 height 16
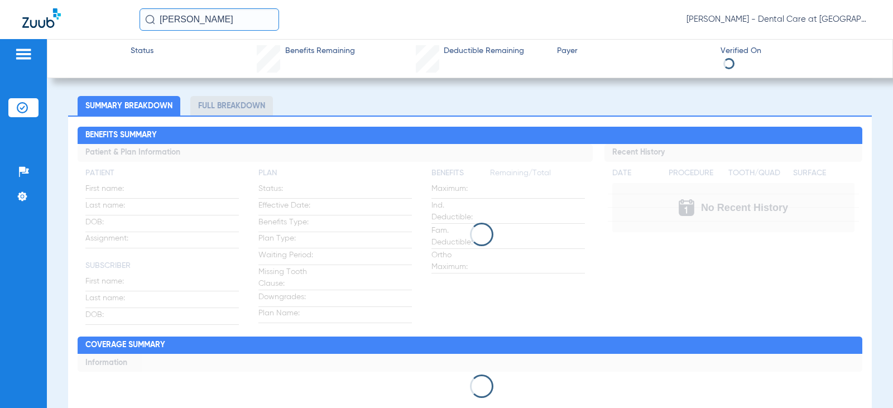
scroll to position [147, 0]
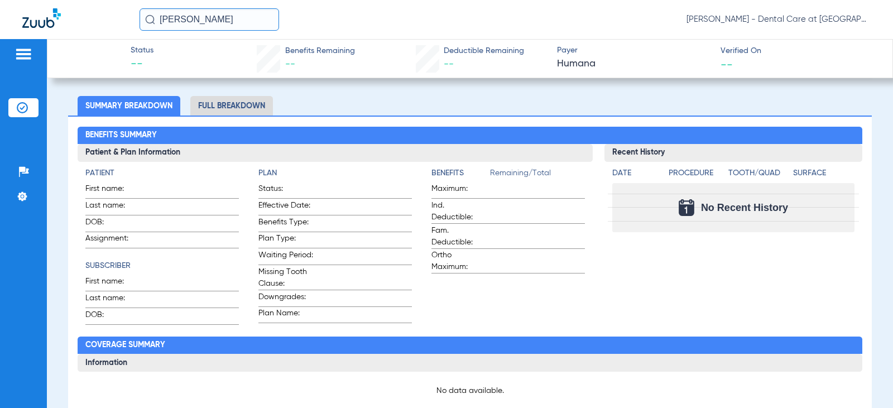
click at [234, 20] on input "[PERSON_NAME]" at bounding box center [210, 19] width 140 height 22
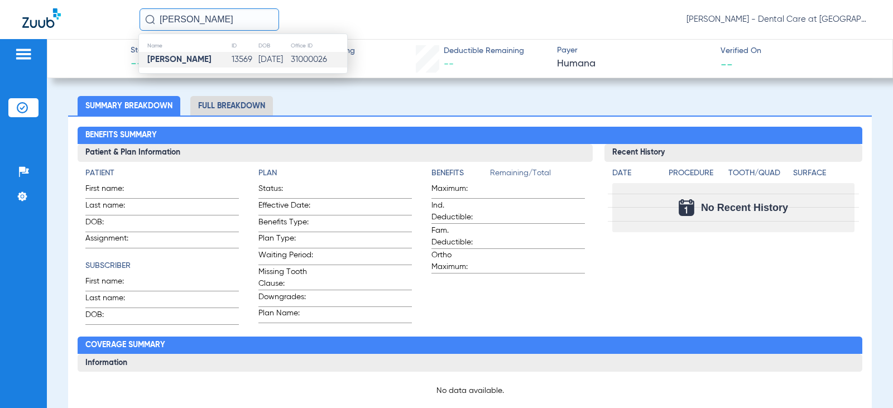
click at [231, 57] on td "13569" at bounding box center [244, 60] width 27 height 16
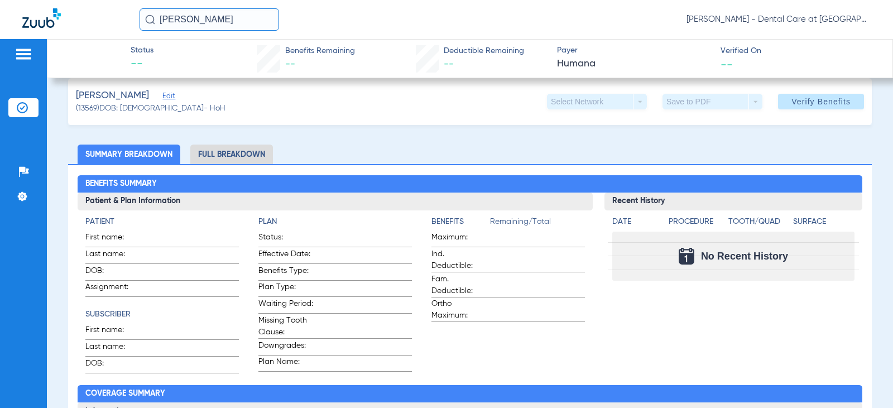
scroll to position [0, 0]
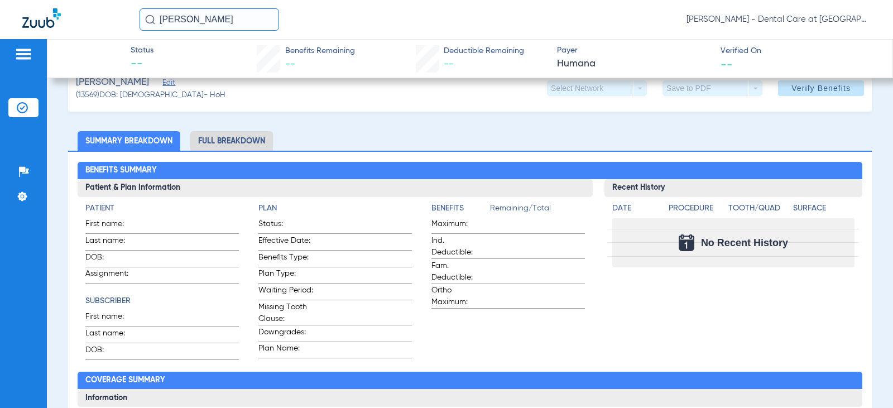
click at [227, 143] on li "Full Breakdown" at bounding box center [231, 141] width 83 height 20
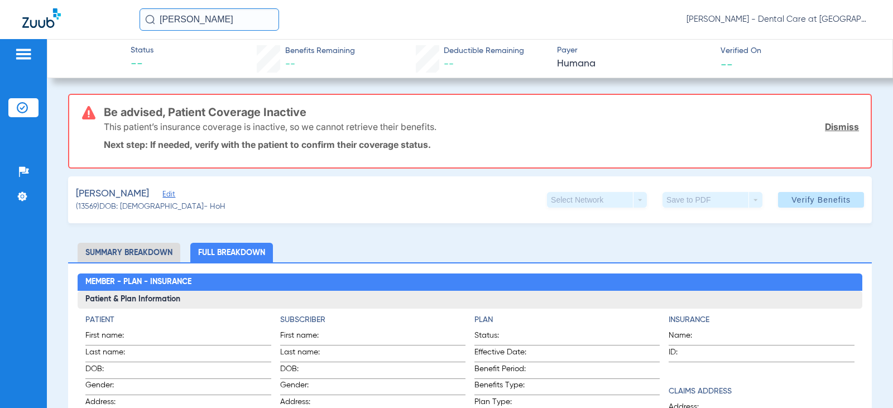
drag, startPoint x: 230, startPoint y: 18, endPoint x: 150, endPoint y: 22, distance: 80.5
click at [150, 22] on div "[PERSON_NAME]" at bounding box center [210, 19] width 140 height 22
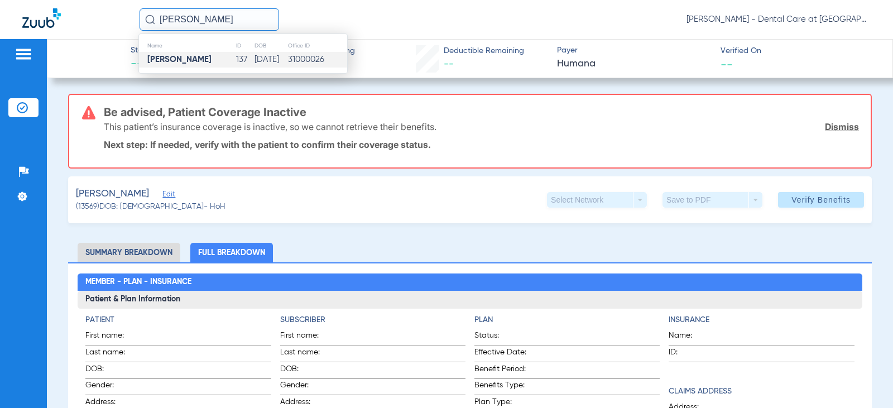
click at [180, 58] on strong "[PERSON_NAME]" at bounding box center [179, 59] width 64 height 8
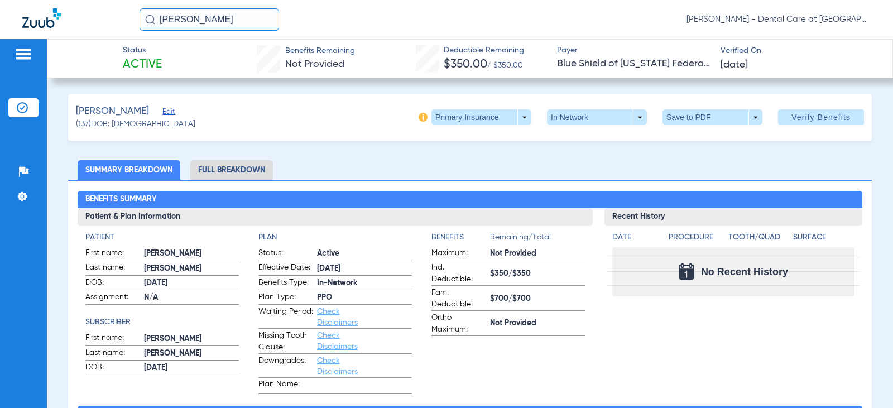
click at [237, 172] on li "Full Breakdown" at bounding box center [231, 170] width 83 height 20
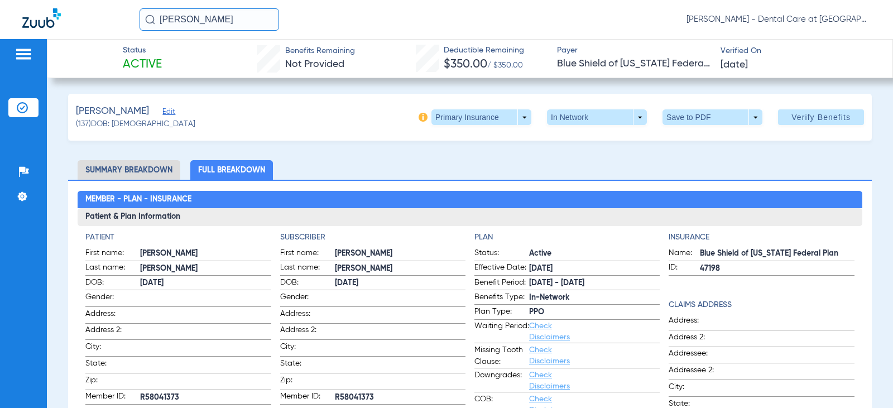
drag, startPoint x: 216, startPoint y: 17, endPoint x: 104, endPoint y: 14, distance: 112.2
click at [104, 14] on div "[PERSON_NAME] [PERSON_NAME] - Dental Care at [GEOGRAPHIC_DATA]" at bounding box center [446, 19] width 893 height 39
click at [219, 21] on input "[PERSON_NAME]" at bounding box center [210, 19] width 140 height 22
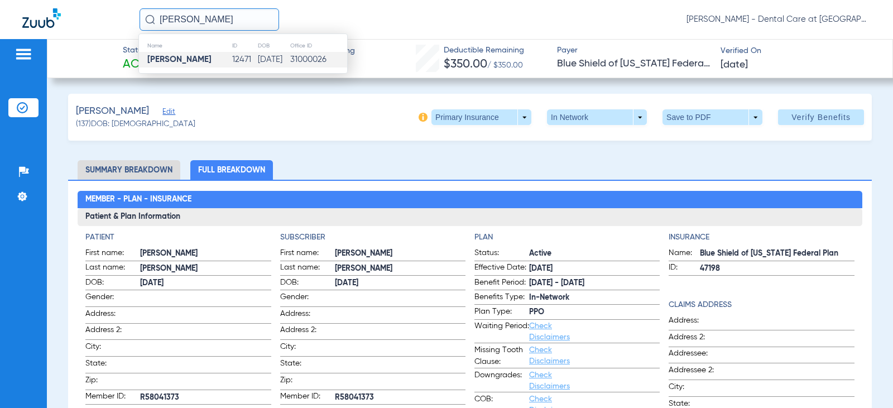
click at [232, 59] on td "12471" at bounding box center [245, 60] width 26 height 16
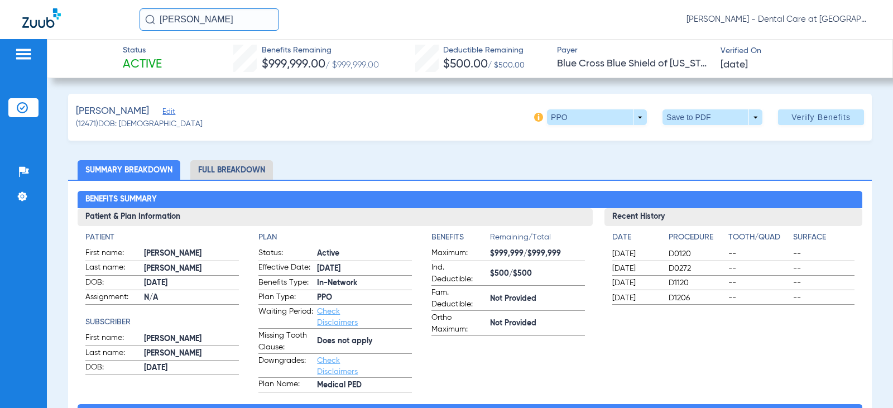
drag, startPoint x: 225, startPoint y: 168, endPoint x: 205, endPoint y: 174, distance: 20.3
click at [225, 168] on li "Full Breakdown" at bounding box center [231, 170] width 83 height 20
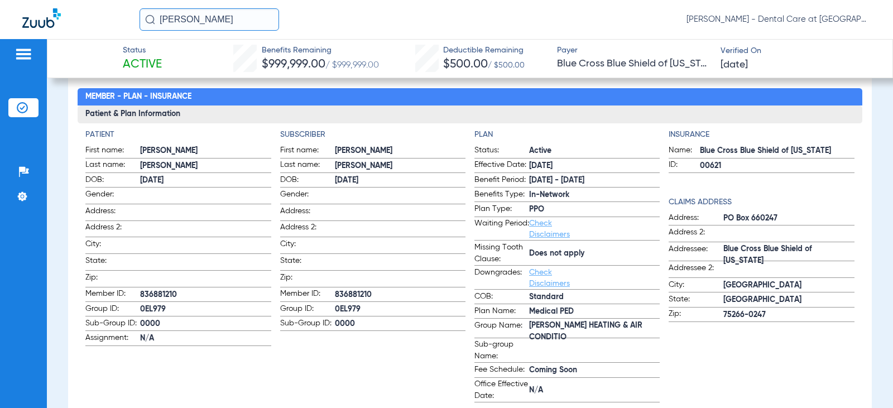
scroll to position [112, 0]
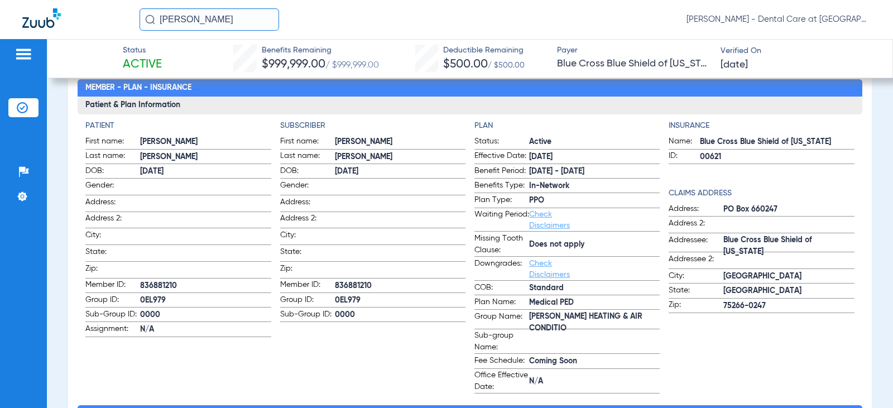
drag, startPoint x: 215, startPoint y: 20, endPoint x: 61, endPoint y: 22, distance: 154.6
click at [66, 22] on div "[PERSON_NAME] [PERSON_NAME] - Dental Care at [GEOGRAPHIC_DATA]" at bounding box center [446, 19] width 893 height 39
click at [219, 15] on input "[PERSON_NAME]" at bounding box center [210, 19] width 140 height 22
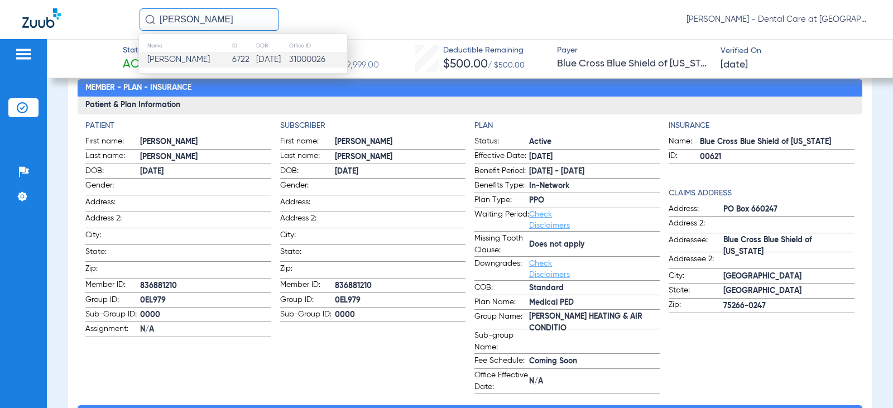
click at [256, 59] on td "[DATE]" at bounding box center [272, 60] width 33 height 16
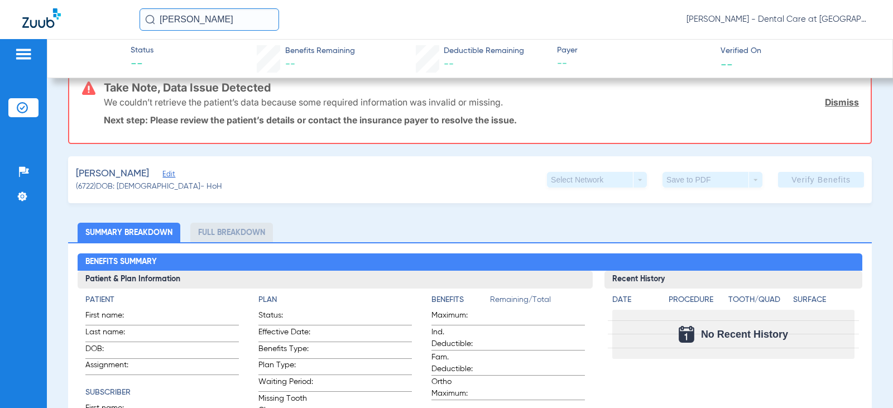
scroll to position [286, 0]
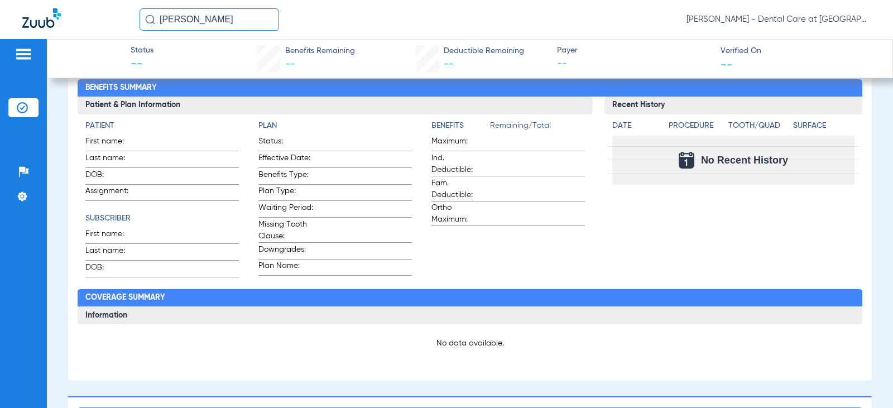
drag, startPoint x: 229, startPoint y: 19, endPoint x: 71, endPoint y: 30, distance: 158.3
click at [74, 29] on div "[PERSON_NAME] [PERSON_NAME] - Dental Care at [GEOGRAPHIC_DATA]" at bounding box center [446, 19] width 893 height 39
click at [236, 26] on input "[PERSON_NAME]" at bounding box center [210, 19] width 140 height 22
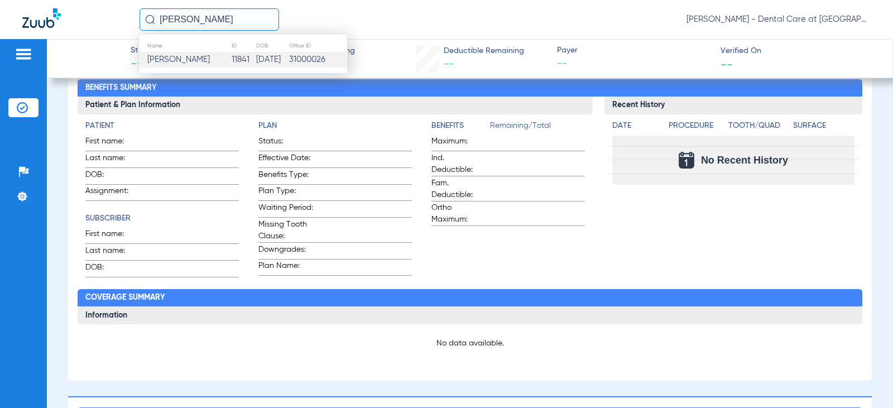
click at [234, 57] on td "11841" at bounding box center [243, 60] width 25 height 16
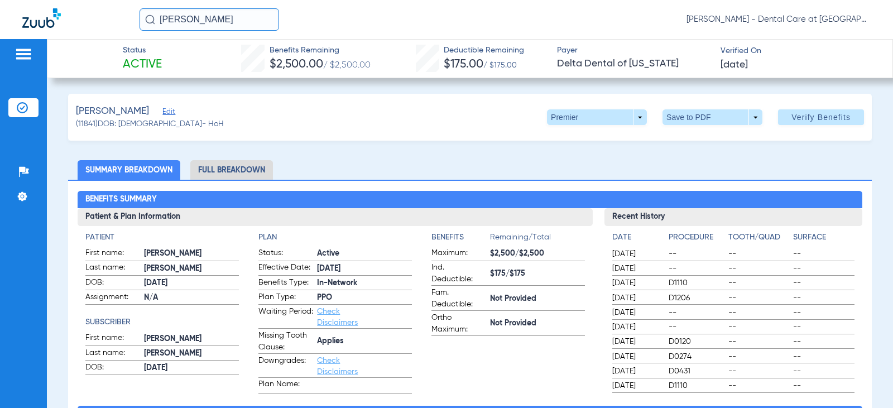
click at [256, 166] on li "Full Breakdown" at bounding box center [231, 170] width 83 height 20
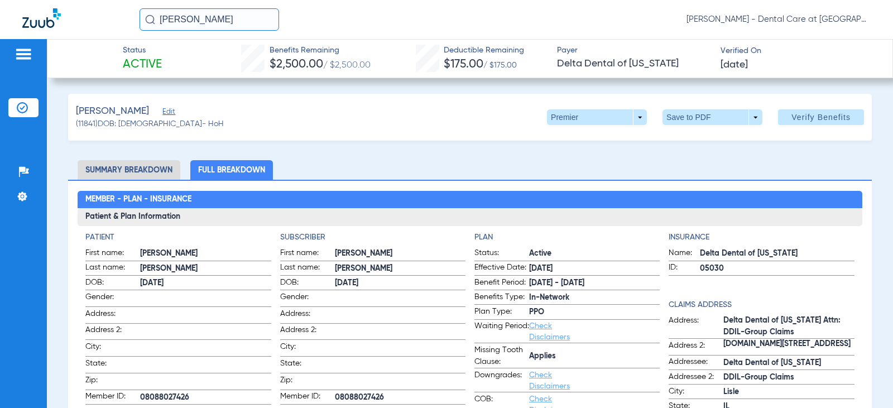
drag, startPoint x: 238, startPoint y: 23, endPoint x: 85, endPoint y: 24, distance: 152.9
click at [87, 24] on div "[PERSON_NAME] [PERSON_NAME] - Dental Care at [GEOGRAPHIC_DATA]" at bounding box center [446, 19] width 893 height 39
click at [221, 20] on input "[PERSON_NAME]" at bounding box center [210, 19] width 140 height 22
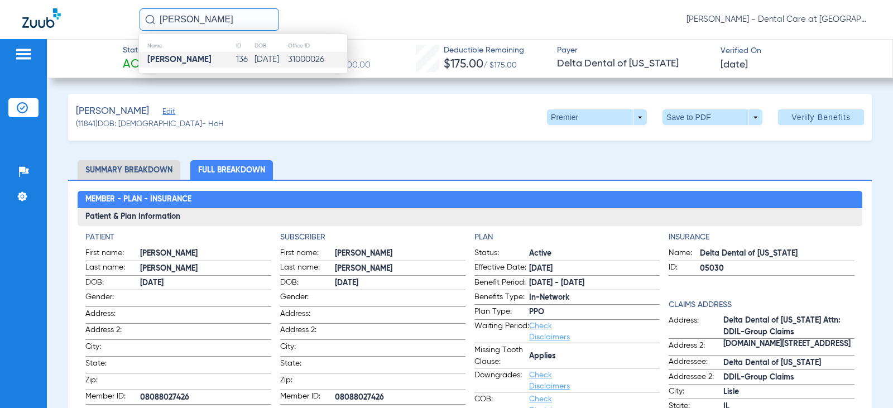
click at [207, 54] on td "[PERSON_NAME]" at bounding box center [187, 60] width 97 height 16
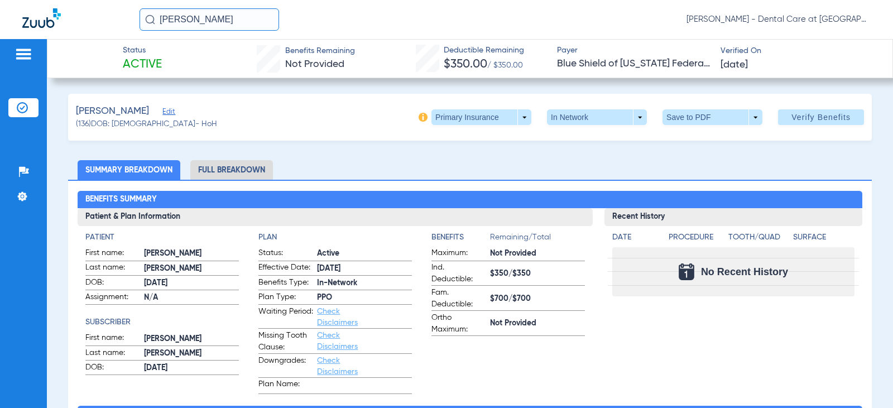
click at [242, 164] on li "Full Breakdown" at bounding box center [231, 170] width 83 height 20
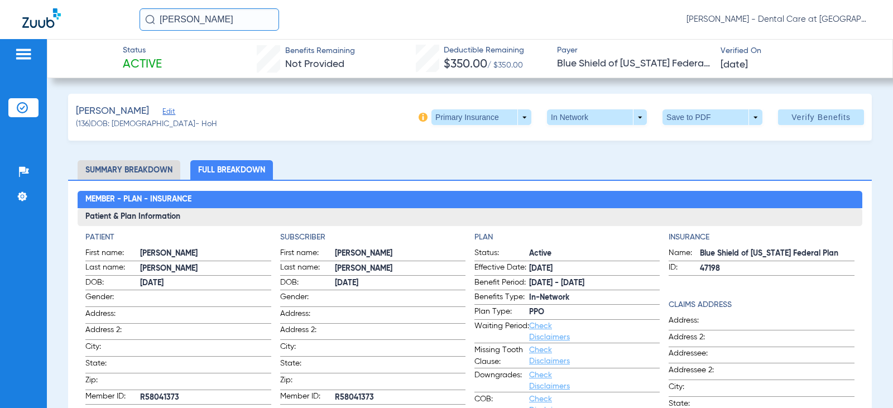
drag, startPoint x: 217, startPoint y: 22, endPoint x: 138, endPoint y: 22, distance: 78.1
click at [140, 22] on input "[PERSON_NAME]" at bounding box center [210, 19] width 140 height 22
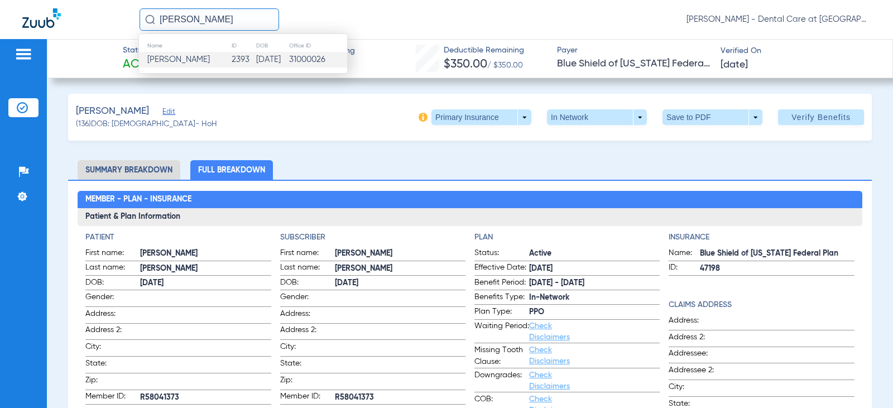
click at [202, 56] on span "[PERSON_NAME]" at bounding box center [178, 59] width 63 height 8
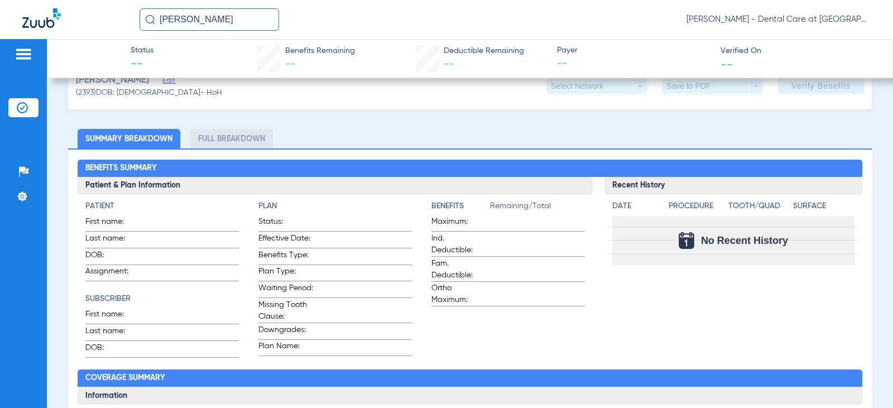
scroll to position [279, 0]
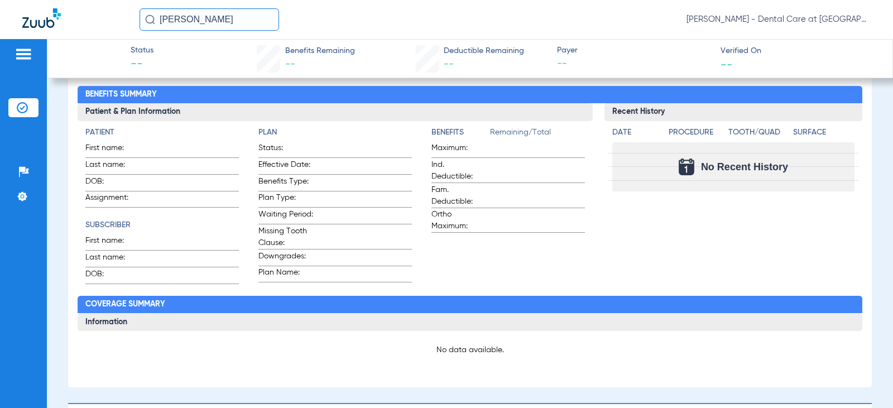
drag, startPoint x: 228, startPoint y: 17, endPoint x: 145, endPoint y: 19, distance: 83.2
click at [145, 19] on input "[PERSON_NAME]" at bounding box center [210, 19] width 140 height 22
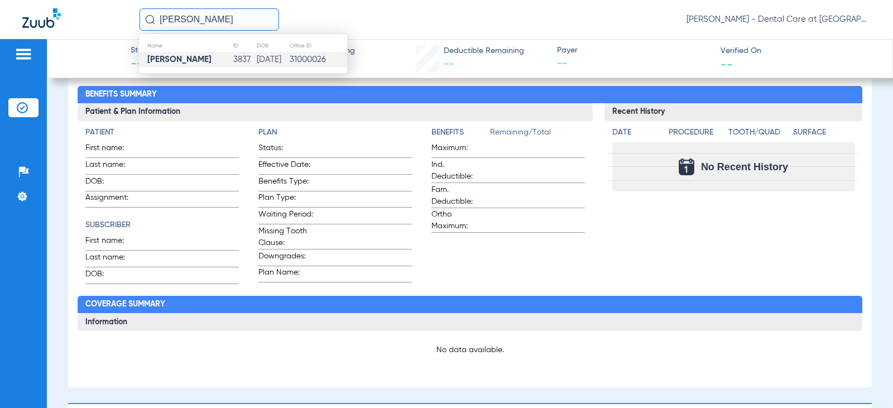
type input "[PERSON_NAME]"
click at [201, 55] on strong "[PERSON_NAME]" at bounding box center [179, 59] width 64 height 8
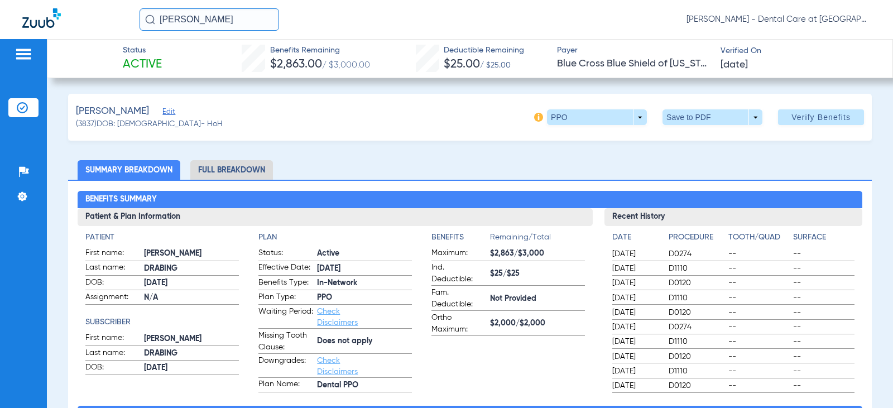
click at [217, 162] on li "Full Breakdown" at bounding box center [231, 170] width 83 height 20
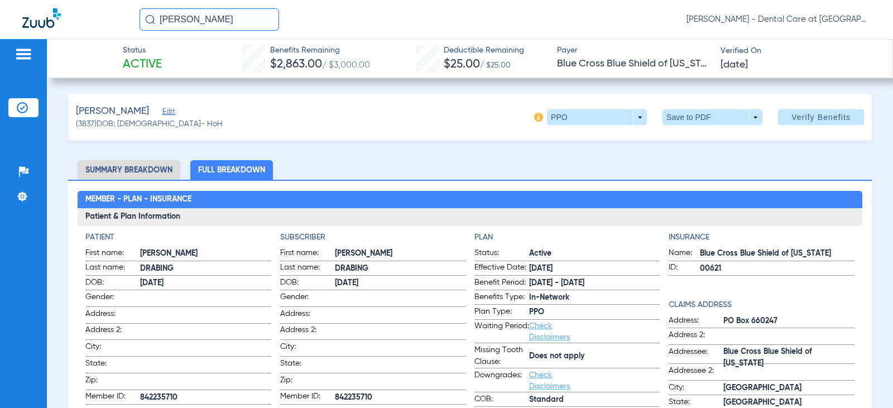
click at [27, 55] on img at bounding box center [24, 53] width 18 height 13
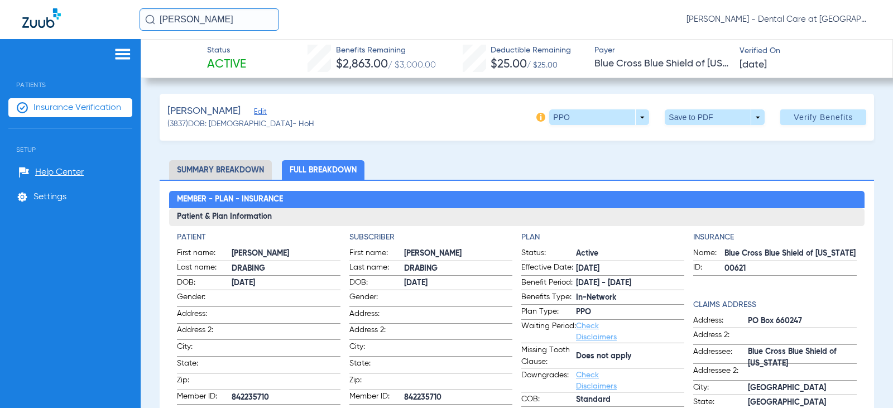
click at [88, 108] on span "Insurance Verification" at bounding box center [77, 107] width 88 height 11
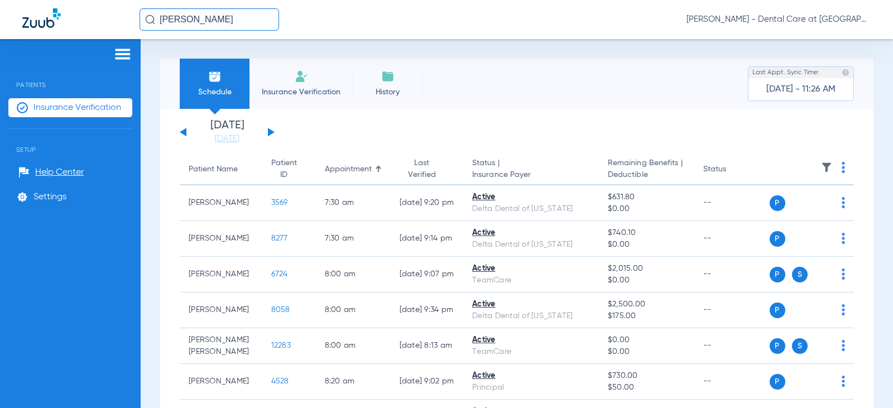
click at [305, 81] on img at bounding box center [301, 76] width 13 height 13
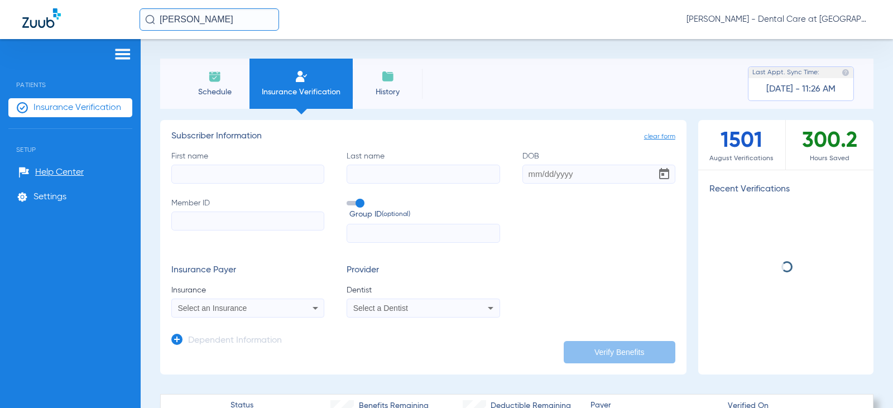
click at [262, 179] on input "First name" at bounding box center [247, 174] width 153 height 19
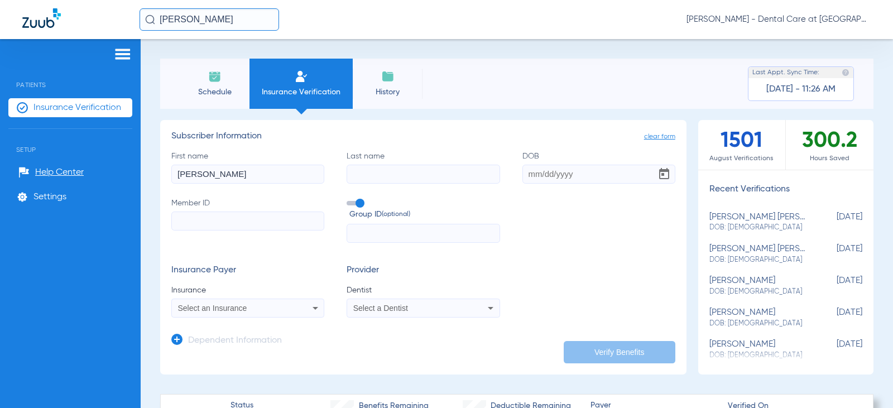
type input "[PERSON_NAME]"
click at [533, 176] on input "DOB Required" at bounding box center [598, 174] width 153 height 19
type input "[DATE]"
click at [301, 214] on input "Member ID" at bounding box center [247, 221] width 153 height 19
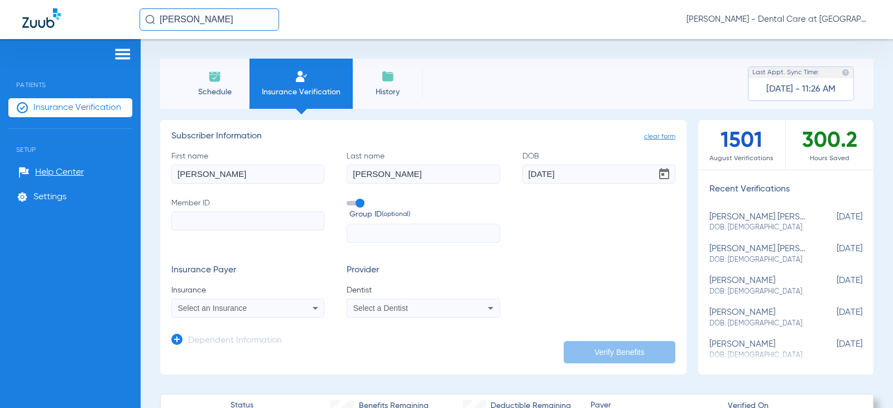
click at [274, 309] on div "Select an Insurance" at bounding box center [234, 308] width 112 height 8
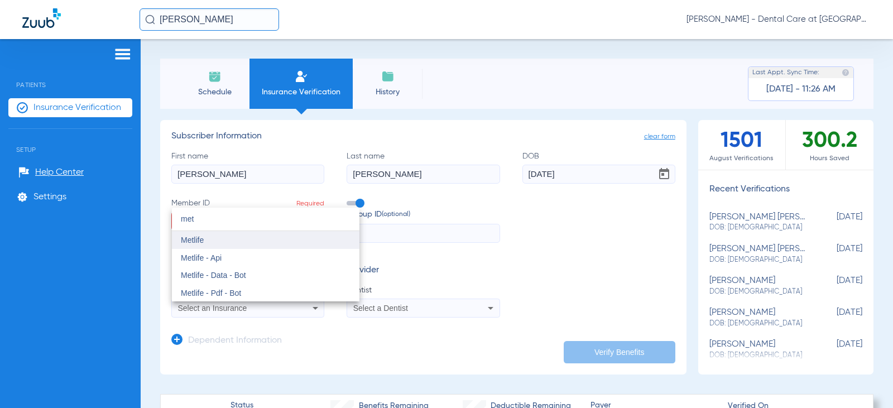
type input "met"
click at [254, 247] on mat-option "Metlife" at bounding box center [266, 240] width 188 height 18
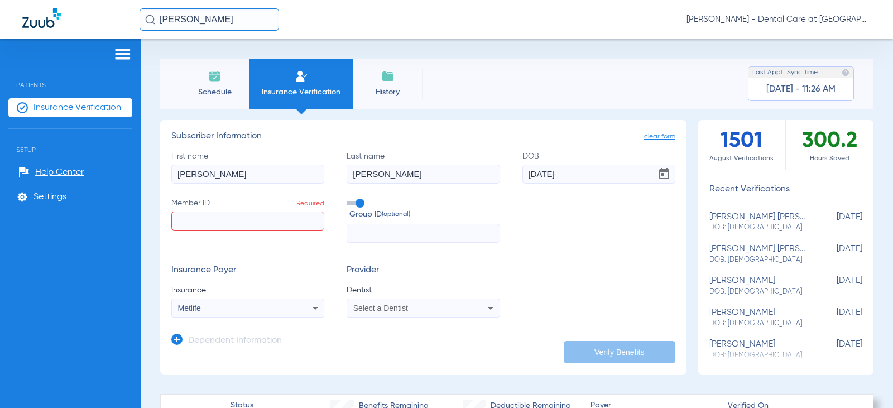
click at [369, 310] on span "Select a Dentist" at bounding box center [380, 308] width 55 height 9
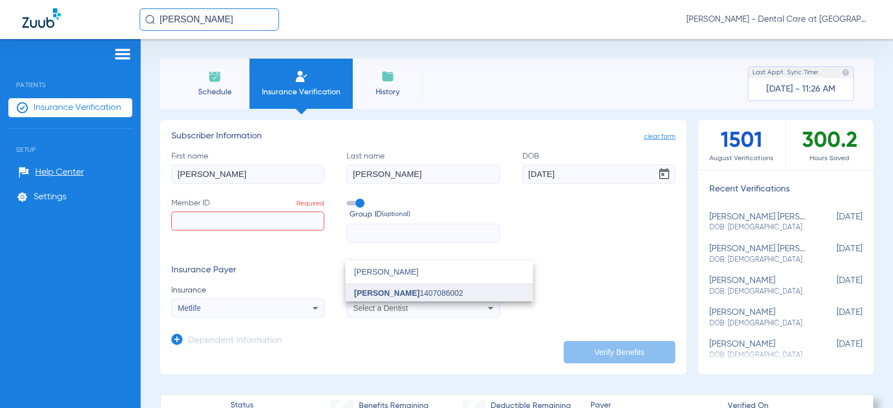
type input "[PERSON_NAME]"
click at [386, 294] on span "[PERSON_NAME]" at bounding box center [386, 293] width 65 height 9
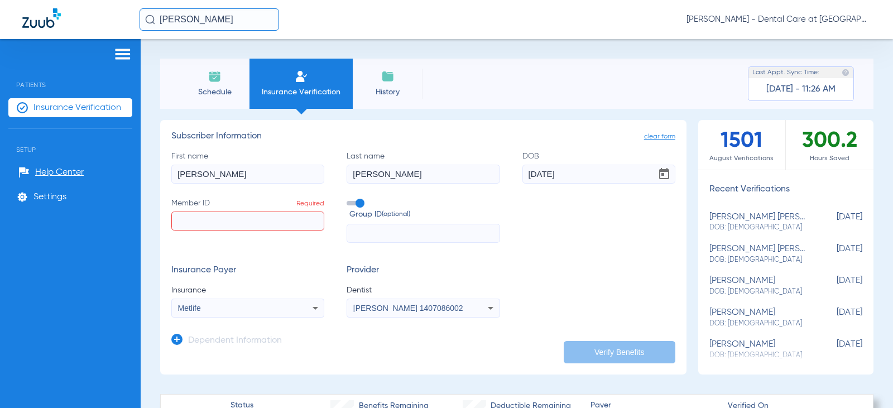
click at [309, 340] on app-dependent-form "Dependent Information" at bounding box center [423, 336] width 504 height 37
click at [241, 215] on input "Member ID Required" at bounding box center [247, 221] width 153 height 19
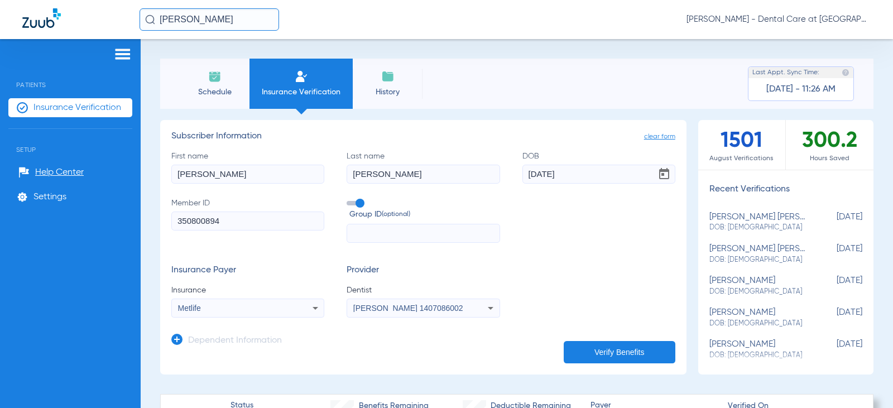
type input "350800894"
drag, startPoint x: 612, startPoint y: 174, endPoint x: 391, endPoint y: 174, distance: 221.6
click at [391, 174] on div "First name [PERSON_NAME] Last name [PERSON_NAME] [DEMOGRAPHIC_DATA] Member ID 3…" at bounding box center [423, 197] width 504 height 93
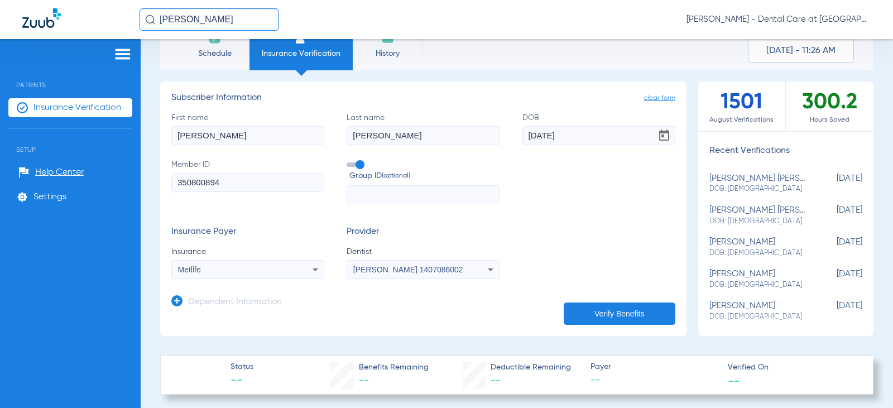
scroll to position [112, 0]
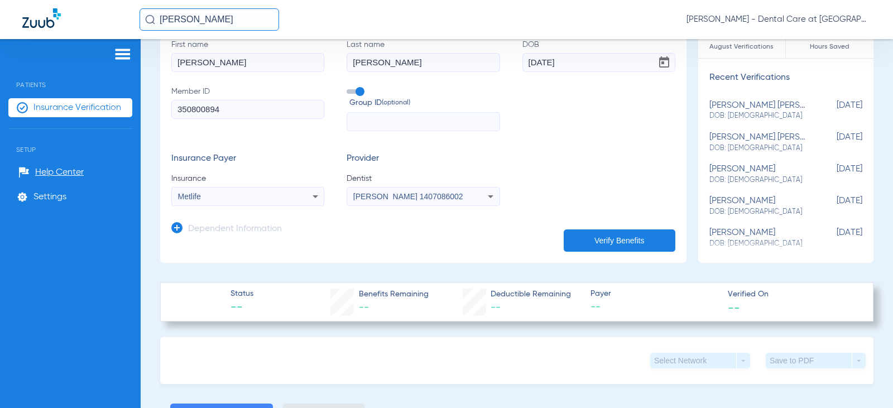
type input "[DATE]"
click at [593, 248] on button "Verify Benefits" at bounding box center [620, 240] width 112 height 22
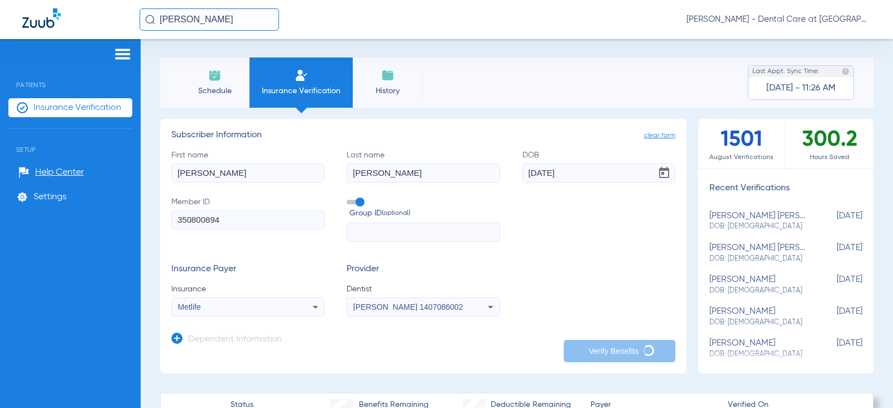
scroll to position [0, 0]
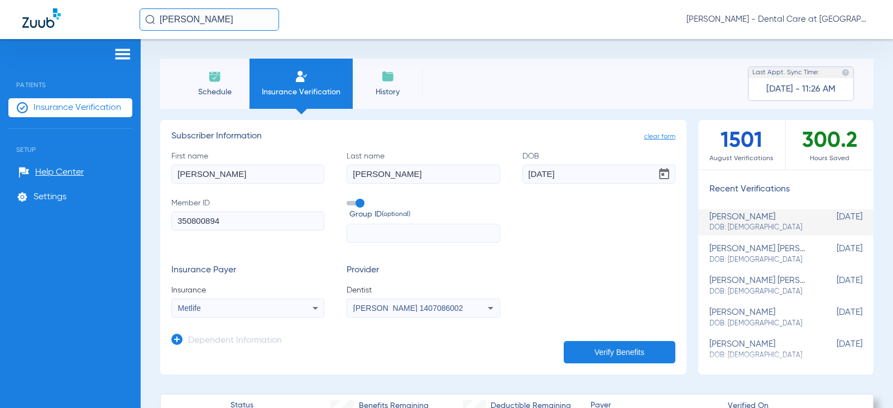
click at [205, 77] on li "Schedule" at bounding box center [215, 84] width 70 height 50
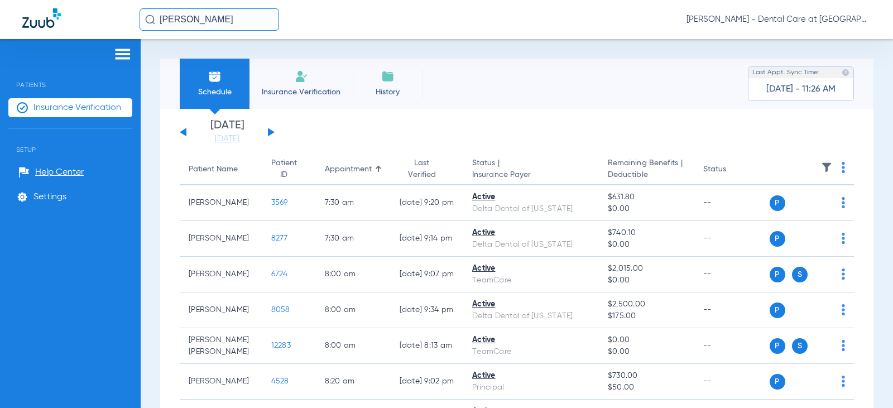
click at [245, 22] on input "[PERSON_NAME]" at bounding box center [210, 19] width 140 height 22
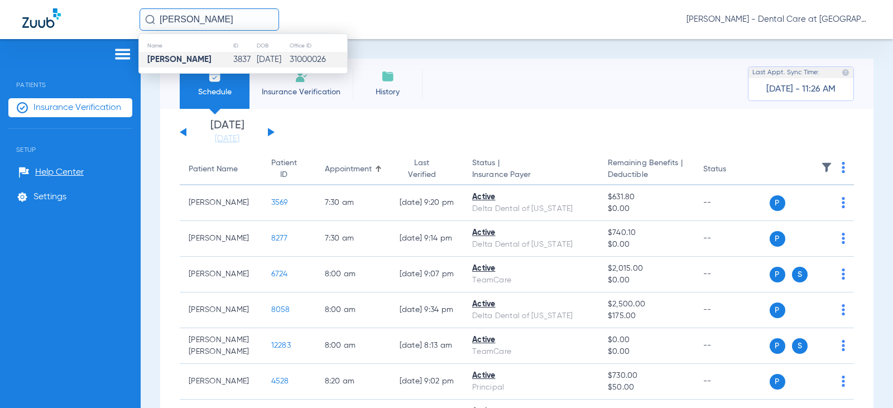
click at [256, 55] on td "[DATE]" at bounding box center [272, 60] width 33 height 16
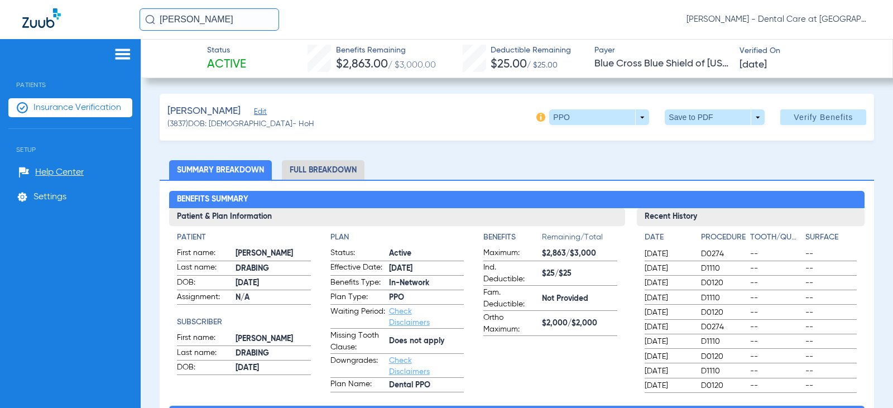
click at [308, 174] on li "Full Breakdown" at bounding box center [323, 170] width 83 height 20
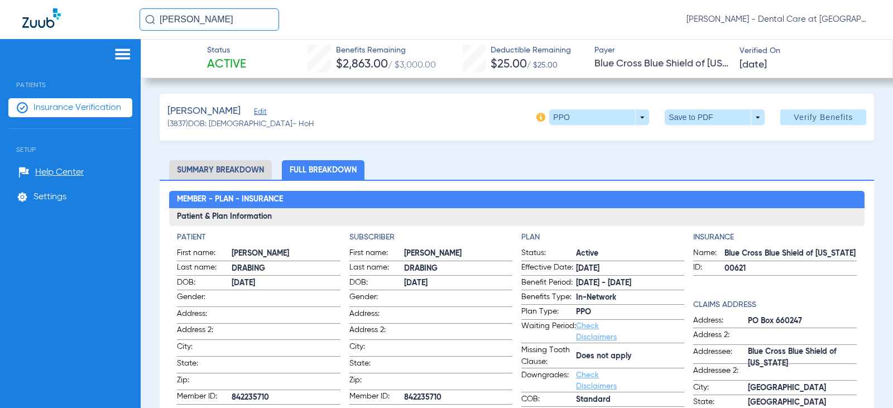
drag, startPoint x: 236, startPoint y: 18, endPoint x: 68, endPoint y: 39, distance: 169.3
click at [93, 35] on div "[PERSON_NAME] [PERSON_NAME] - Dental Care at [GEOGRAPHIC_DATA]" at bounding box center [446, 19] width 893 height 39
click at [236, 16] on input "[PERSON_NAME]" at bounding box center [210, 19] width 140 height 22
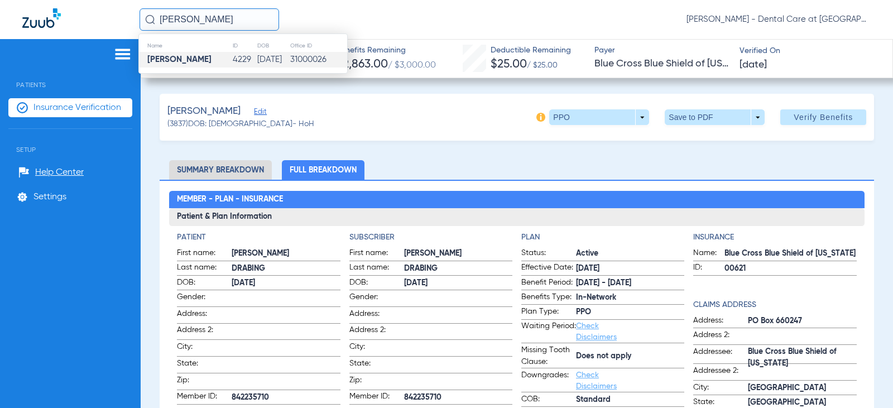
click at [257, 56] on td "[DATE]" at bounding box center [273, 60] width 33 height 16
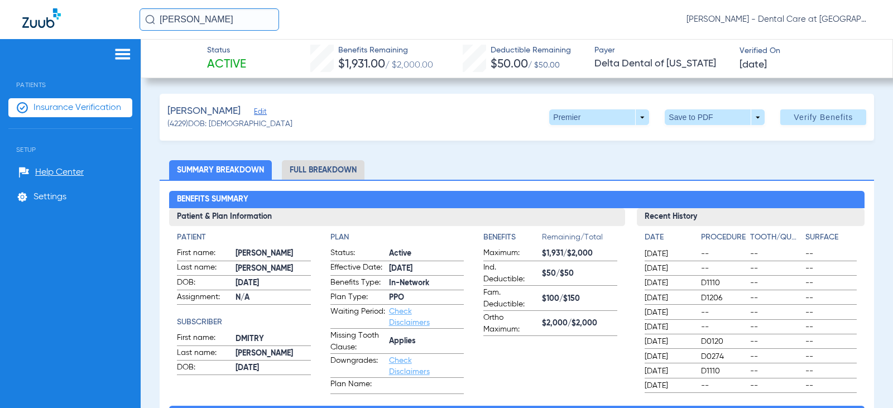
click at [313, 164] on li "Full Breakdown" at bounding box center [323, 170] width 83 height 20
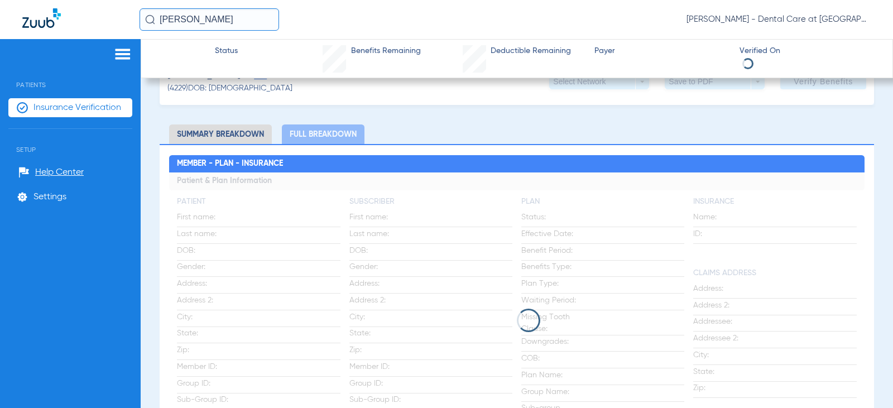
scroll to position [56, 0]
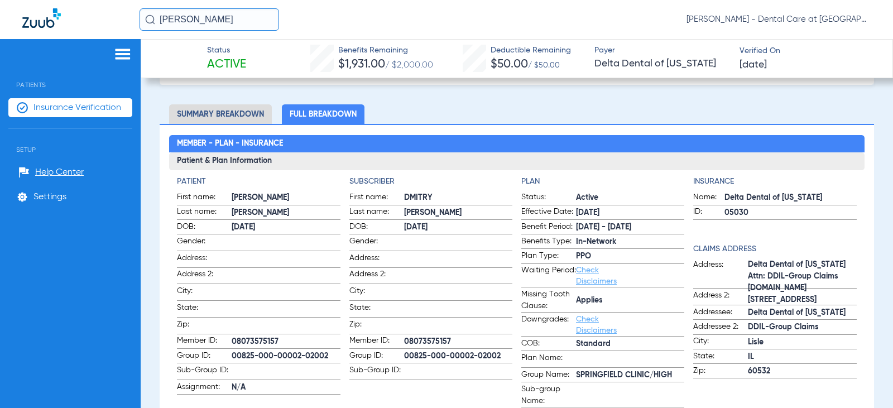
drag, startPoint x: 224, startPoint y: 22, endPoint x: 147, endPoint y: 31, distance: 77.5
click at [147, 31] on div "[PERSON_NAME] [PERSON_NAME] - Dental Care at [GEOGRAPHIC_DATA]" at bounding box center [446, 19] width 893 height 39
click at [215, 13] on input "[PERSON_NAME]" at bounding box center [210, 19] width 140 height 22
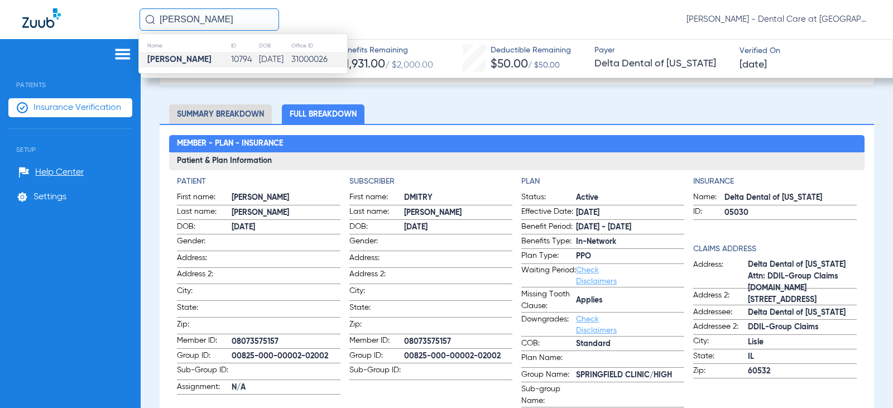
click at [231, 57] on td "10794" at bounding box center [245, 60] width 28 height 16
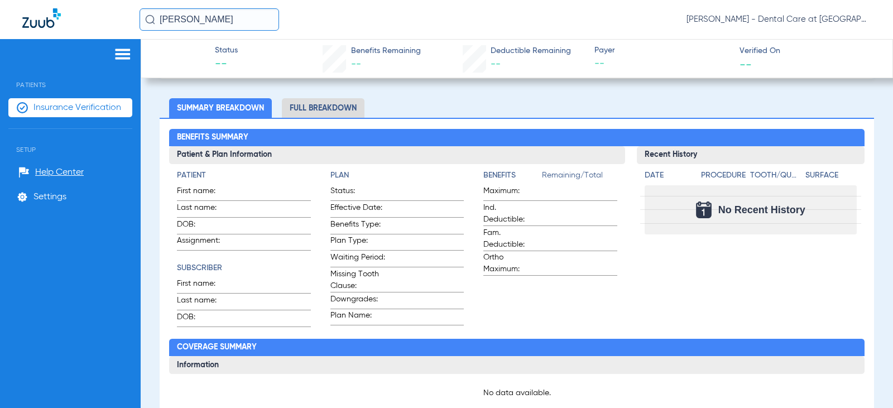
scroll to position [230, 0]
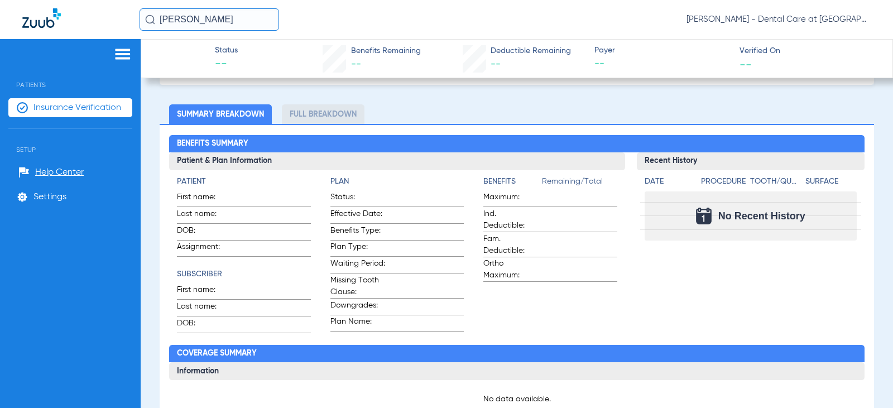
drag, startPoint x: 224, startPoint y: 25, endPoint x: 26, endPoint y: 23, distance: 198.1
click at [26, 23] on div "[PERSON_NAME] [PERSON_NAME] - Dental Care at [GEOGRAPHIC_DATA]" at bounding box center [446, 19] width 893 height 39
click at [227, 20] on input "[PERSON_NAME]" at bounding box center [210, 19] width 140 height 22
click at [273, 50] on th "DOB" at bounding box center [274, 46] width 32 height 12
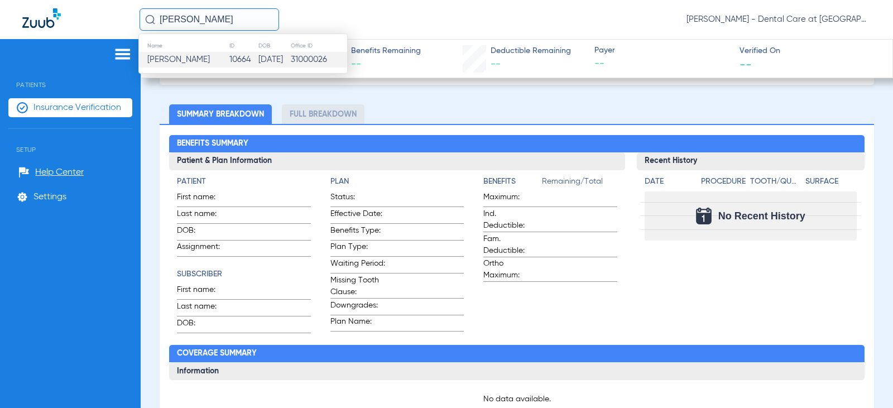
click at [273, 60] on td "[DATE]" at bounding box center [274, 60] width 32 height 16
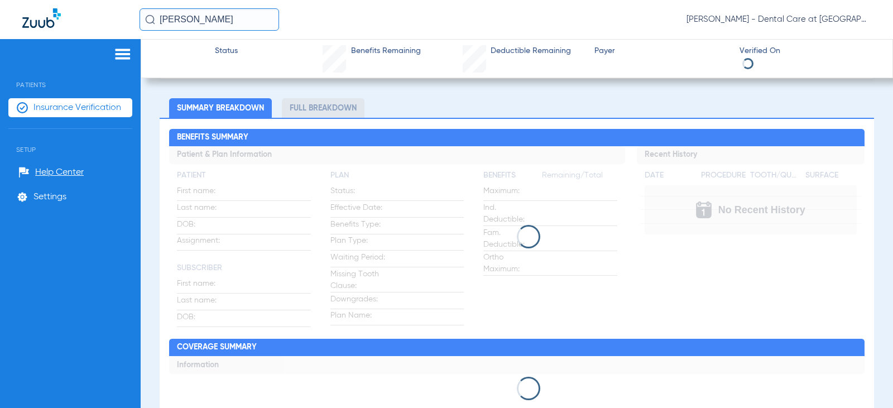
scroll to position [56, 0]
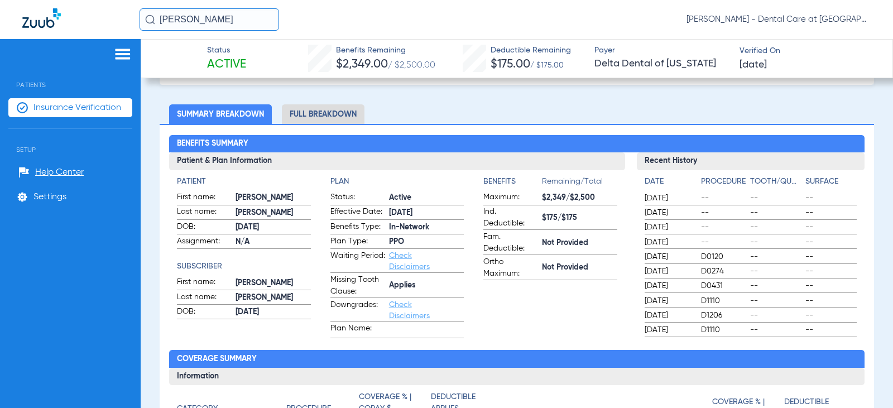
drag, startPoint x: 236, startPoint y: 20, endPoint x: 88, endPoint y: 18, distance: 147.9
click at [88, 18] on div "[PERSON_NAME] [PERSON_NAME] - Dental Care at [GEOGRAPHIC_DATA]" at bounding box center [446, 19] width 893 height 39
click at [218, 22] on input "[PERSON_NAME]" at bounding box center [210, 19] width 140 height 22
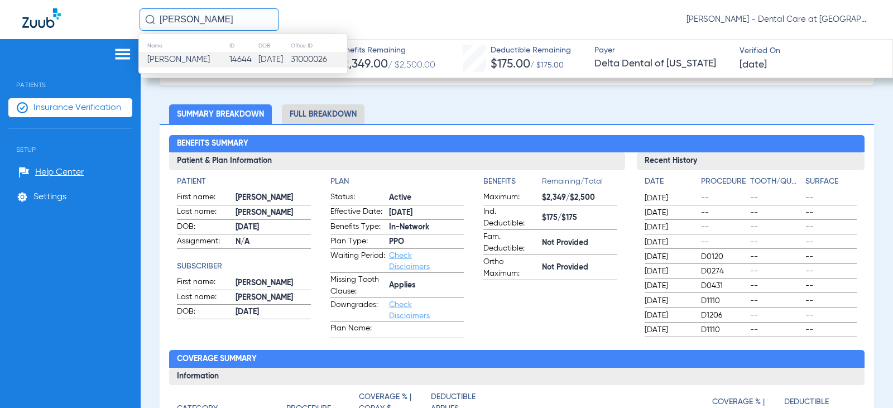
click at [229, 54] on td "14644" at bounding box center [244, 60] width 30 height 16
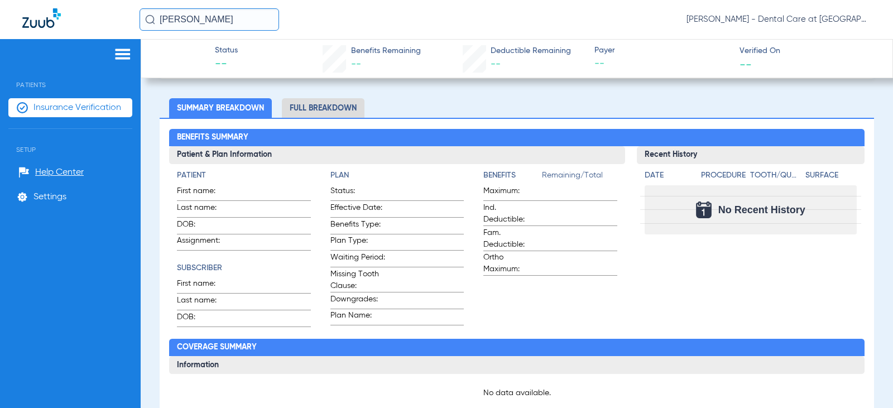
scroll to position [56, 0]
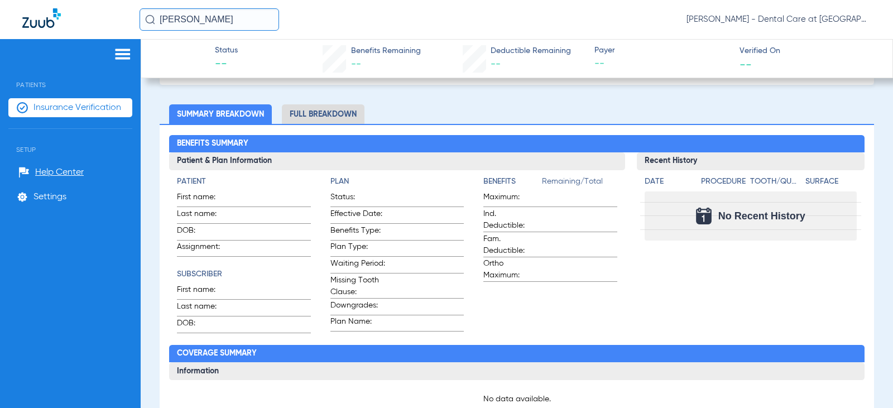
click at [254, 19] on input "[PERSON_NAME]" at bounding box center [210, 19] width 140 height 22
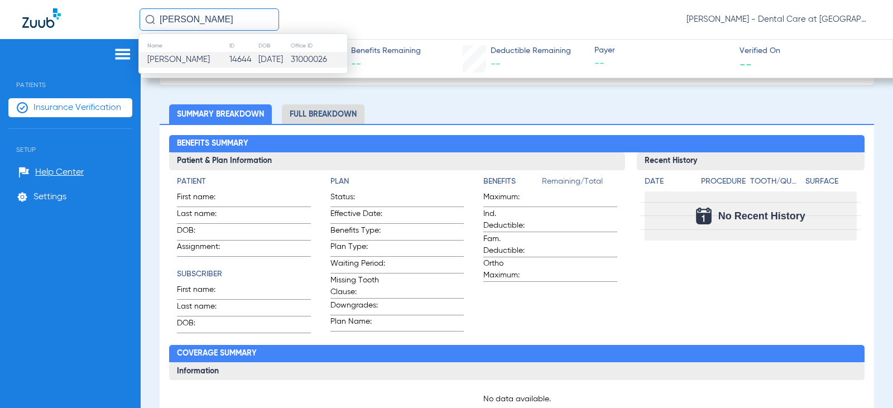
click at [254, 19] on input "[PERSON_NAME]" at bounding box center [210, 19] width 140 height 22
click at [225, 20] on input "[PERSON_NAME]" at bounding box center [210, 19] width 140 height 22
click at [225, 21] on input "[PERSON_NAME]" at bounding box center [210, 19] width 140 height 22
click at [230, 17] on input "[PERSON_NAME]" at bounding box center [210, 19] width 140 height 22
click at [230, 60] on td "14640" at bounding box center [244, 60] width 29 height 16
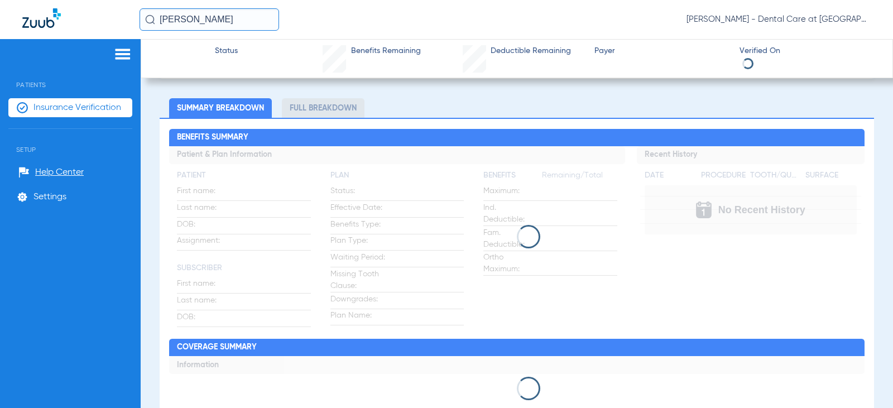
scroll to position [56, 0]
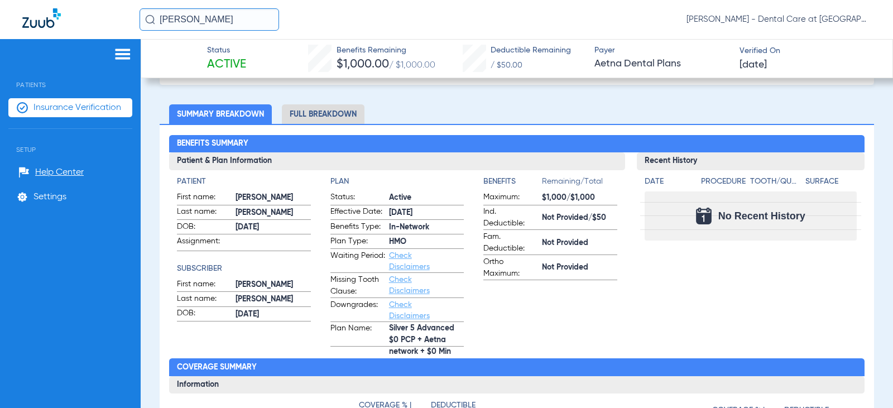
click at [352, 117] on li "Full Breakdown" at bounding box center [323, 114] width 83 height 20
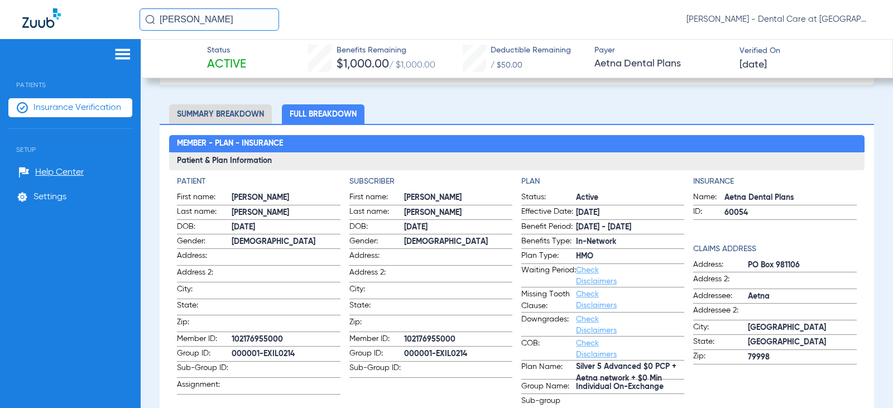
drag, startPoint x: 226, startPoint y: 18, endPoint x: 94, endPoint y: 21, distance: 132.3
click at [94, 21] on div "[PERSON_NAME] [PERSON_NAME] - Dental Care at [GEOGRAPHIC_DATA]" at bounding box center [446, 19] width 893 height 39
click at [252, 21] on input "[PERSON_NAME]" at bounding box center [210, 19] width 140 height 22
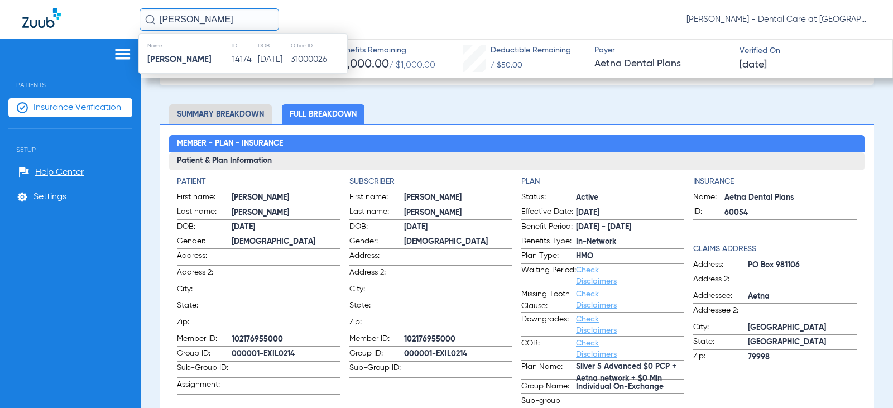
click at [290, 51] on th "DOB" at bounding box center [273, 46] width 32 height 12
click at [290, 56] on td "[DATE]" at bounding box center [273, 60] width 32 height 16
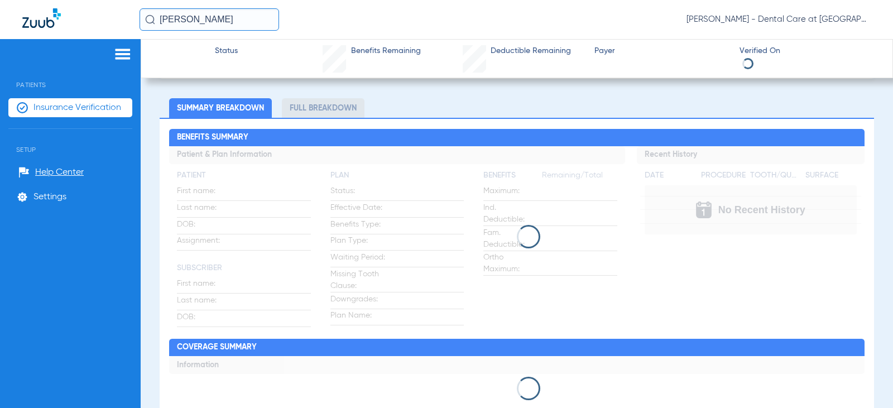
scroll to position [56, 0]
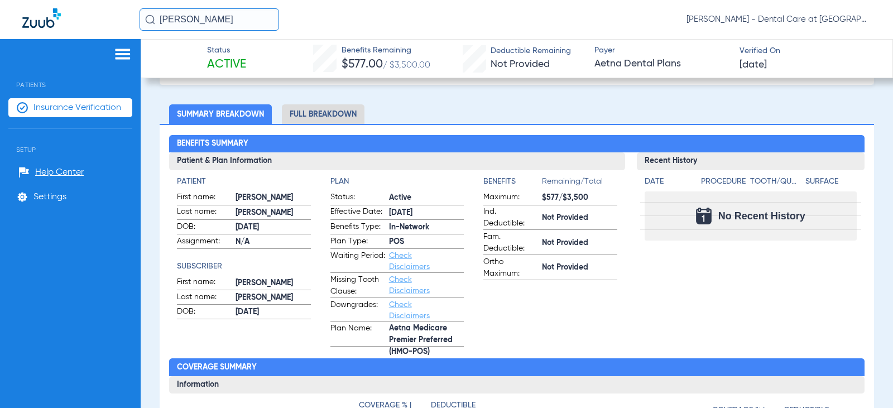
click at [327, 115] on li "Full Breakdown" at bounding box center [323, 114] width 83 height 20
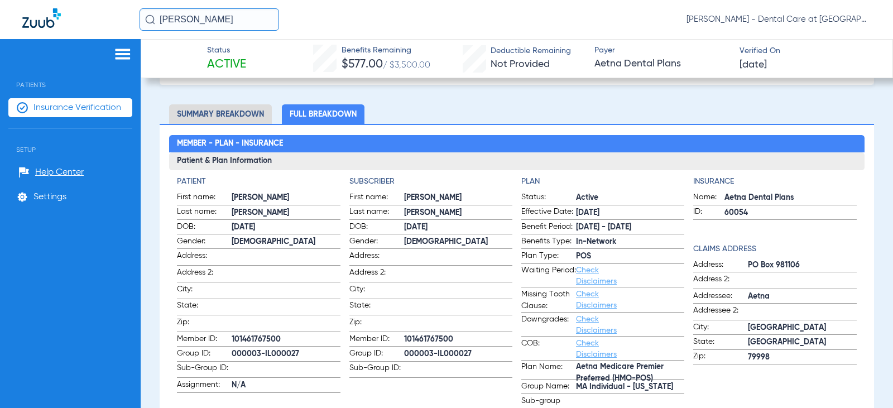
drag, startPoint x: 176, startPoint y: 20, endPoint x: 133, endPoint y: 19, distance: 42.4
click at [136, 20] on div "[PERSON_NAME] [PERSON_NAME] - Dental Care at [GEOGRAPHIC_DATA]" at bounding box center [446, 19] width 893 height 39
click at [241, 22] on input "[PERSON_NAME]" at bounding box center [210, 19] width 140 height 22
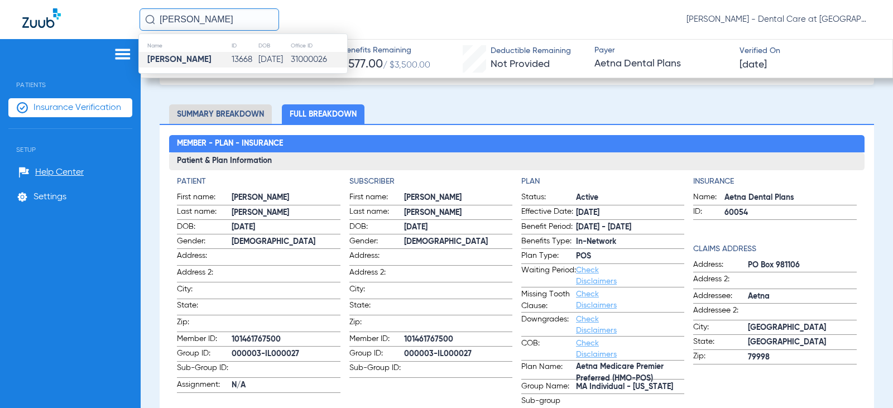
click at [244, 56] on td "13668" at bounding box center [244, 60] width 27 height 16
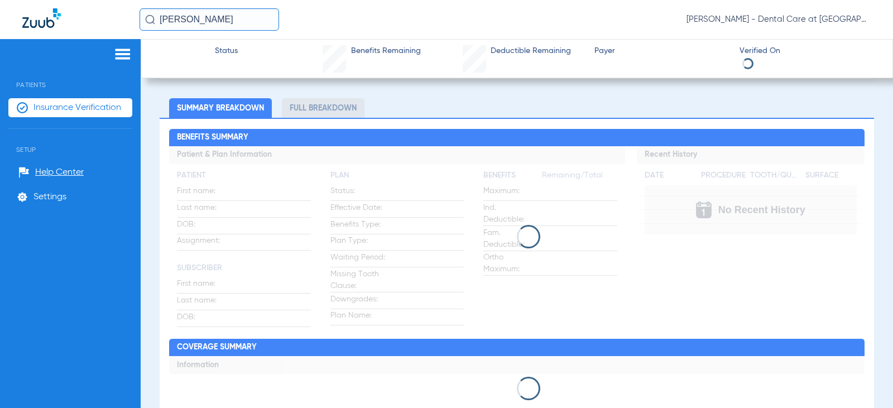
scroll to position [56, 0]
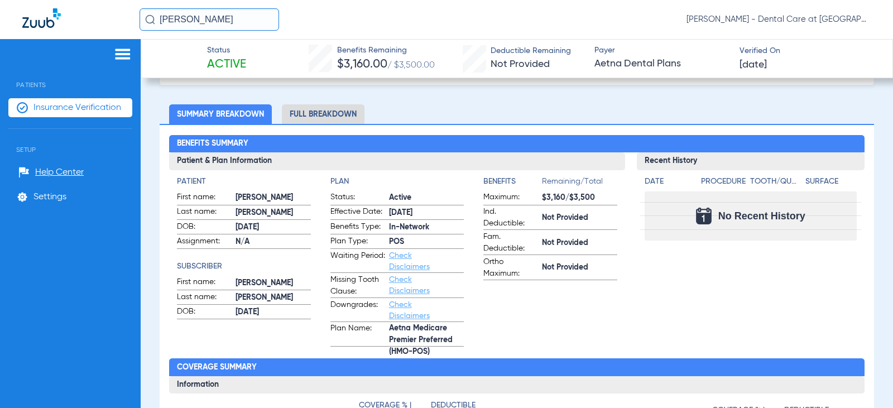
click at [298, 108] on li "Full Breakdown" at bounding box center [323, 114] width 83 height 20
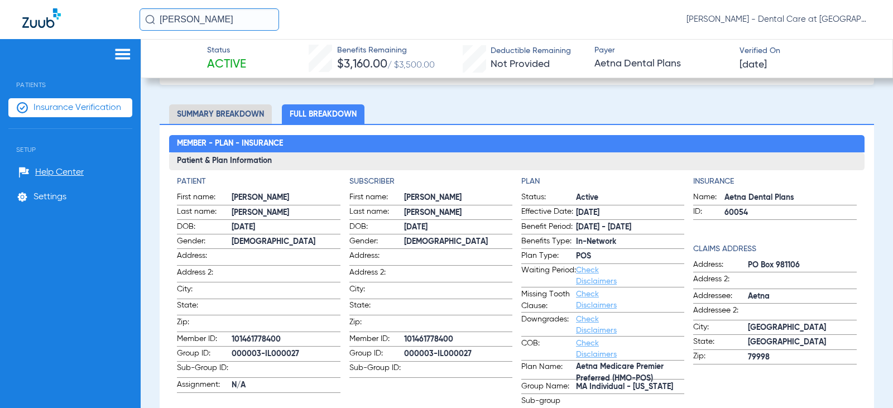
drag, startPoint x: 249, startPoint y: 19, endPoint x: 47, endPoint y: 19, distance: 202.0
click at [47, 19] on div "[PERSON_NAME] [PERSON_NAME] - Dental Care at [GEOGRAPHIC_DATA]" at bounding box center [446, 19] width 893 height 39
click at [239, 16] on input "[PERSON_NAME]" at bounding box center [210, 19] width 140 height 22
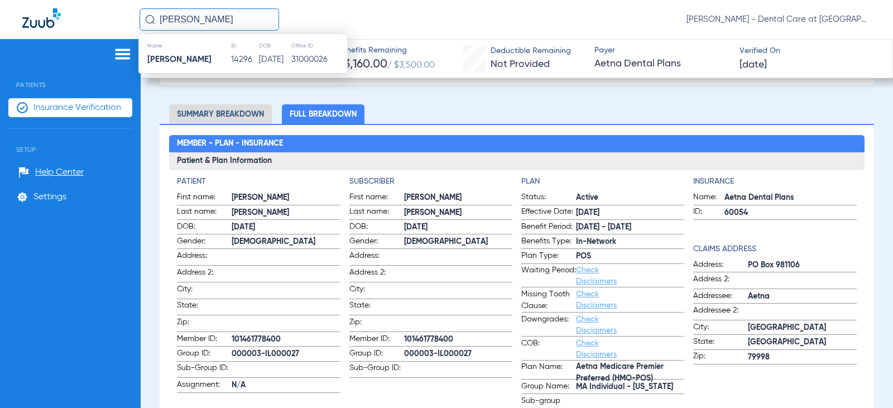
click at [258, 57] on td "[DATE]" at bounding box center [274, 60] width 32 height 16
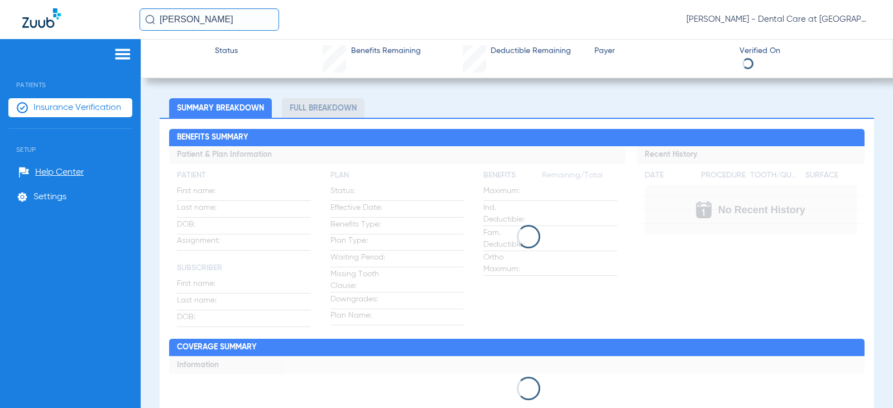
scroll to position [56, 0]
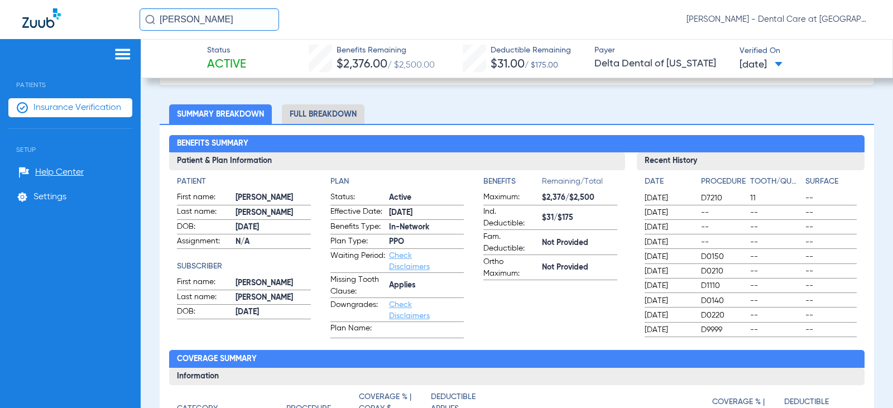
click at [337, 116] on li "Full Breakdown" at bounding box center [323, 114] width 83 height 20
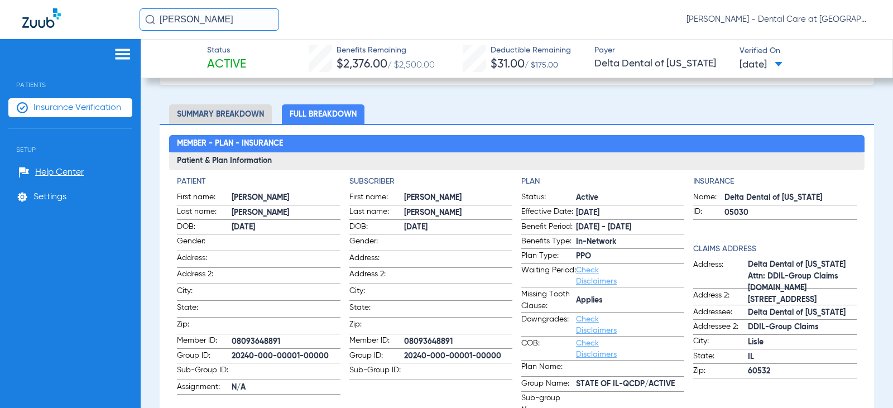
click at [257, 22] on input "[PERSON_NAME]" at bounding box center [210, 19] width 140 height 22
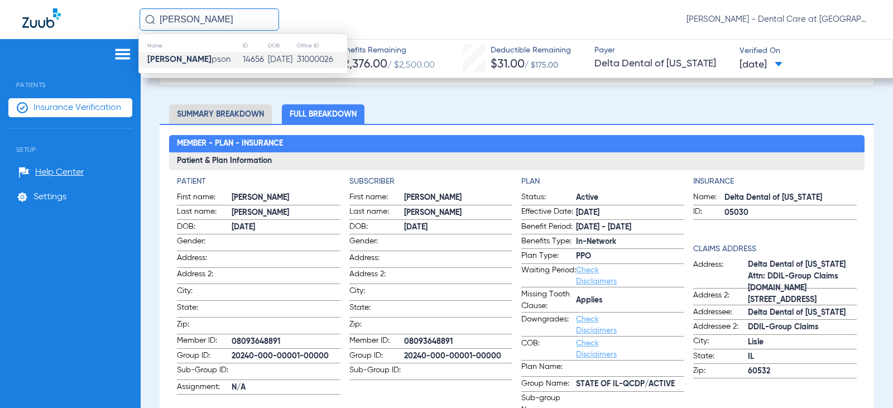
click at [267, 61] on td "[DATE]" at bounding box center [281, 60] width 29 height 16
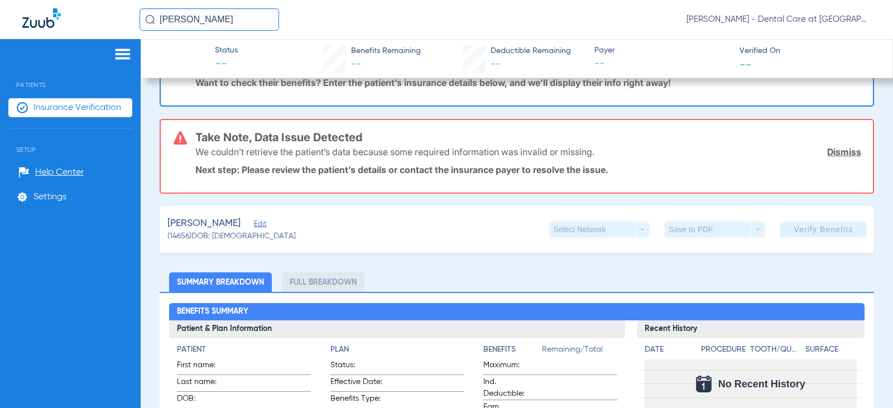
scroll to position [230, 0]
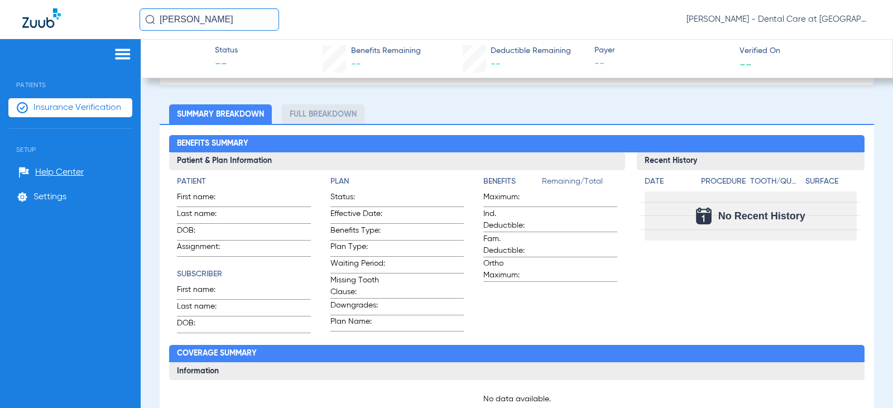
drag, startPoint x: 227, startPoint y: 18, endPoint x: 40, endPoint y: 11, distance: 187.1
click at [40, 11] on div "[PERSON_NAME] [PERSON_NAME] - Dental Care at [GEOGRAPHIC_DATA]" at bounding box center [446, 19] width 893 height 39
click at [258, 18] on input "[PERSON_NAME]" at bounding box center [210, 19] width 140 height 22
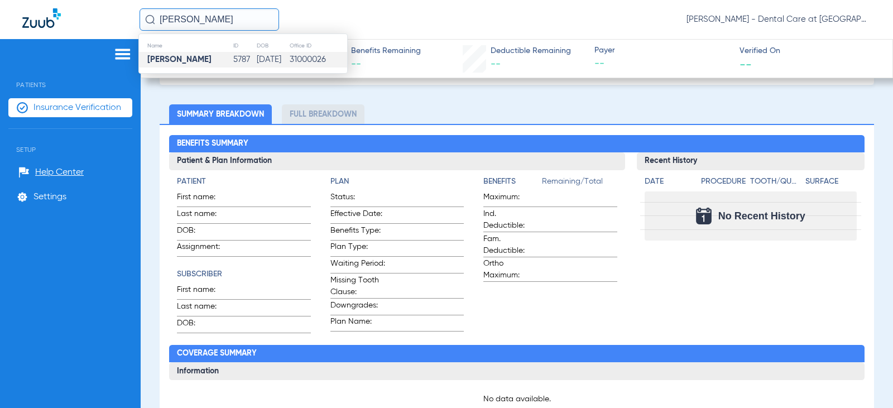
type input "[PERSON_NAME]"
click at [256, 57] on td "[DATE]" at bounding box center [272, 60] width 33 height 16
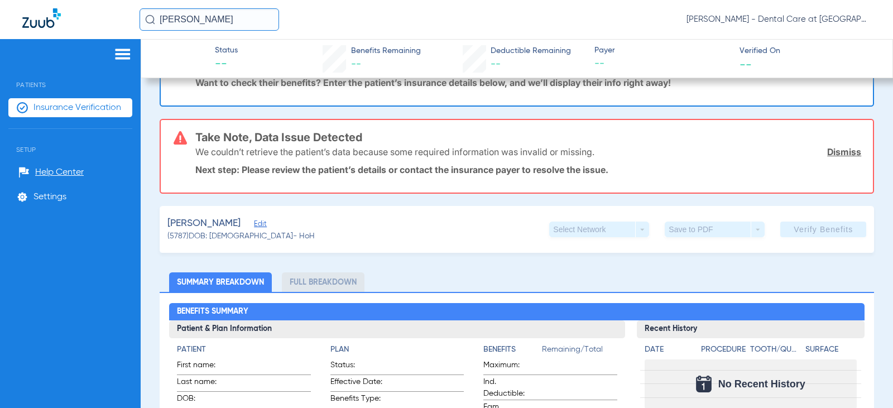
scroll to position [230, 0]
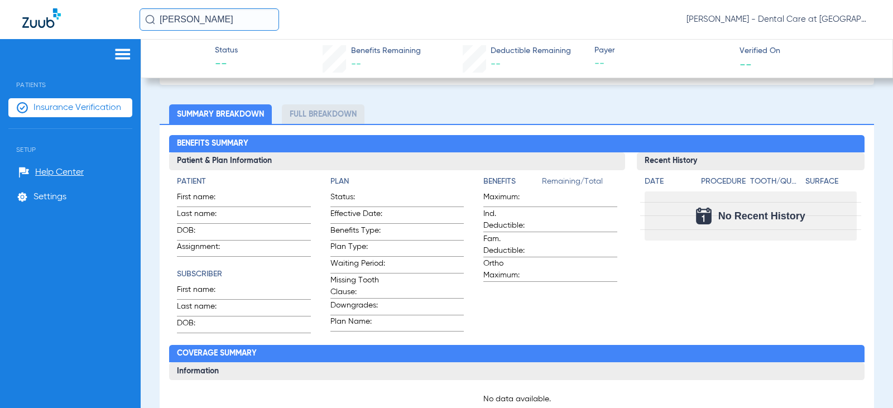
drag, startPoint x: 247, startPoint y: 26, endPoint x: 162, endPoint y: 26, distance: 84.8
click at [162, 26] on input "[PERSON_NAME]" at bounding box center [210, 19] width 140 height 22
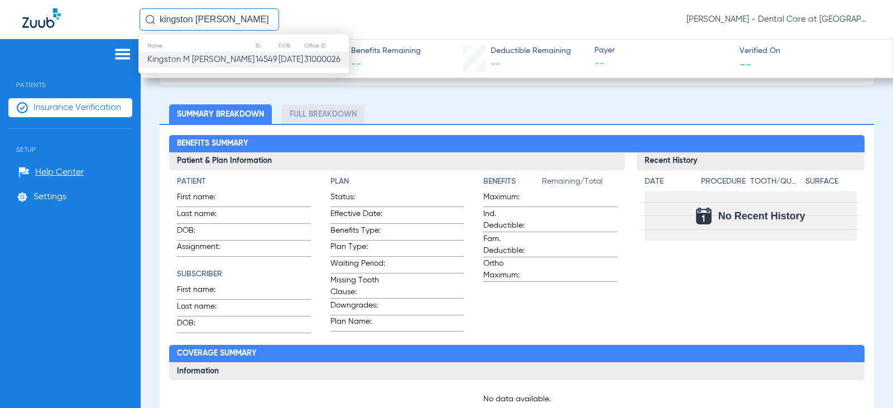
click at [184, 54] on td "Kingston M [PERSON_NAME]" at bounding box center [197, 60] width 116 height 16
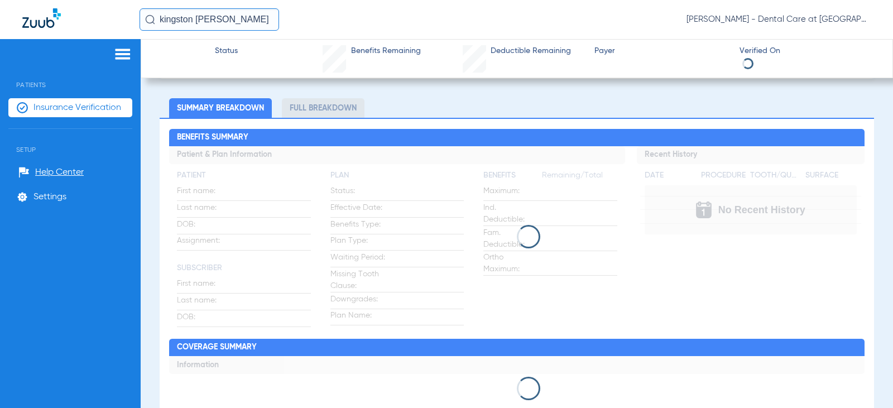
scroll to position [56, 0]
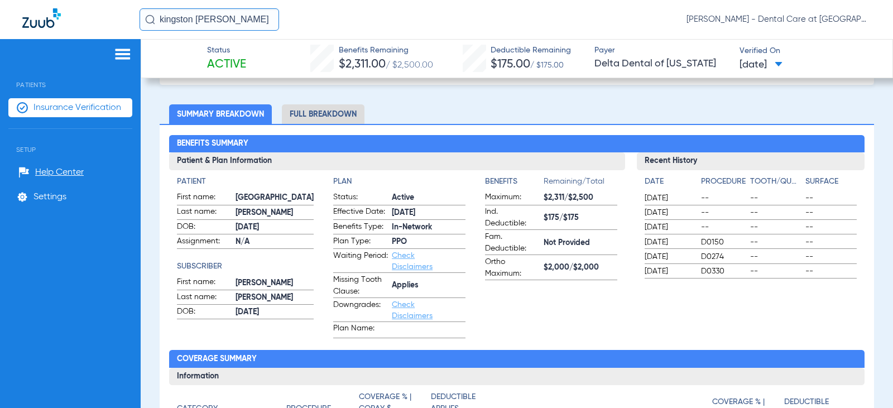
click at [340, 115] on li "Full Breakdown" at bounding box center [323, 114] width 83 height 20
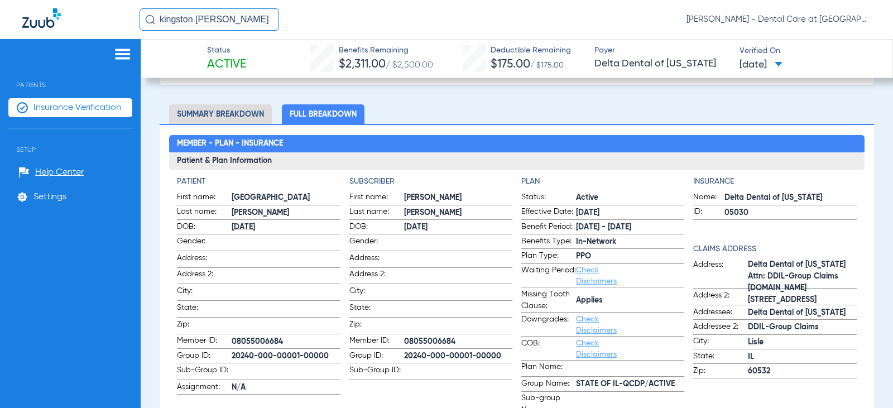
click at [333, 108] on li "Full Breakdown" at bounding box center [323, 114] width 83 height 20
click at [229, 19] on input "kingston [PERSON_NAME]" at bounding box center [210, 19] width 140 height 22
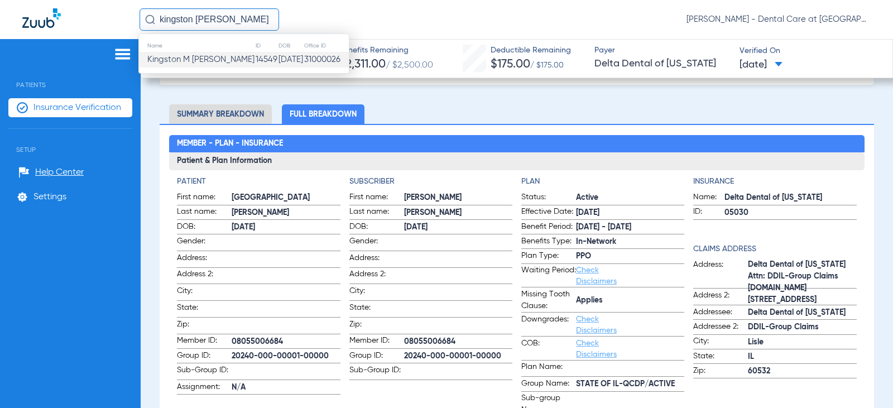
click at [229, 19] on input "kingston [PERSON_NAME]" at bounding box center [210, 19] width 140 height 22
click at [315, 57] on td "31000026" at bounding box center [318, 60] width 59 height 16
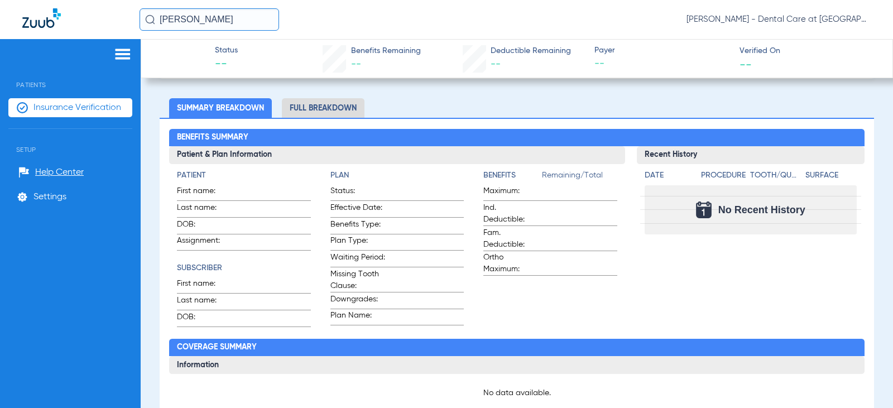
scroll to position [56, 0]
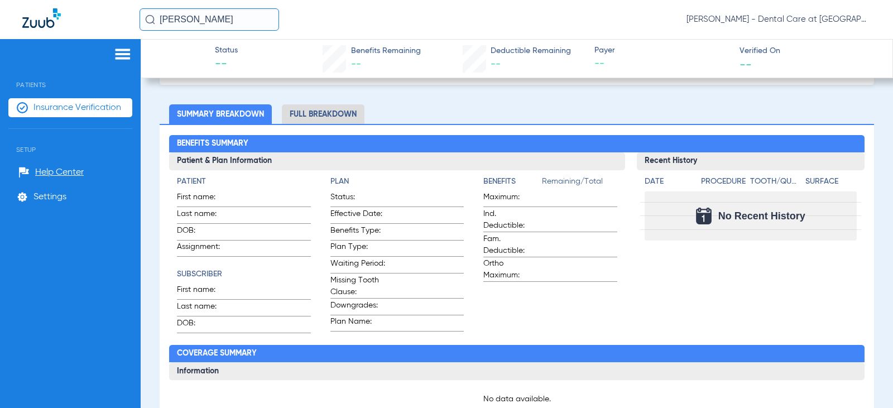
click at [177, 21] on input "[PERSON_NAME]" at bounding box center [210, 19] width 140 height 22
click at [192, 17] on input "[PERSON_NAME]" at bounding box center [210, 19] width 140 height 22
click at [233, 21] on input "[PERSON_NAME]" at bounding box center [210, 19] width 140 height 22
drag, startPoint x: 185, startPoint y: 20, endPoint x: 145, endPoint y: 29, distance: 40.7
click at [145, 29] on input "[PERSON_NAME]" at bounding box center [210, 19] width 140 height 22
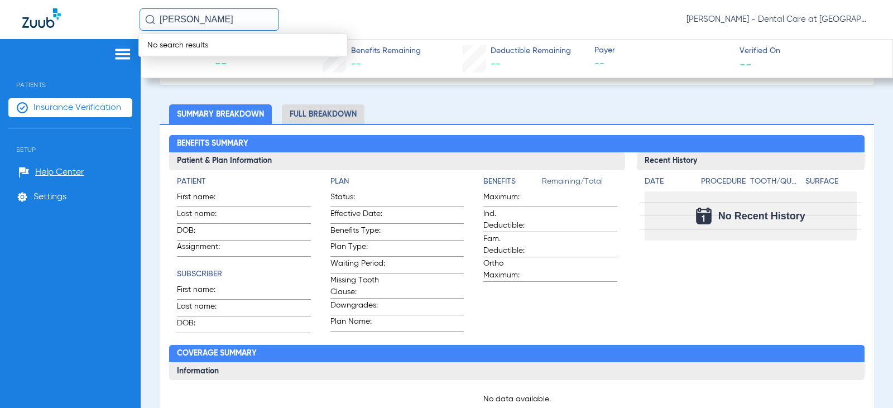
drag, startPoint x: 193, startPoint y: 20, endPoint x: 156, endPoint y: 13, distance: 37.5
click at [156, 13] on input "[PERSON_NAME]" at bounding box center [210, 19] width 140 height 22
click at [184, 23] on input "[PERSON_NAME]" at bounding box center [210, 19] width 140 height 22
click at [194, 17] on input "[PERSON_NAME]" at bounding box center [210, 19] width 140 height 22
click at [195, 17] on input "[PERSON_NAME]" at bounding box center [210, 19] width 140 height 22
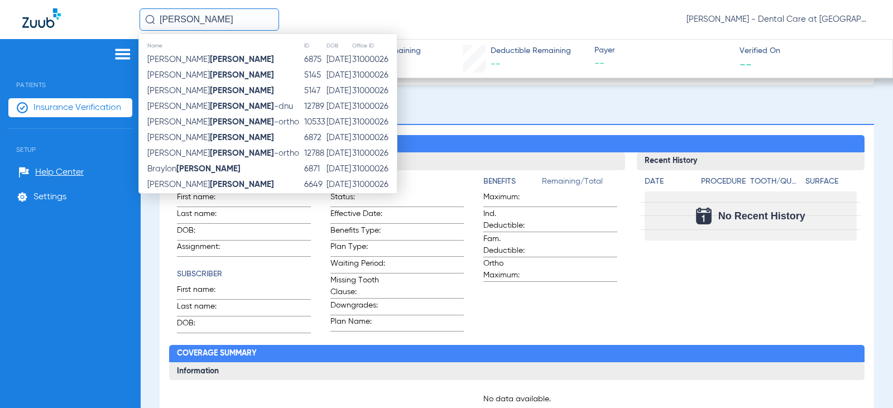
click at [160, 23] on input "[PERSON_NAME]" at bounding box center [210, 19] width 140 height 22
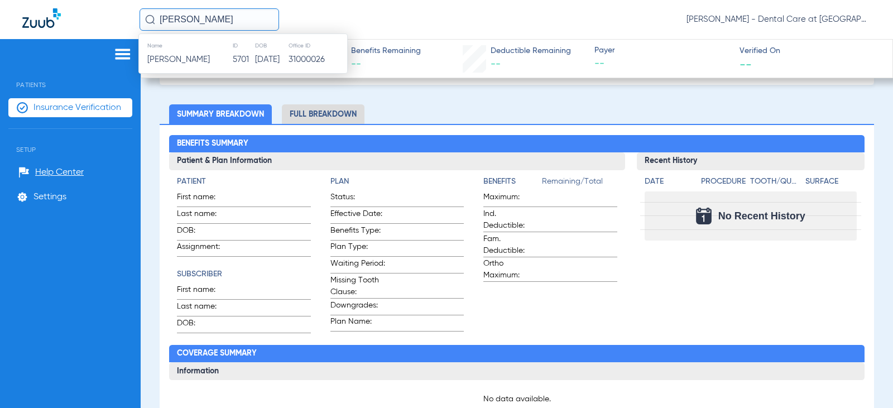
click at [236, 69] on div "Name ID DOB Office ID [PERSON_NAME] 5701 [DATE] 31000026" at bounding box center [242, 53] width 209 height 40
click at [238, 64] on td "5701" at bounding box center [243, 60] width 22 height 16
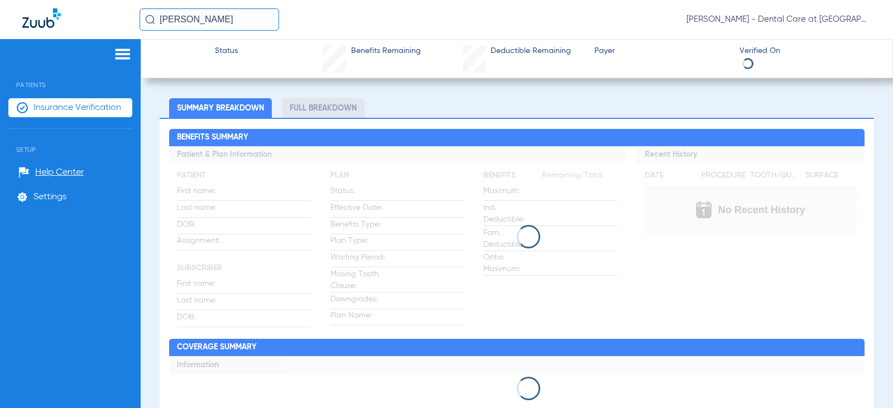
scroll to position [56, 0]
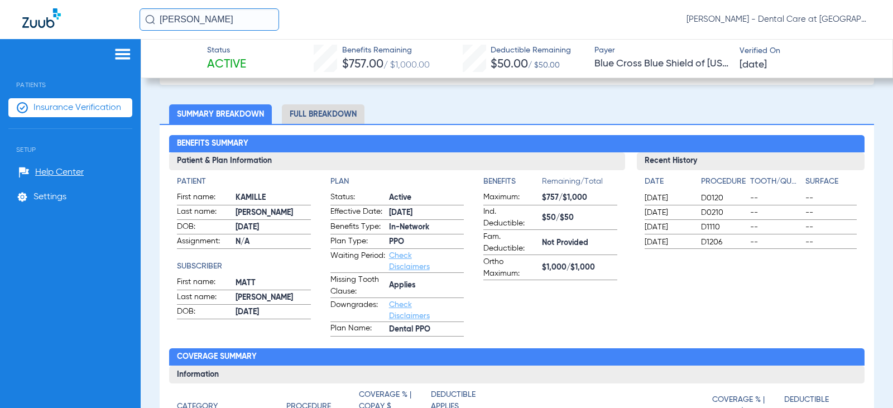
click at [328, 117] on li "Full Breakdown" at bounding box center [323, 114] width 83 height 20
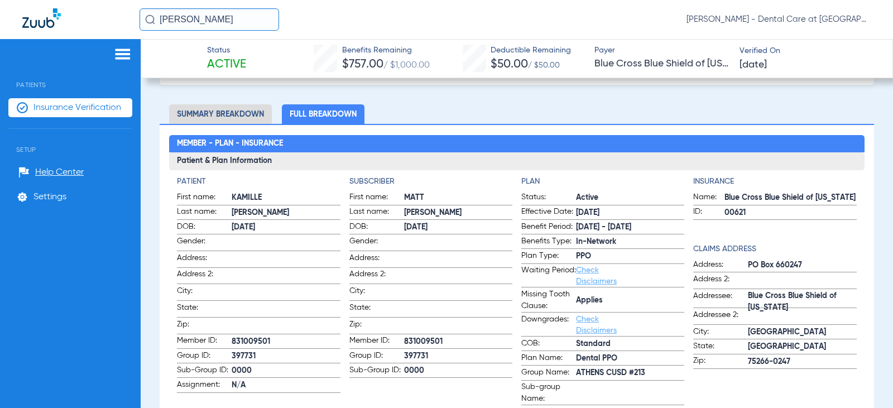
drag, startPoint x: 214, startPoint y: 22, endPoint x: 76, endPoint y: 22, distance: 138.4
click at [76, 22] on div "[PERSON_NAME] [PERSON_NAME] - Dental Care at [GEOGRAPHIC_DATA]" at bounding box center [446, 19] width 893 height 39
click at [222, 18] on input "[PERSON_NAME]" at bounding box center [210, 19] width 140 height 22
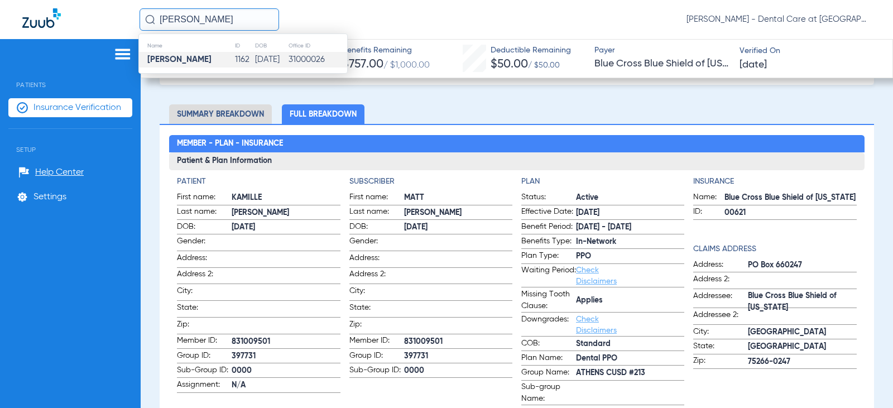
click at [234, 59] on td "1162" at bounding box center [244, 60] width 21 height 16
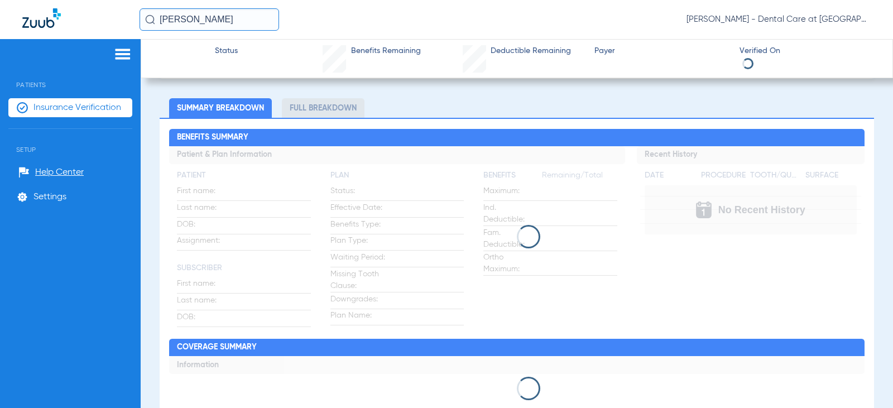
scroll to position [56, 0]
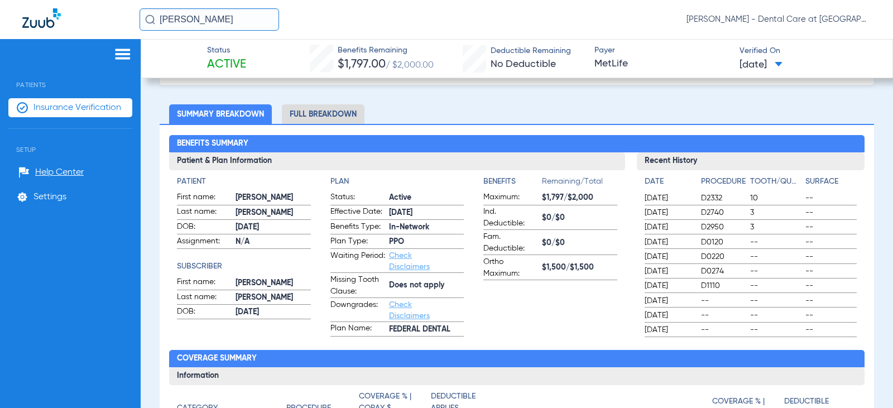
click at [228, 19] on input "[PERSON_NAME]" at bounding box center [210, 19] width 140 height 22
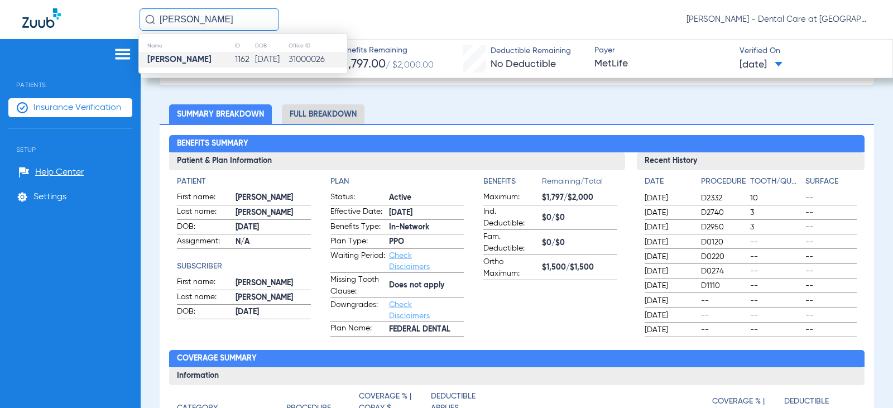
click at [228, 19] on input "[PERSON_NAME]" at bounding box center [210, 19] width 140 height 22
click at [233, 60] on td "6612" at bounding box center [244, 60] width 22 height 16
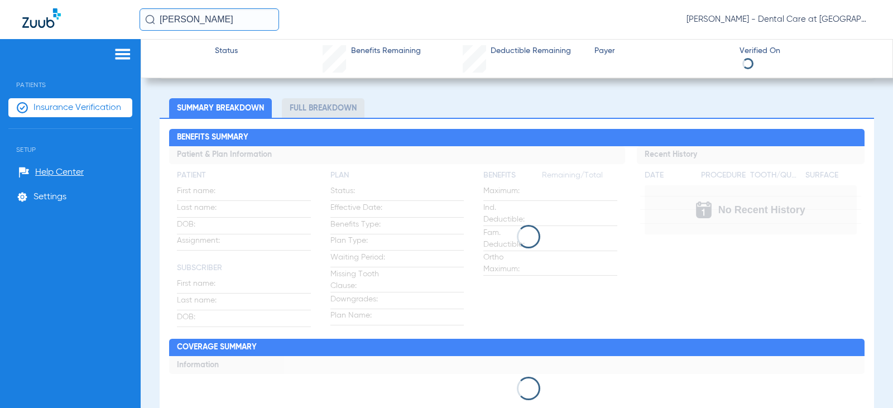
scroll to position [56, 0]
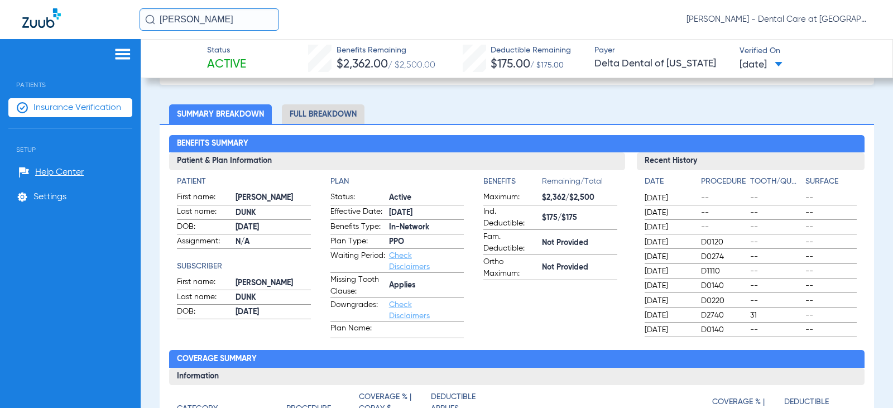
click at [344, 109] on li "Full Breakdown" at bounding box center [323, 114] width 83 height 20
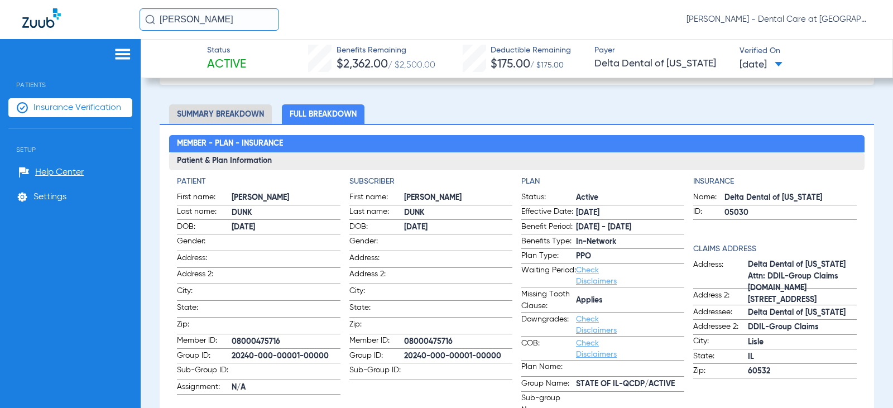
drag, startPoint x: 215, startPoint y: 16, endPoint x: 71, endPoint y: 16, distance: 143.4
click at [71, 16] on div "[PERSON_NAME] [PERSON_NAME] - Dental Care at [GEOGRAPHIC_DATA]" at bounding box center [446, 19] width 893 height 39
drag, startPoint x: 224, startPoint y: 15, endPoint x: 228, endPoint y: 23, distance: 9.7
click at [224, 14] on input "[PERSON_NAME]" at bounding box center [210, 19] width 140 height 22
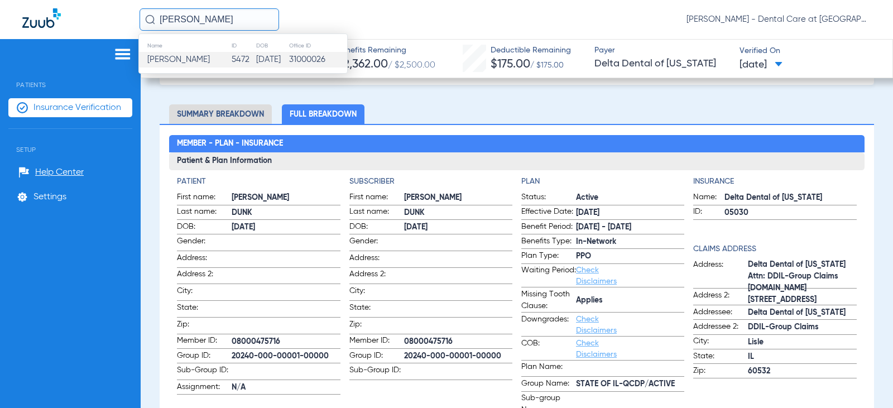
click at [238, 64] on td "5472" at bounding box center [243, 60] width 25 height 16
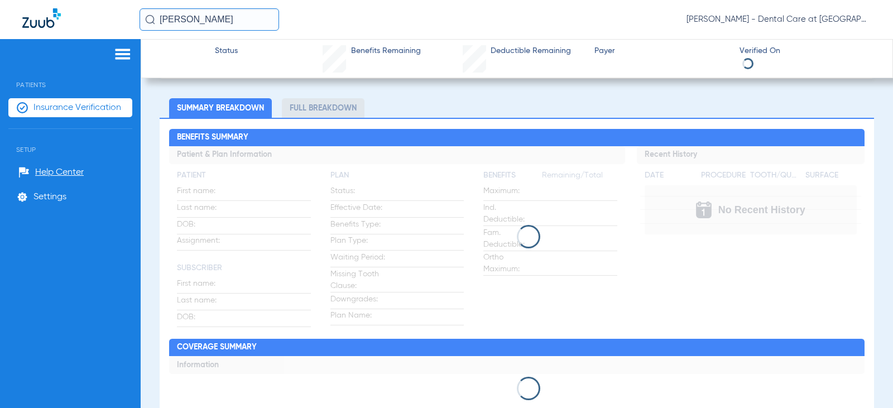
scroll to position [56, 0]
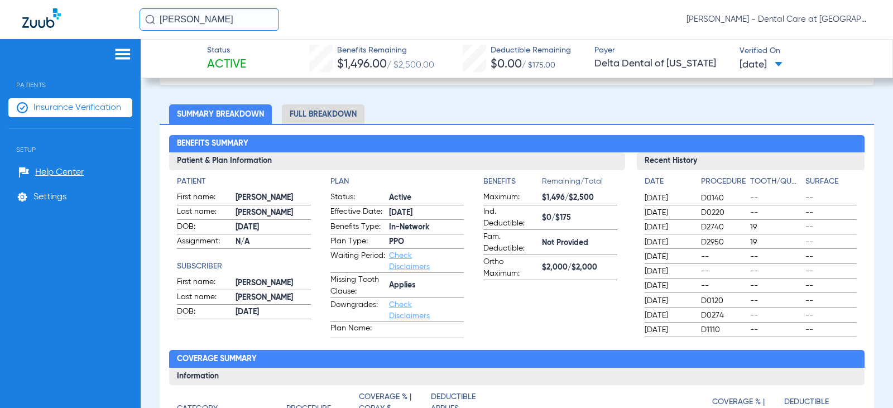
click at [312, 115] on li "Full Breakdown" at bounding box center [323, 114] width 83 height 20
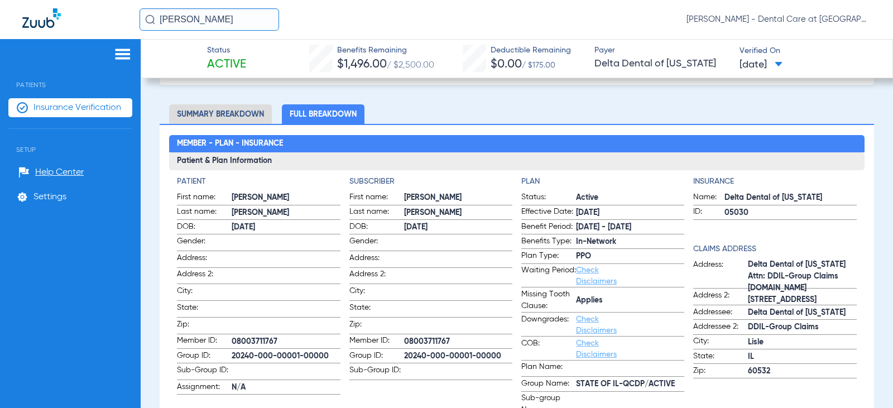
drag, startPoint x: 225, startPoint y: 18, endPoint x: 61, endPoint y: 20, distance: 164.7
click at [69, 18] on div "[PERSON_NAME] [PERSON_NAME] - Dental Care at [GEOGRAPHIC_DATA]" at bounding box center [446, 19] width 893 height 39
click at [248, 21] on input "[PERSON_NAME]" at bounding box center [210, 19] width 140 height 22
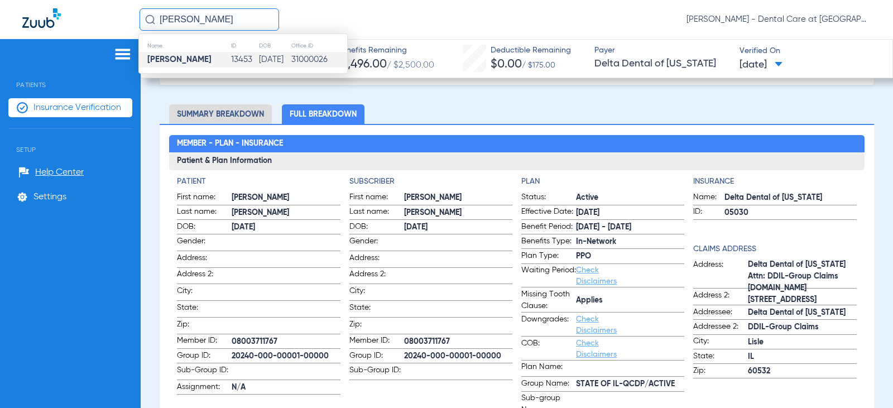
type input "[PERSON_NAME]"
click at [243, 56] on td "13453" at bounding box center [245, 60] width 28 height 16
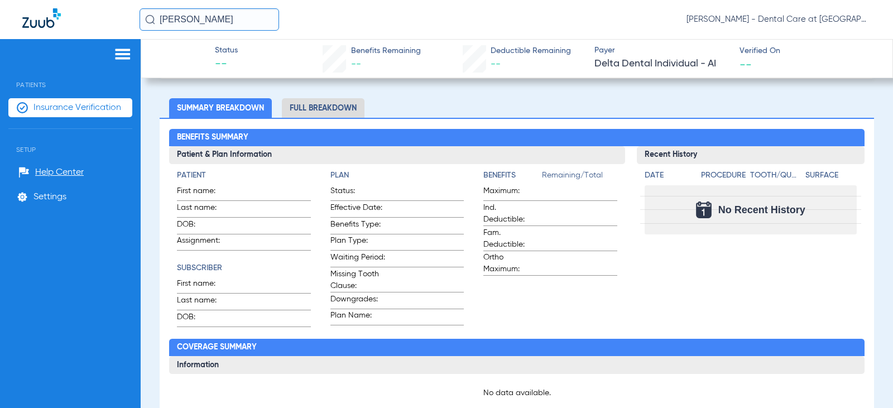
scroll to position [138, 0]
